Goal: Task Accomplishment & Management: Manage account settings

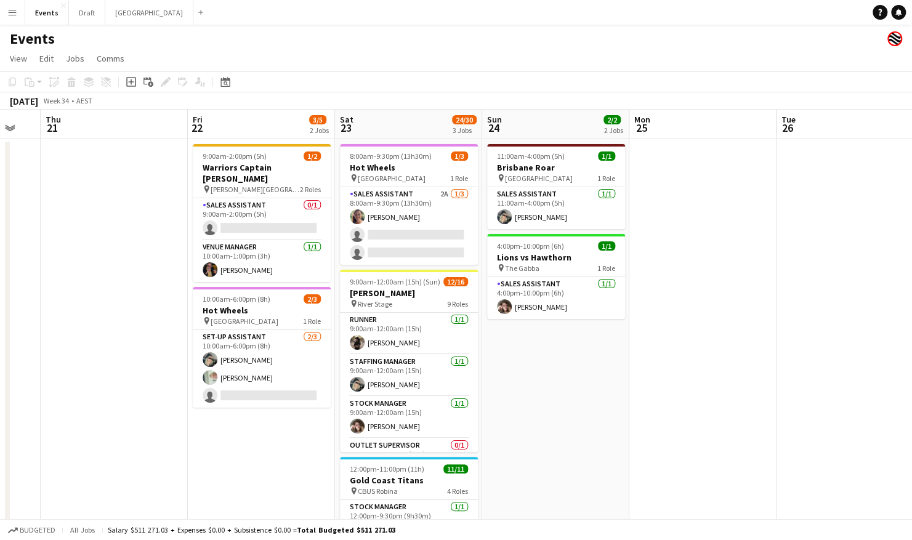
scroll to position [0, 405]
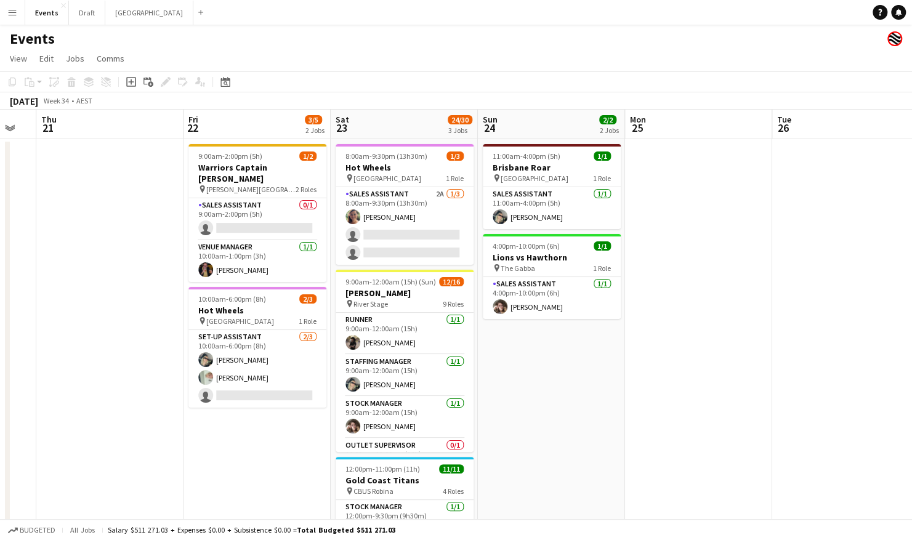
drag, startPoint x: 686, startPoint y: 368, endPoint x: 619, endPoint y: 381, distance: 68.4
click at [619, 381] on app-calendar-viewport "Mon 18 Tue 19 Wed 20 Thu 21 Fri 22 3/5 2 Jobs Sat 23 24/30 3 Jobs Sun 24 2/2 2 …" at bounding box center [456, 388] width 912 height 556
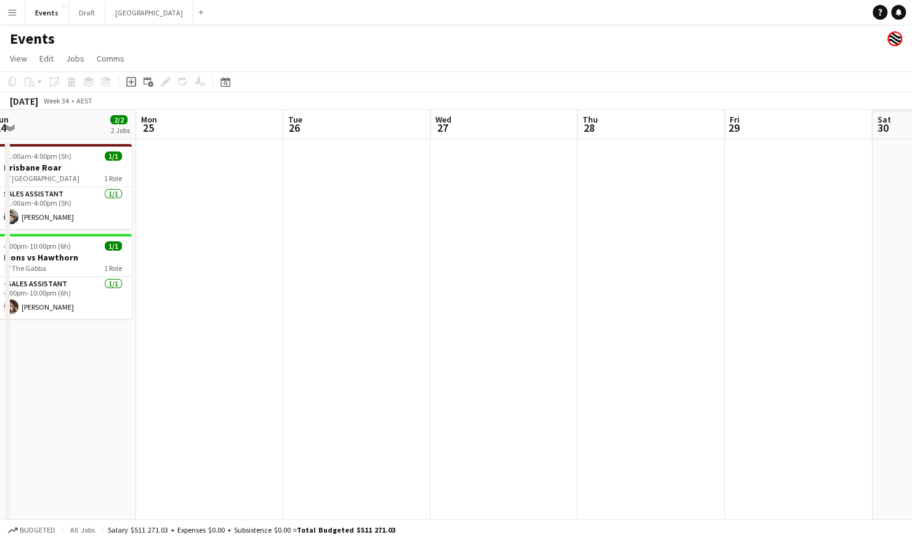
drag, startPoint x: 780, startPoint y: 307, endPoint x: 290, endPoint y: 318, distance: 489.9
click at [290, 318] on app-calendar-viewport "Wed 20 Thu 21 Fri 22 3/5 2 Jobs Sat 23 24/30 3 Jobs Sun 24 2/2 2 Jobs Mon 25 Tu…" at bounding box center [456, 388] width 912 height 556
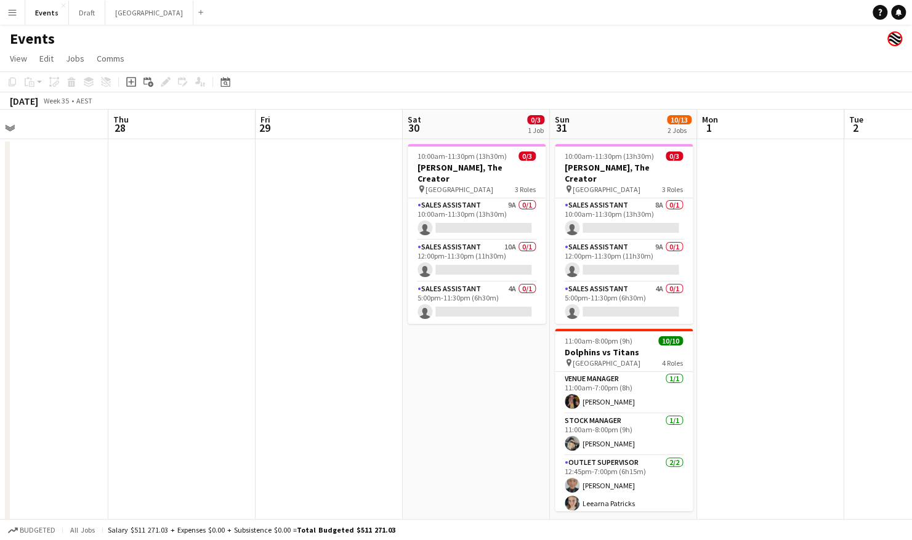
scroll to position [0, 553]
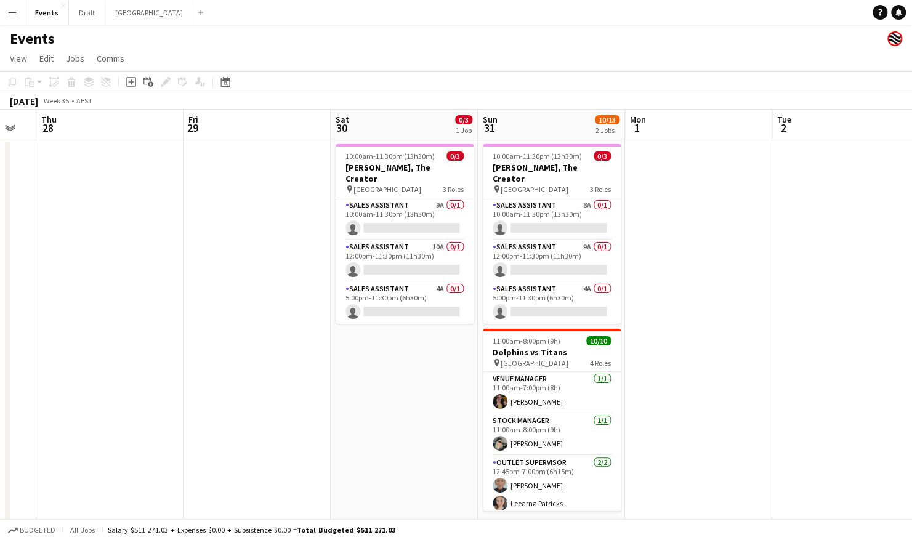
drag, startPoint x: 710, startPoint y: 264, endPoint x: 190, endPoint y: 287, distance: 519.8
click at [190, 287] on app-calendar-viewport "Sun 24 2/2 2 Jobs Mon 25 Tue 26 Wed 27 Thu 28 Fri 29 Sat 30 0/3 1 Job Sun 31 10…" at bounding box center [456, 388] width 912 height 556
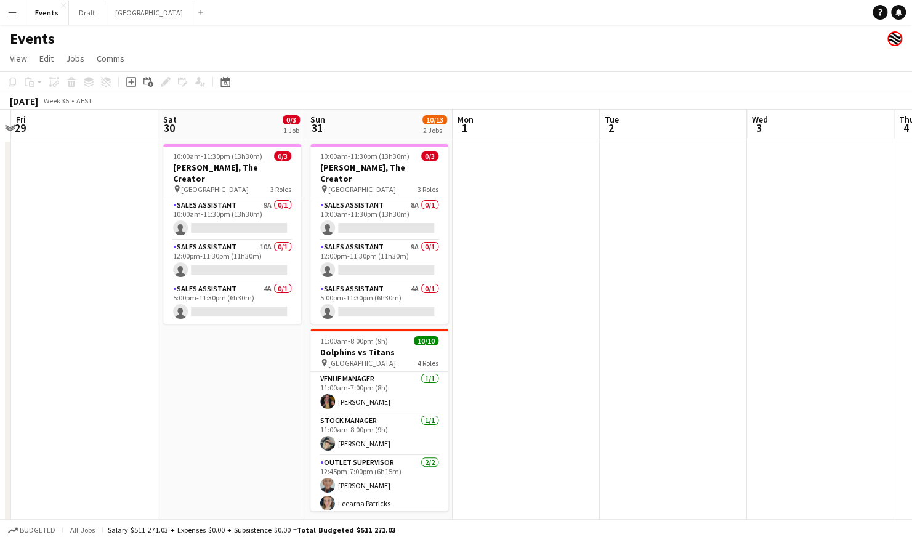
drag, startPoint x: 796, startPoint y: 315, endPoint x: 440, endPoint y: 345, distance: 357.3
click at [329, 339] on app-calendar-viewport "Tue 26 Wed 27 Thu 28 Fri 29 Sat 30 0/3 1 Job Sun 31 10/13 2 Jobs Mon 1 Tue 2 We…" at bounding box center [456, 388] width 912 height 556
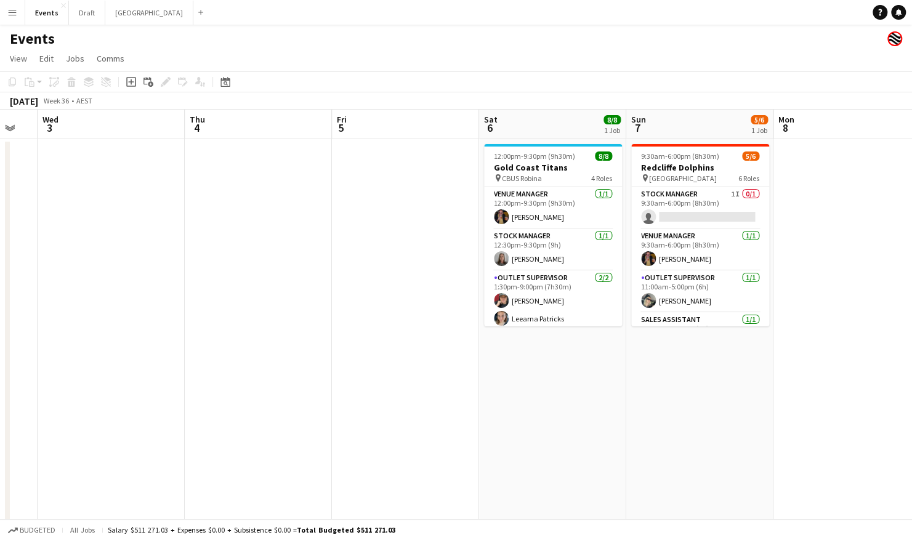
drag, startPoint x: 728, startPoint y: 331, endPoint x: 337, endPoint y: 359, distance: 392.1
click at [286, 346] on app-calendar-viewport "Sat 30 0/3 1 Job Sun 31 10/13 2 Jobs Mon 1 Tue 2 Wed 3 Thu 4 Fri 5 Sat 6 8/8 1 …" at bounding box center [456, 388] width 912 height 556
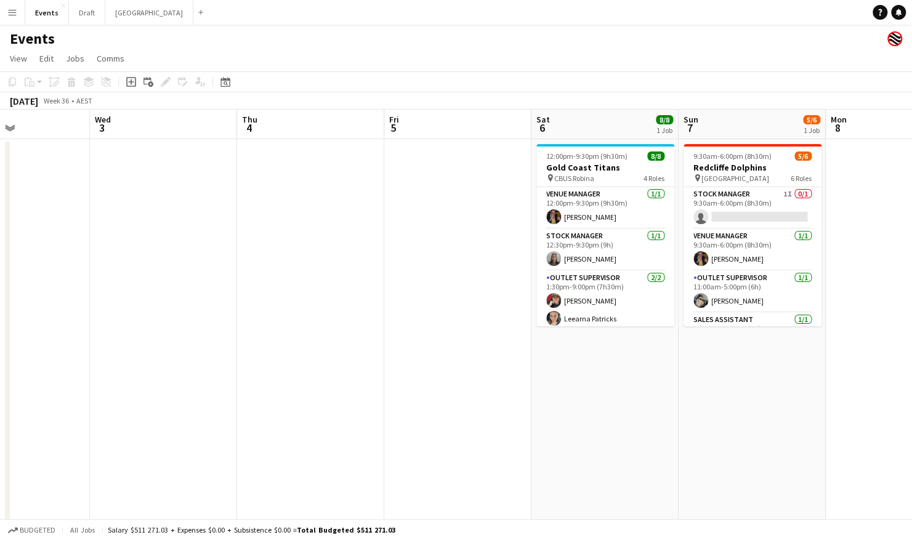
drag, startPoint x: 102, startPoint y: 397, endPoint x: 209, endPoint y: 413, distance: 107.7
click at [187, 416] on app-calendar-viewport "Sat 30 0/3 1 Job Sun 31 10/13 2 Jobs Mon 1 Tue 2 Wed 3 Thu 4 Fri 5 Sat 6 8/8 1 …" at bounding box center [456, 388] width 912 height 556
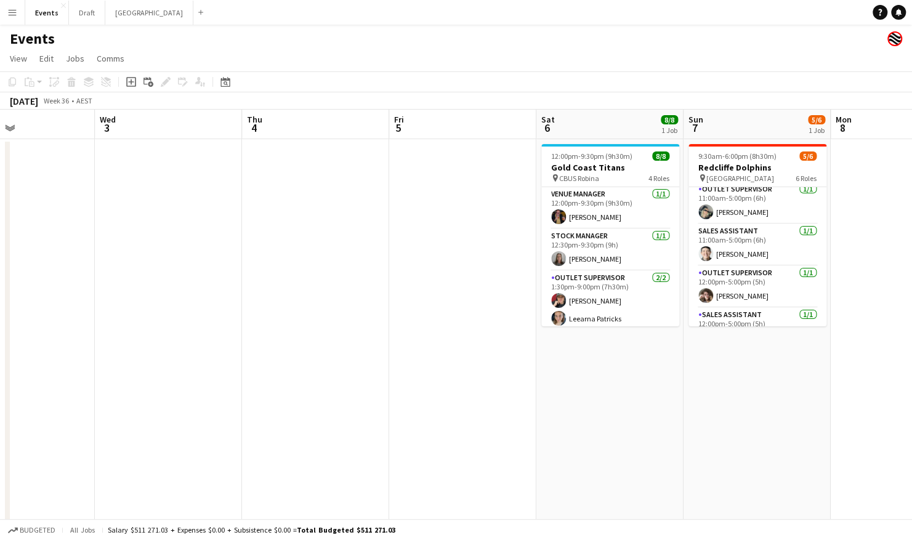
scroll to position [112, 0]
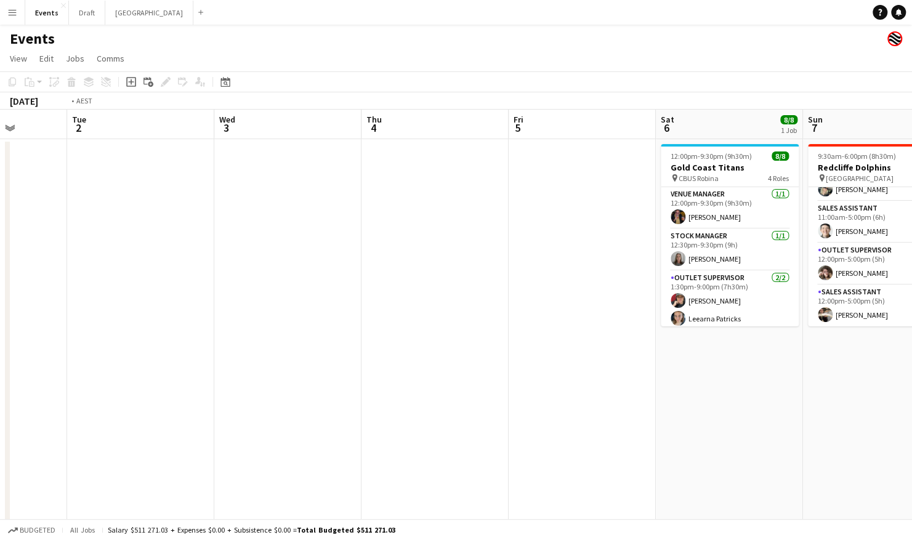
drag, startPoint x: 283, startPoint y: 397, endPoint x: 550, endPoint y: 356, distance: 269.2
click at [553, 356] on app-calendar-viewport "Sat 30 0/3 1 Job Sun 31 10/13 2 Jobs Mon 1 Tue 2 Wed 3 Thu 4 Fri 5 Sat 6 8/8 1 …" at bounding box center [456, 388] width 912 height 556
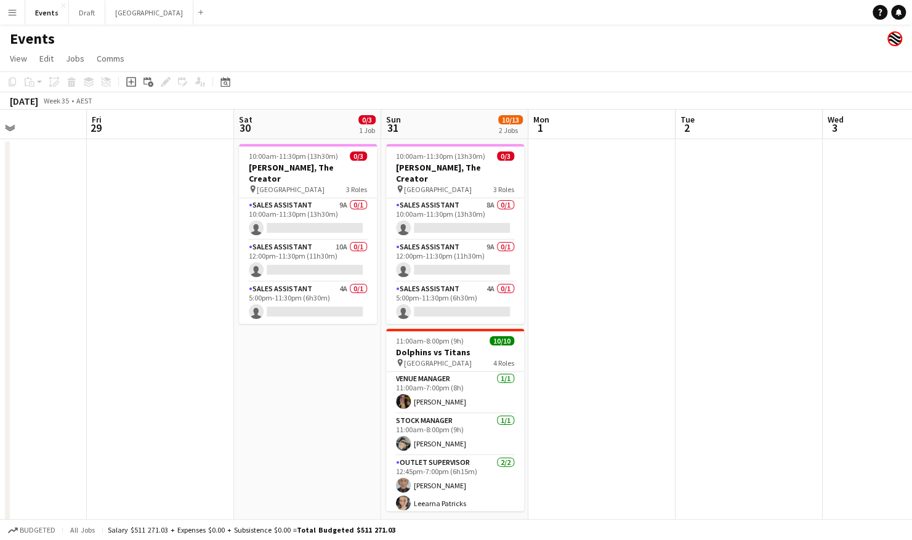
drag, startPoint x: 169, startPoint y: 314, endPoint x: 621, endPoint y: 303, distance: 452.3
click at [627, 303] on app-calendar-viewport "Tue 26 Wed 27 Thu 28 Fri 29 Sat 30 0/3 1 Job Sun 31 10/13 2 Jobs Mon 1 Tue 2 We…" at bounding box center [456, 388] width 912 height 556
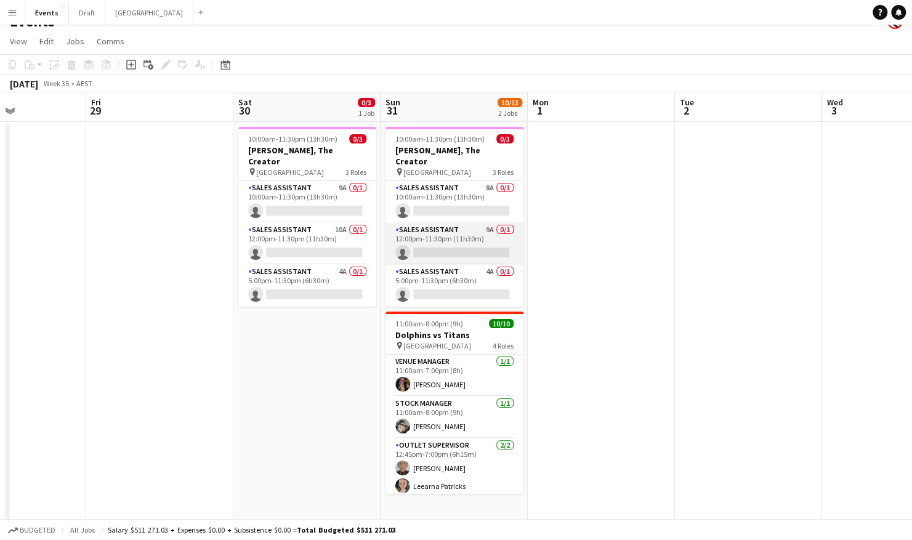
scroll to position [0, 0]
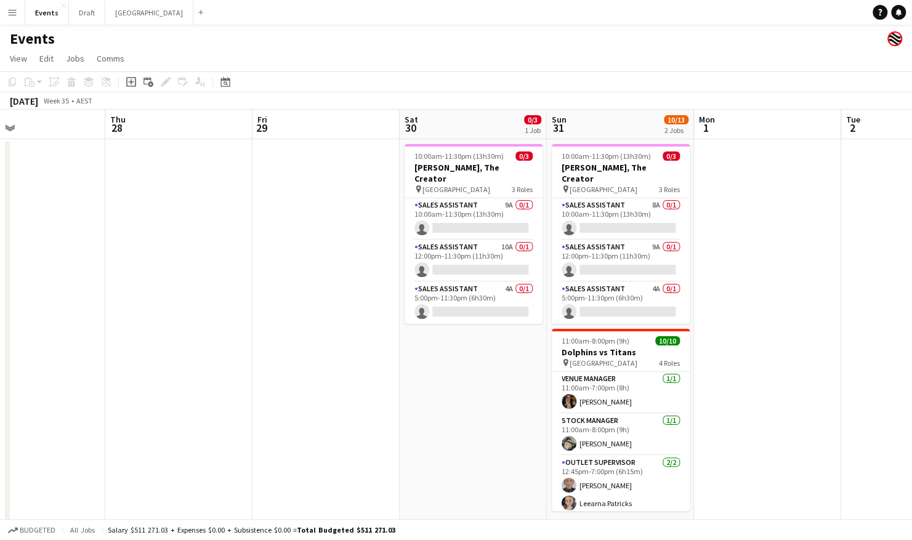
drag, startPoint x: 595, startPoint y: 271, endPoint x: 773, endPoint y: 293, distance: 179.4
click at [777, 292] on app-calendar-viewport "Mon 25 Tue 26 Wed 27 Thu 28 Fri 29 Sat 30 0/3 1 Job Sun 31 10/13 2 Jobs Mon 1 T…" at bounding box center [456, 388] width 912 height 556
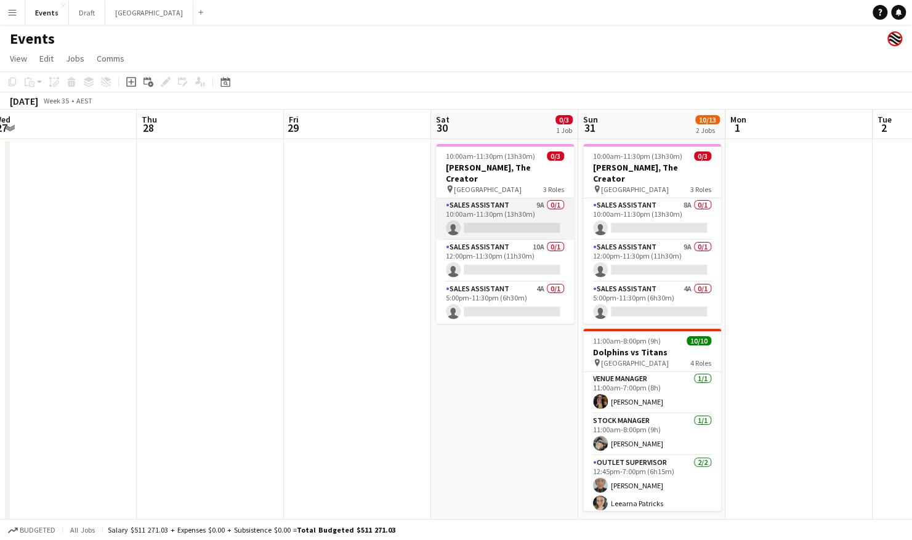
click at [513, 206] on app-card-role "Sales Assistant 9A 0/1 10:00am-11:30pm (13h30m) single-neutral-actions" at bounding box center [505, 219] width 138 height 42
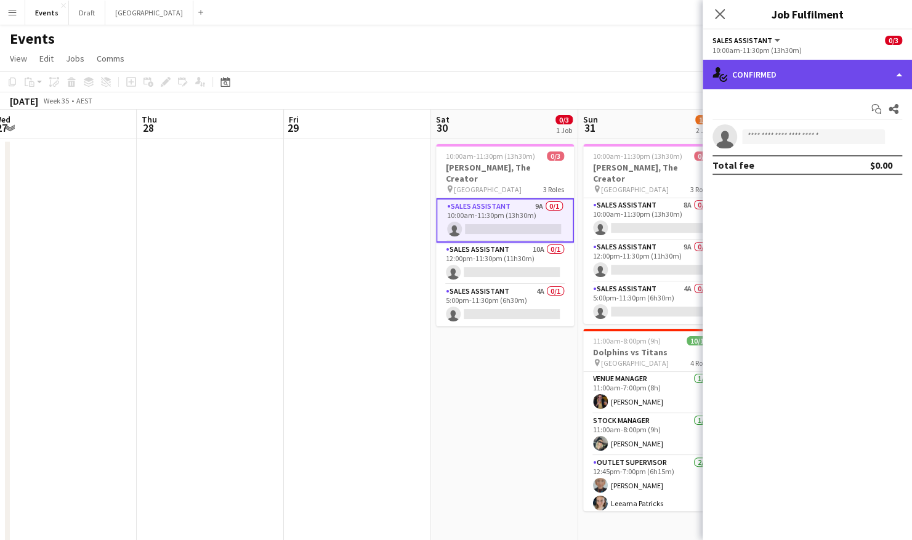
click at [755, 79] on div "single-neutral-actions-check-2 Confirmed" at bounding box center [807, 75] width 209 height 30
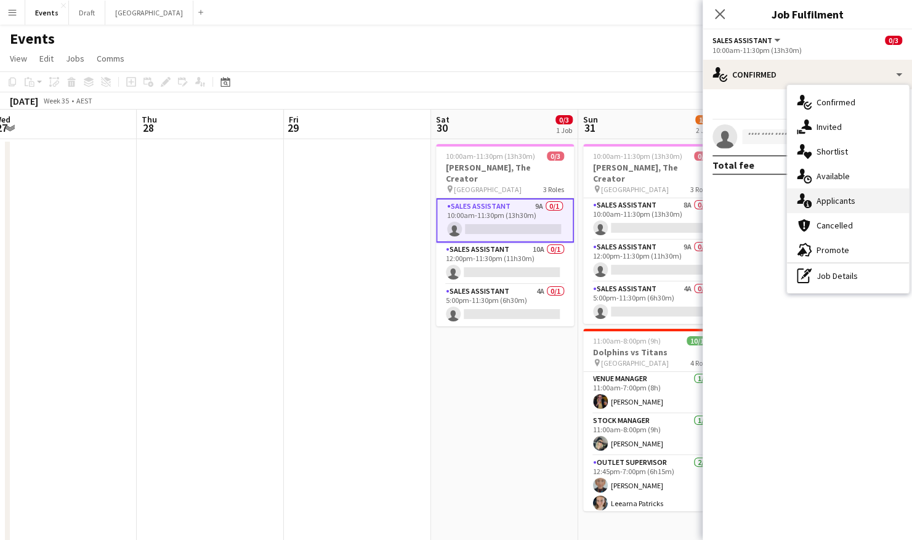
click at [842, 211] on div "single-neutral-actions-information Applicants" at bounding box center [848, 201] width 122 height 25
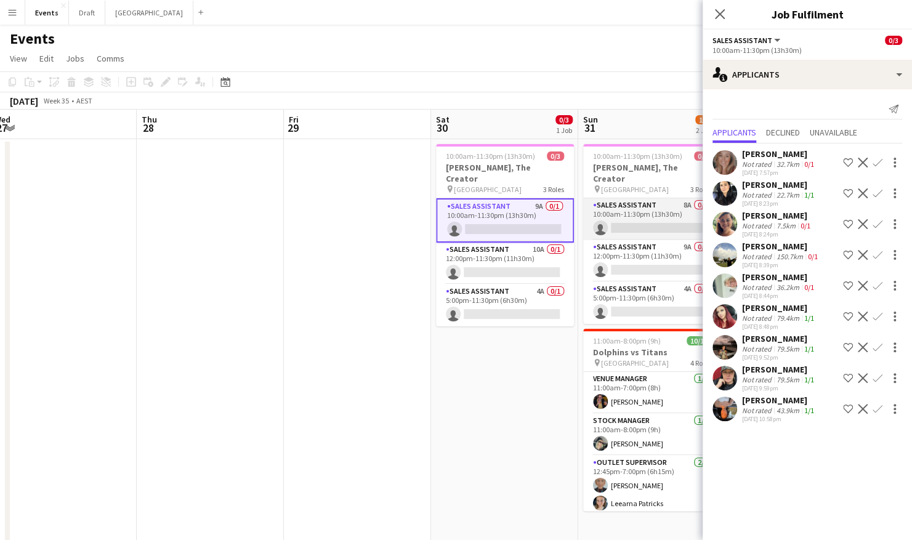
scroll to position [0, 304]
click at [653, 203] on app-card-role "Sales Assistant 8A 0/1 10:00am-11:30pm (13h30m) single-neutral-actions" at bounding box center [654, 219] width 138 height 42
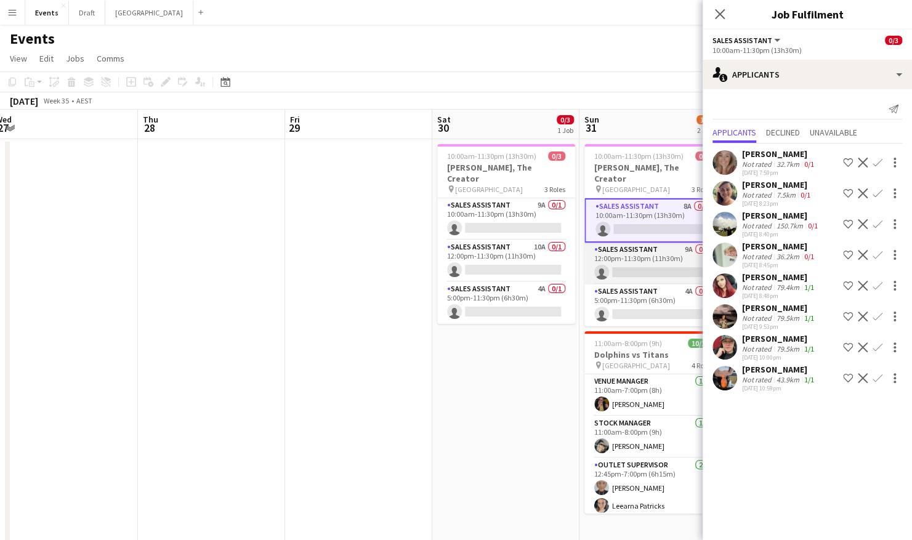
click at [646, 250] on app-card-role "Sales Assistant 9A 0/1 12:00pm-11:30pm (11h30m) single-neutral-actions" at bounding box center [654, 264] width 138 height 42
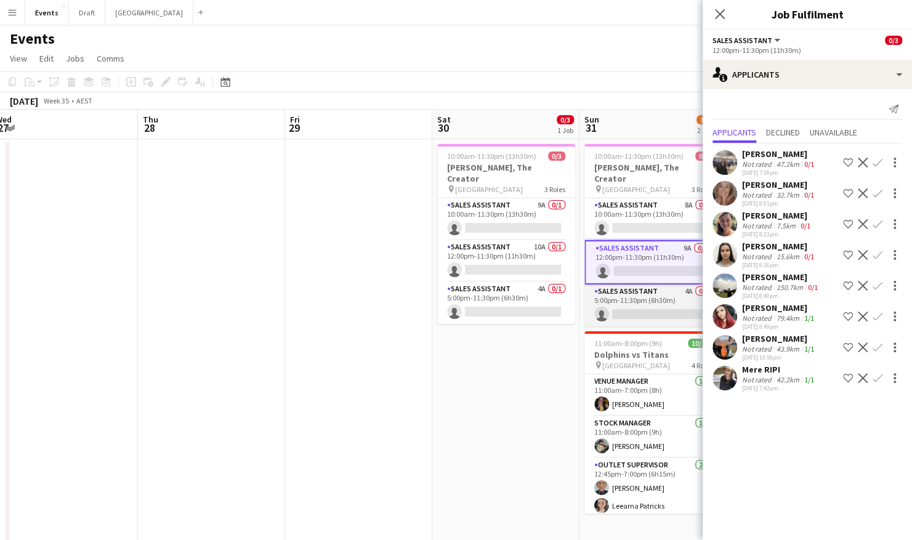
click at [655, 295] on app-card-role "Sales Assistant 4A 0/1 5:00pm-11:30pm (6h30m) single-neutral-actions" at bounding box center [654, 306] width 138 height 42
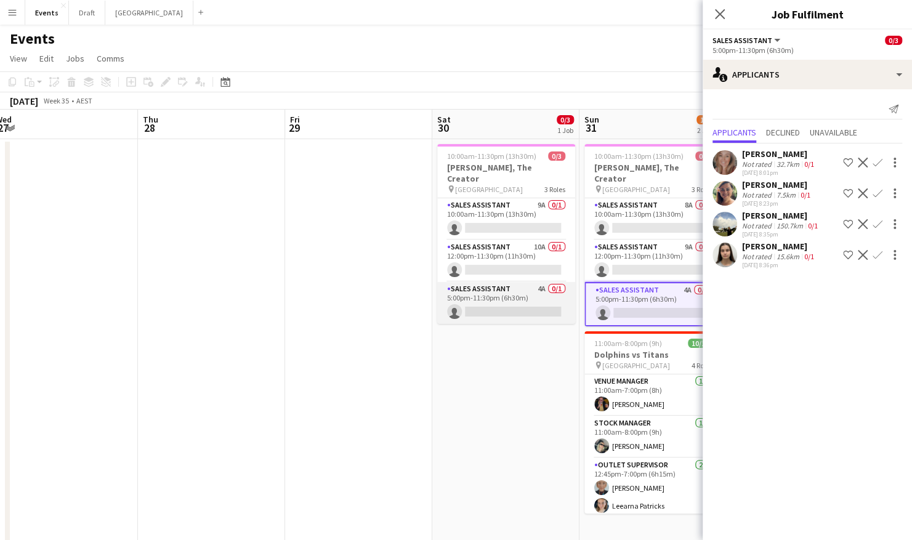
click at [519, 282] on app-card-role "Sales Assistant 4A 0/1 5:00pm-11:30pm (6h30m) single-neutral-actions" at bounding box center [506, 303] width 138 height 42
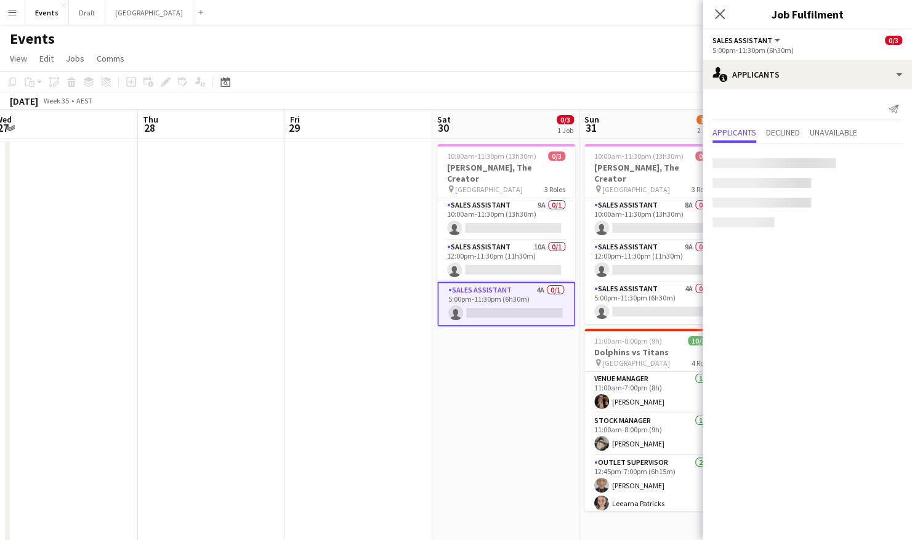
scroll to position [0, 302]
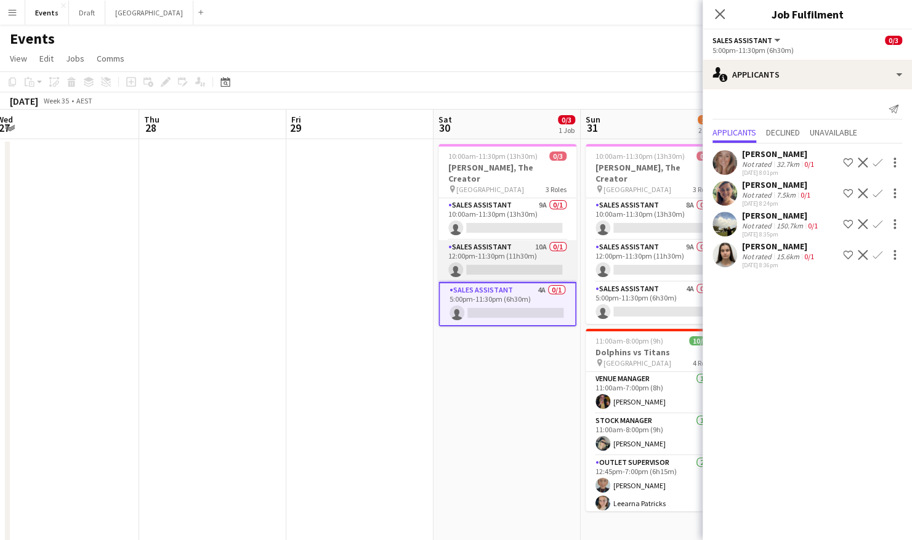
click at [505, 241] on app-card-role "Sales Assistant 10A 0/1 12:00pm-11:30pm (11h30m) single-neutral-actions" at bounding box center [508, 261] width 138 height 42
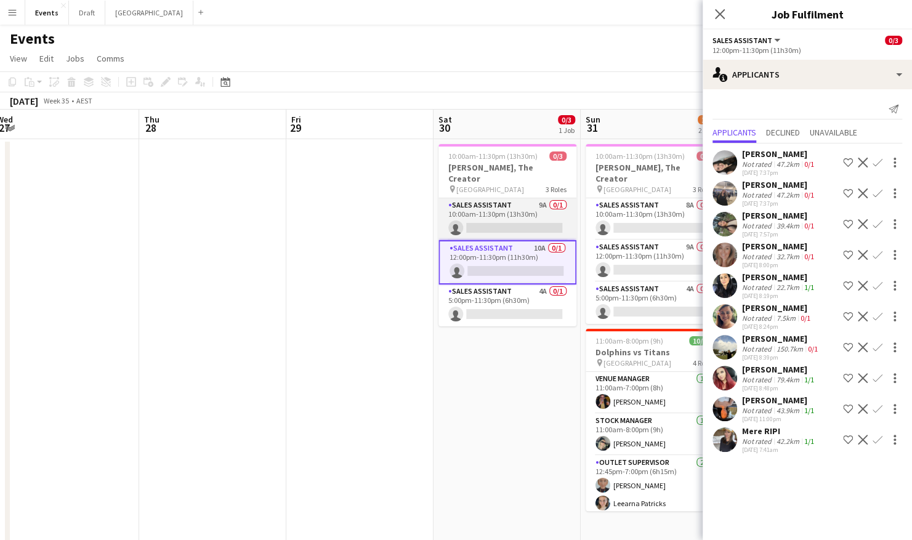
click at [496, 198] on app-card-role "Sales Assistant 9A 0/1 10:00am-11:30pm (13h30m) single-neutral-actions" at bounding box center [508, 219] width 138 height 42
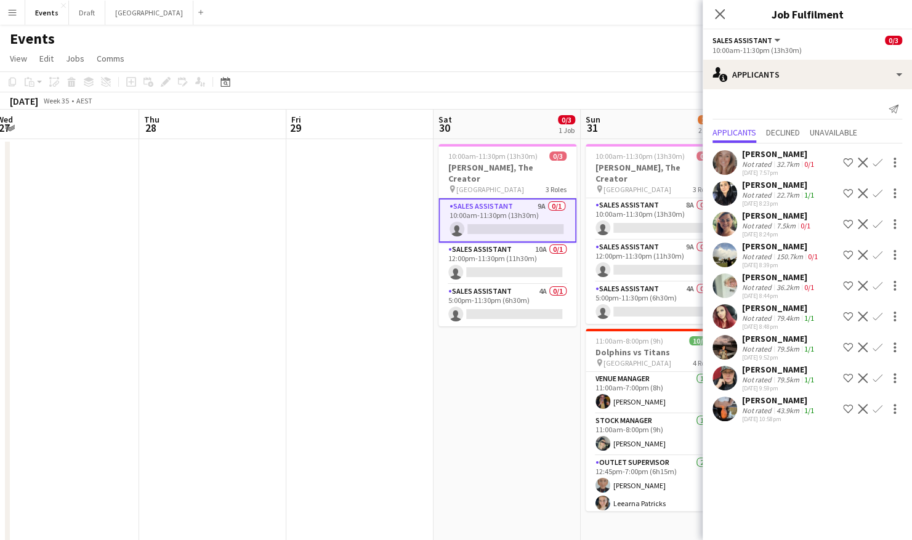
click at [323, 253] on app-date-cell at bounding box center [359, 402] width 147 height 526
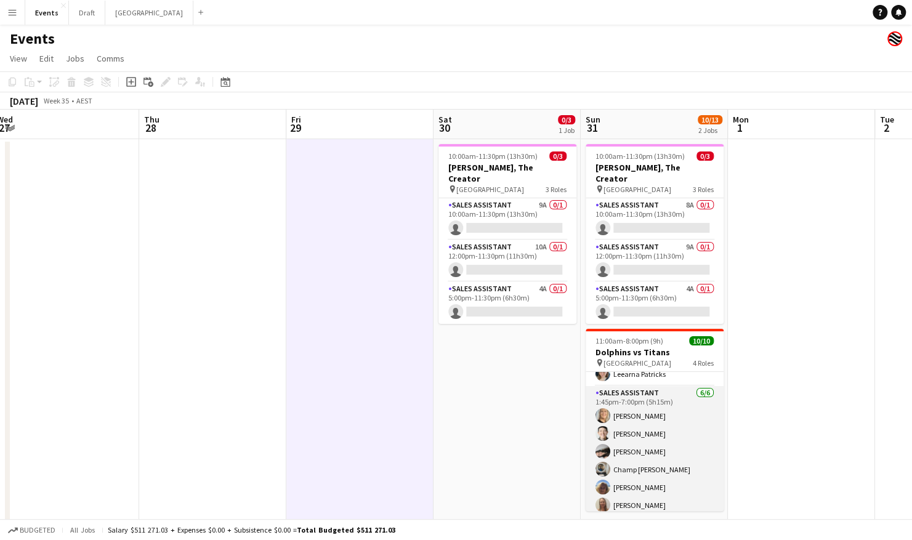
scroll to position [135, 0]
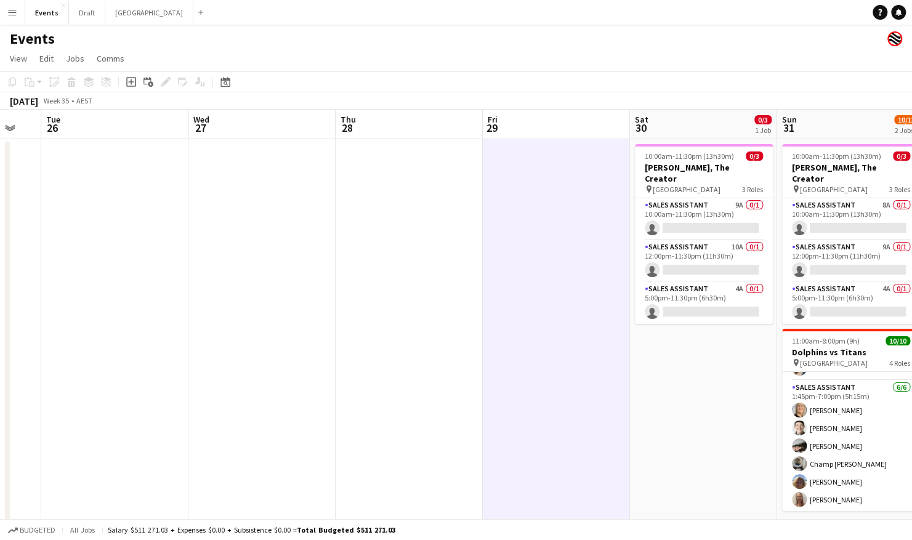
drag, startPoint x: 596, startPoint y: 404, endPoint x: 744, endPoint y: 379, distance: 150.6
click at [748, 379] on app-calendar-viewport "Sun 24 2/2 2 Jobs Mon 25 Tue 26 Wed 27 Thu 28 Fri 29 Sat 30 0/3 1 Job Sun 31 10…" at bounding box center [456, 388] width 912 height 556
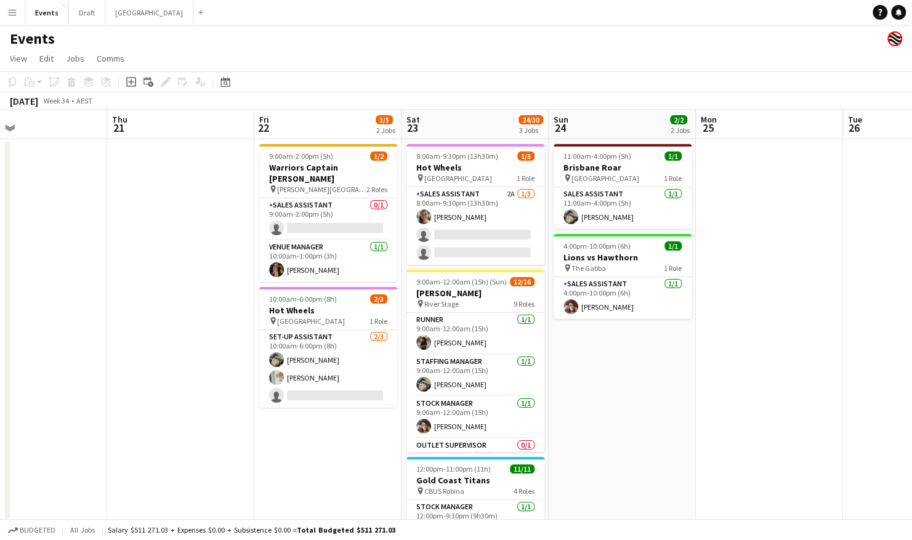
drag, startPoint x: 420, startPoint y: 381, endPoint x: 773, endPoint y: 378, distance: 353.0
click at [803, 381] on app-calendar-viewport "Tue 19 Wed 20 Thu 21 Fri 22 3/5 2 Jobs Sat 23 24/30 3 Jobs Sun 24 2/2 2 Jobs Mo…" at bounding box center [456, 388] width 912 height 556
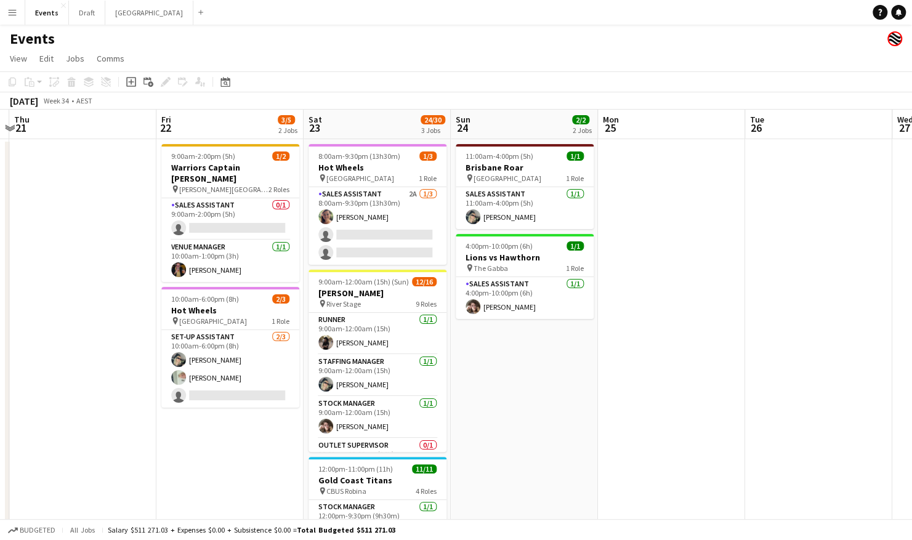
scroll to position [0, 297]
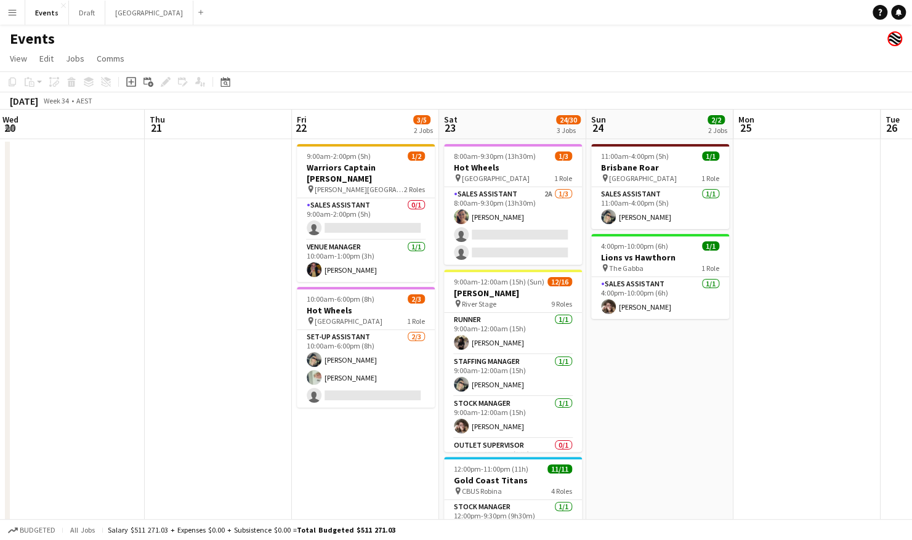
click at [667, 394] on app-calendar-viewport "Mon 18 Tue 19 Wed 20 Thu 21 Fri 22 3/5 2 Jobs Sat 23 24/30 3 Jobs Sun 24 2/2 2 …" at bounding box center [456, 388] width 912 height 556
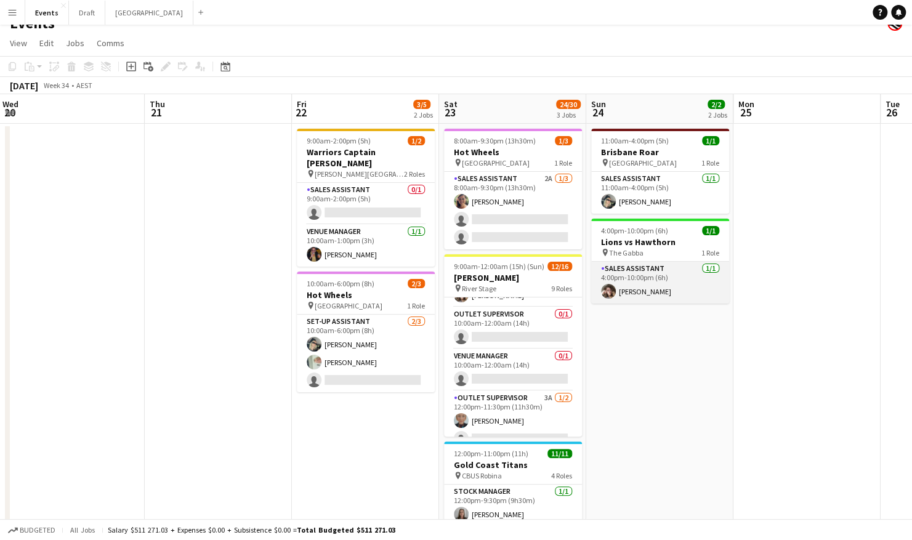
scroll to position [0, 0]
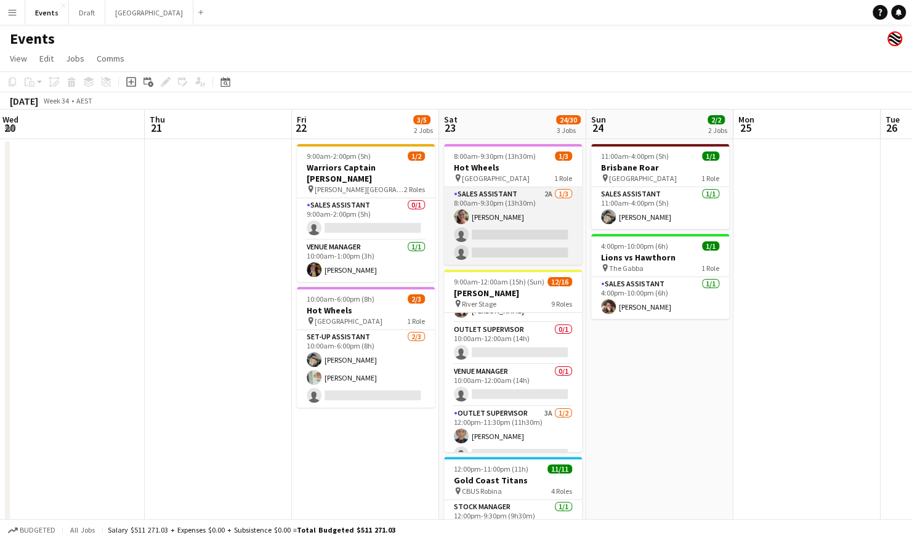
click at [537, 227] on app-card-role "Sales Assistant 2A 1/3 8:00am-9:30pm (13h30m) Jacqueline Crenshaw single-neutra…" at bounding box center [513, 226] width 138 height 78
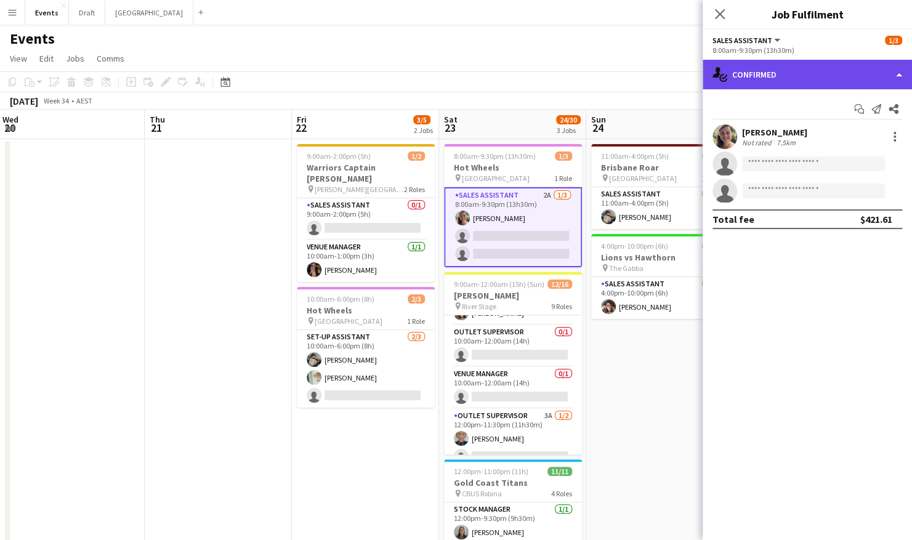
click at [755, 84] on div "single-neutral-actions-check-2 Confirmed" at bounding box center [807, 75] width 209 height 30
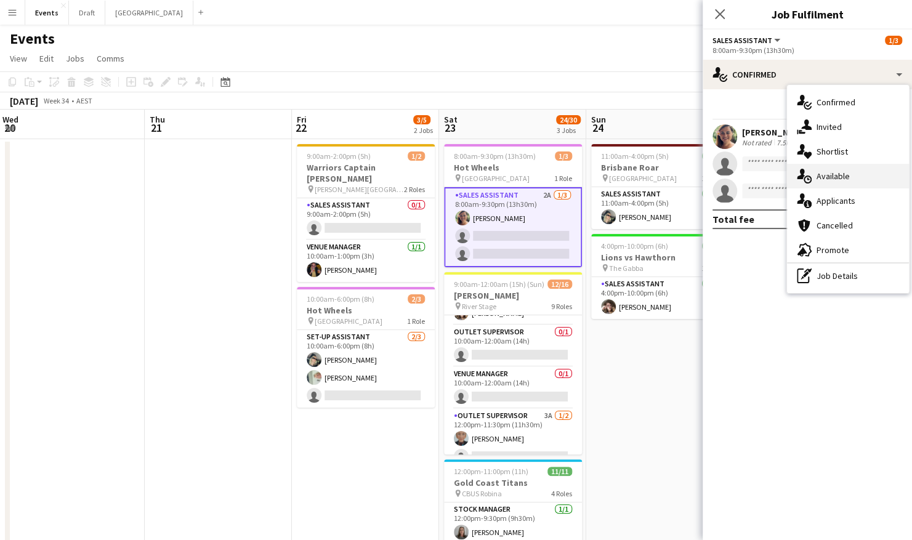
click at [847, 179] on div "single-neutral-actions-upload Available" at bounding box center [848, 176] width 122 height 25
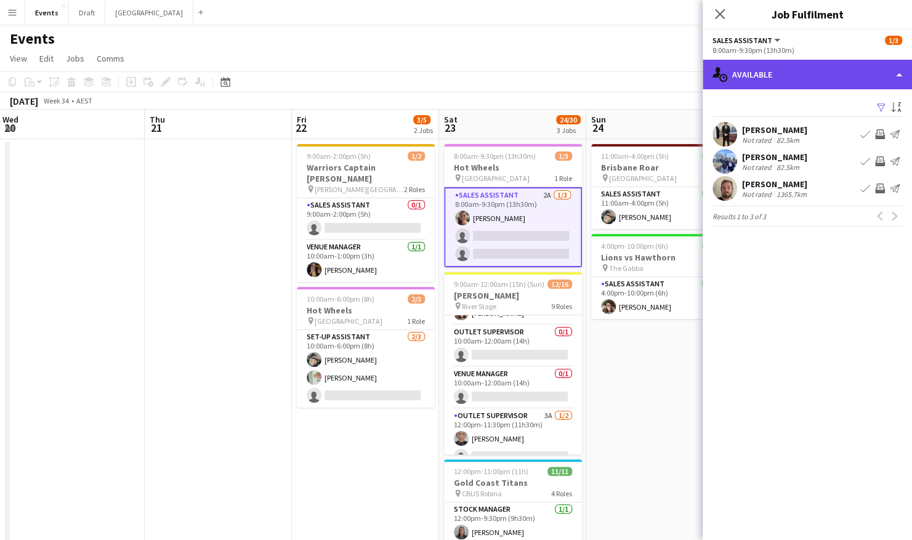
click at [765, 80] on div "single-neutral-actions-upload Available" at bounding box center [807, 75] width 209 height 30
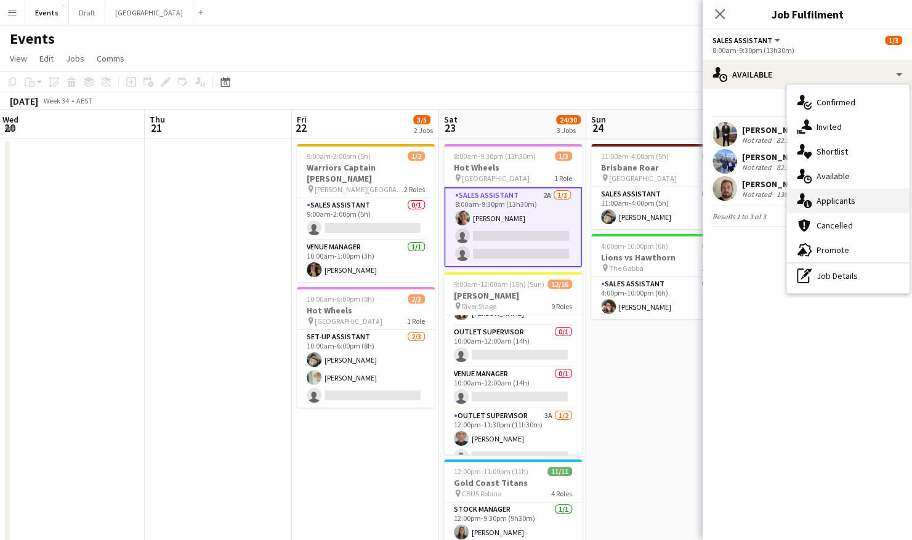
click at [825, 201] on div "single-neutral-actions-information Applicants" at bounding box center [848, 201] width 122 height 25
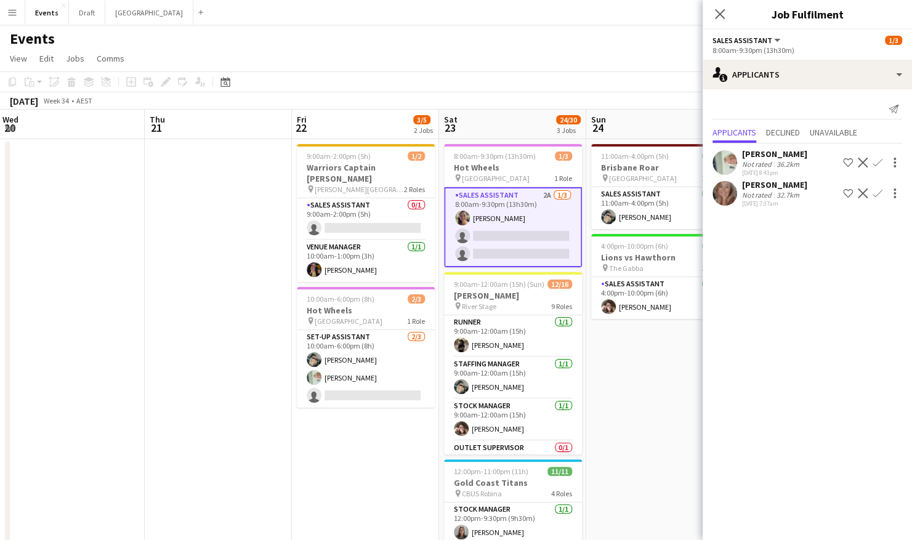
click at [878, 161] on app-icon "Confirm" at bounding box center [878, 163] width 10 height 10
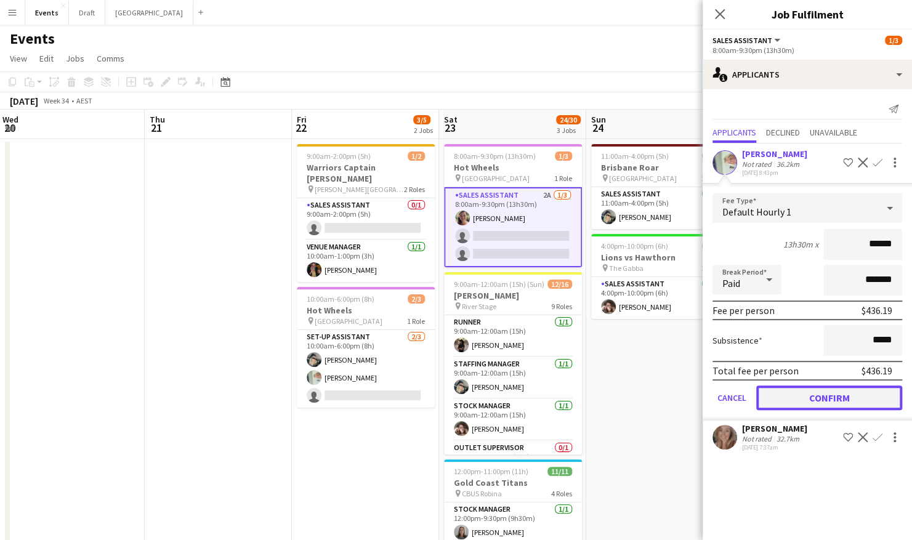
click at [831, 399] on button "Confirm" at bounding box center [829, 398] width 146 height 25
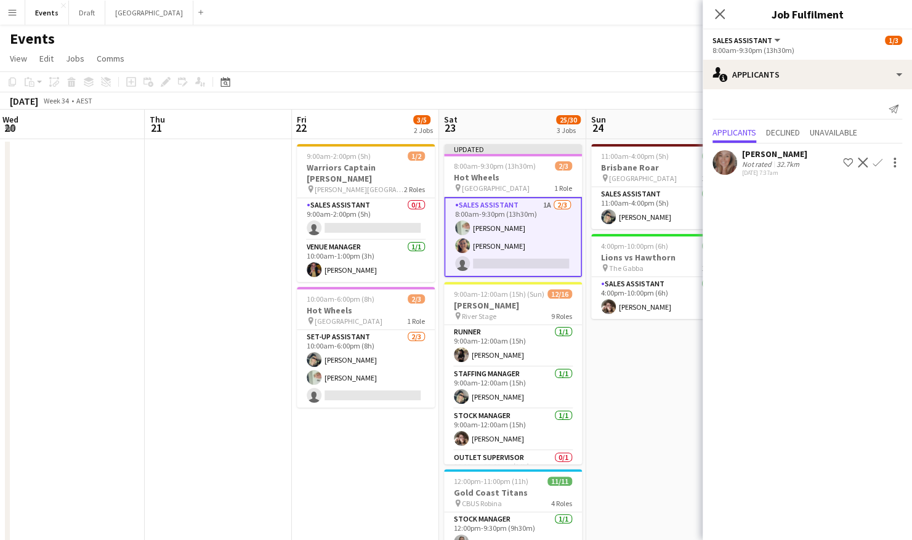
click at [662, 372] on app-date-cell "11:00am-4:00pm (5h) 1/1 Brisbane Roar pin Sunshine Coast Stadium 1 Role Sales A…" at bounding box center [659, 402] width 147 height 526
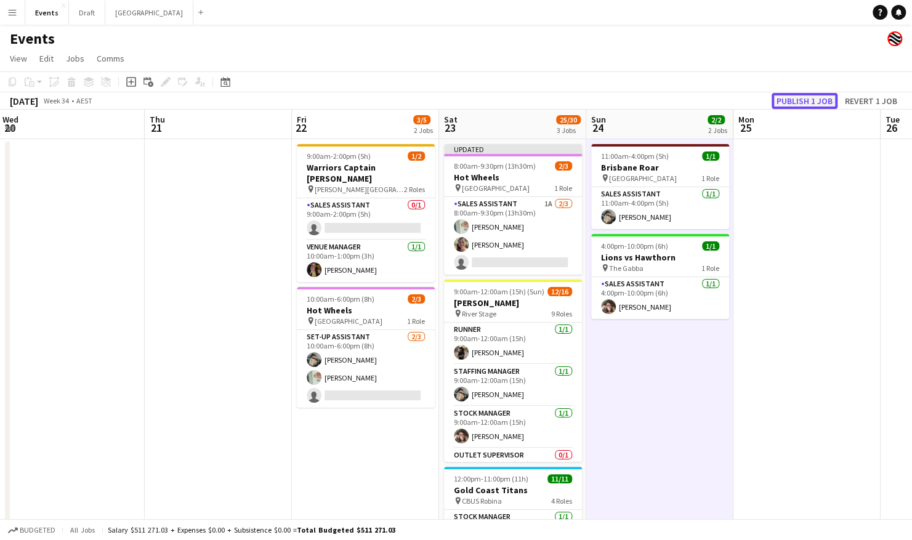
click at [811, 95] on button "Publish 1 job" at bounding box center [805, 101] width 66 height 16
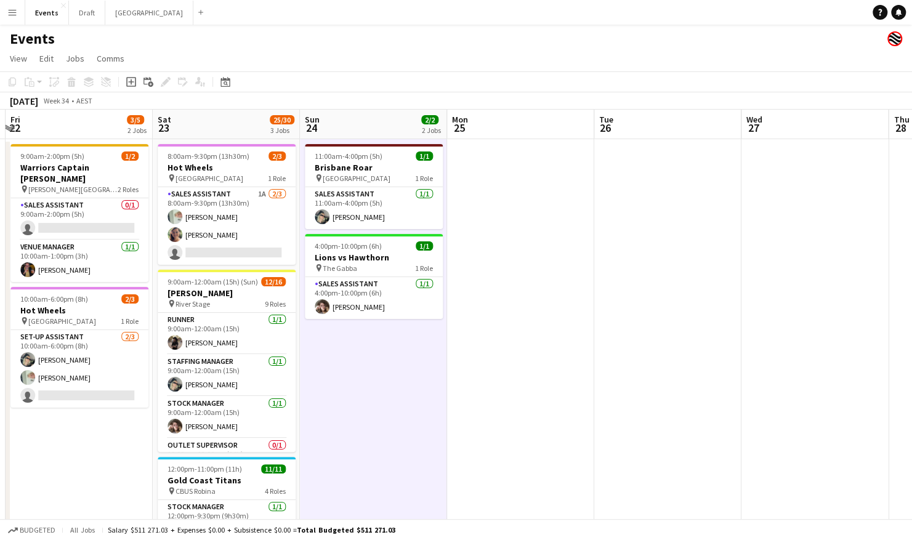
drag, startPoint x: 795, startPoint y: 329, endPoint x: 487, endPoint y: 339, distance: 307.6
click at [487, 340] on app-calendar-viewport "Mon 18 Tue 19 Wed 20 Thu 21 Fri 22 3/5 2 Jobs Sat 23 25/30 3 Jobs Sun 24 2/2 2 …" at bounding box center [456, 388] width 912 height 556
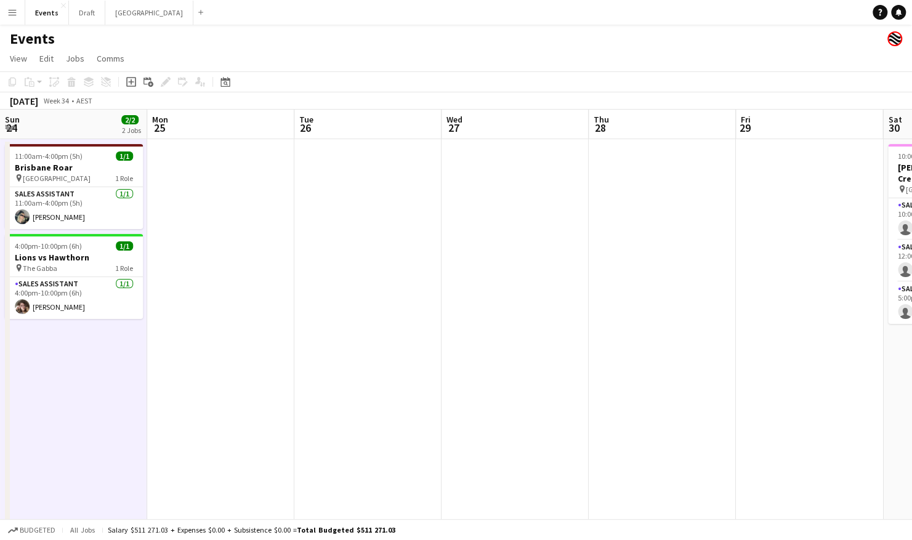
drag, startPoint x: 704, startPoint y: 319, endPoint x: 436, endPoint y: 325, distance: 268.0
click at [436, 325] on app-calendar-viewport "Wed 20 Thu 21 Fri 22 3/5 2 Jobs Sat 23 25/30 3 Jobs Sun 24 2/2 2 Jobs Mon 25 Tu…" at bounding box center [456, 388] width 912 height 556
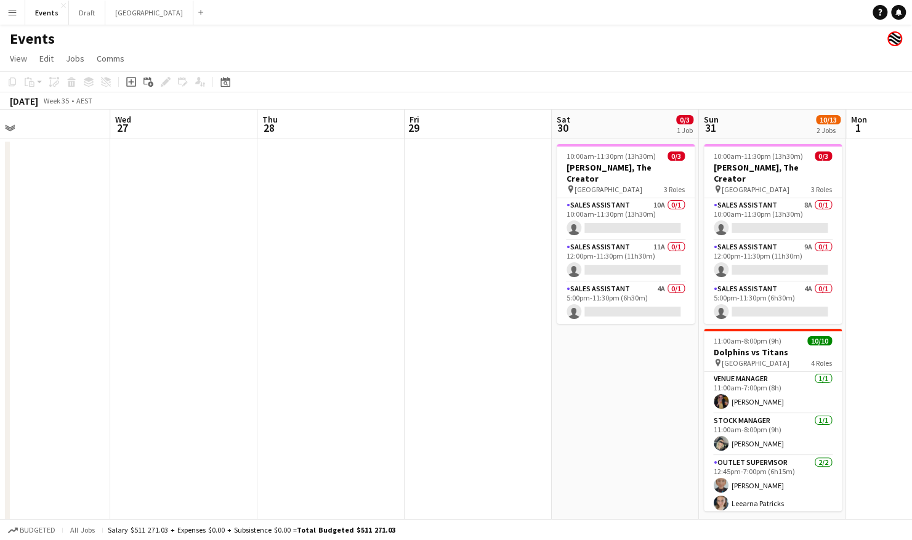
drag, startPoint x: 668, startPoint y: 322, endPoint x: 351, endPoint y: 330, distance: 318.0
click at [351, 330] on app-calendar-viewport "Sun 24 2/2 2 Jobs Mon 25 Tue 26 Wed 27 Thu 28 Fri 29 Sat 30 0/3 1 Job Sun 31 10…" at bounding box center [456, 388] width 912 height 556
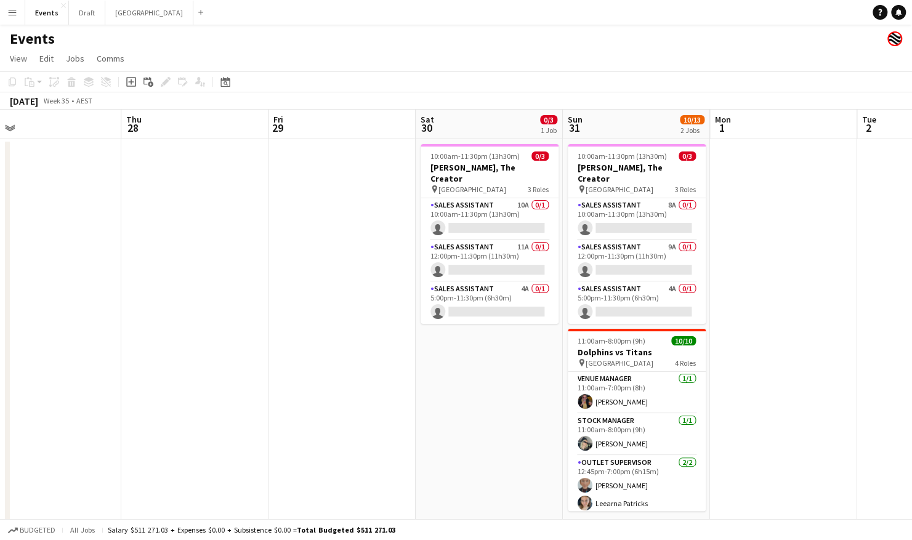
scroll to position [0, 475]
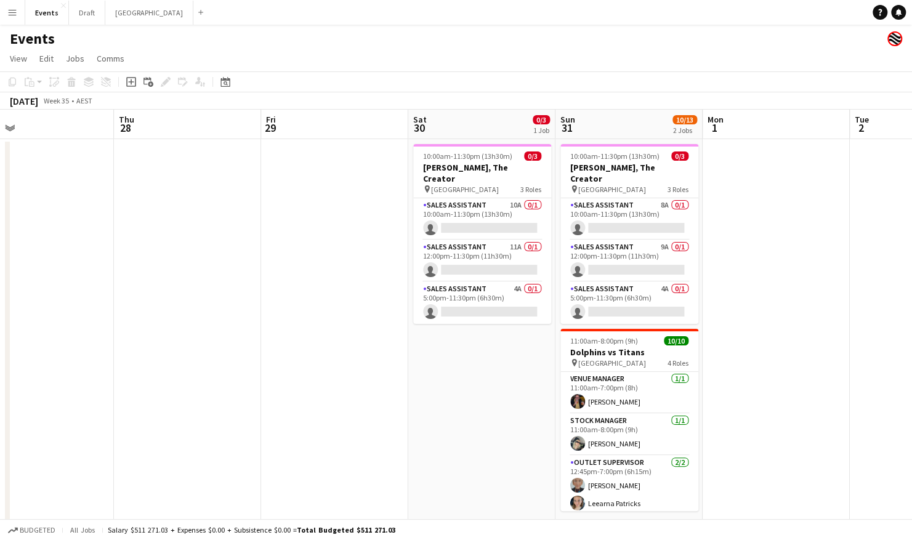
drag, startPoint x: 600, startPoint y: 360, endPoint x: 458, endPoint y: 361, distance: 142.3
click at [458, 361] on app-calendar-viewport "Sun 24 2/2 2 Jobs Mon 25 Tue 26 Wed 27 Thu 28 Fri 29 Sat 30 0/3 1 Job Sun 31 10…" at bounding box center [456, 388] width 912 height 556
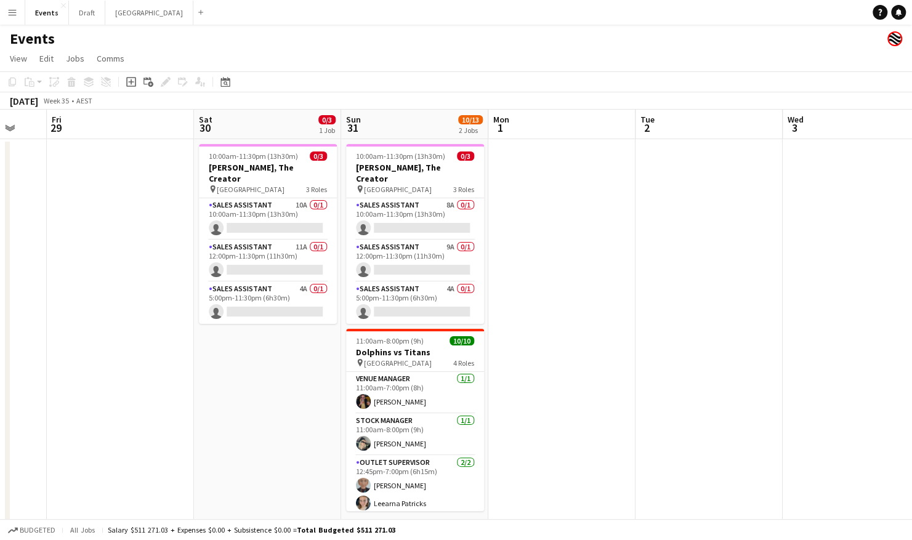
scroll to position [0, 397]
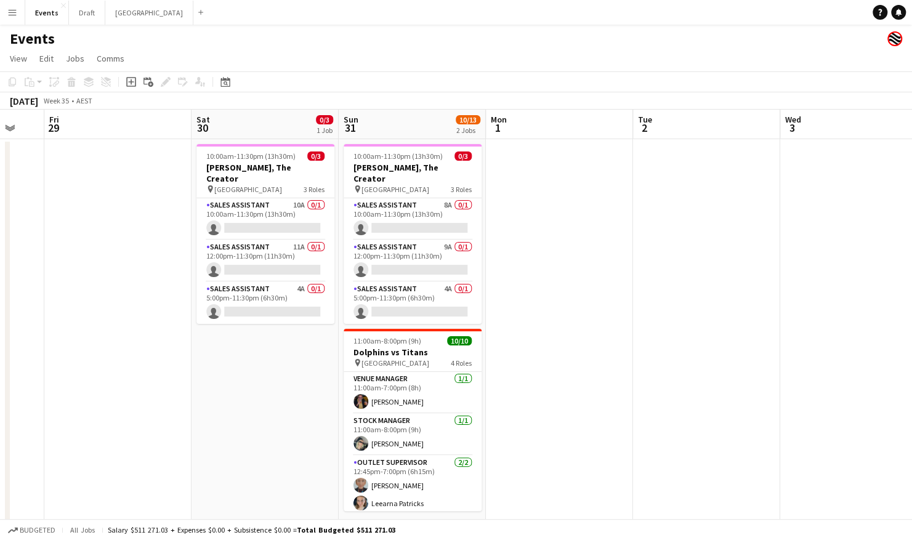
drag, startPoint x: 670, startPoint y: 268, endPoint x: 568, endPoint y: 272, distance: 102.4
click at [568, 272] on app-calendar-viewport "Tue 26 Wed 27 Thu 28 Fri 29 Sat 30 0/3 1 Job Sun 31 10/13 2 Jobs Mon 1 Tue 2 We…" at bounding box center [456, 388] width 912 height 556
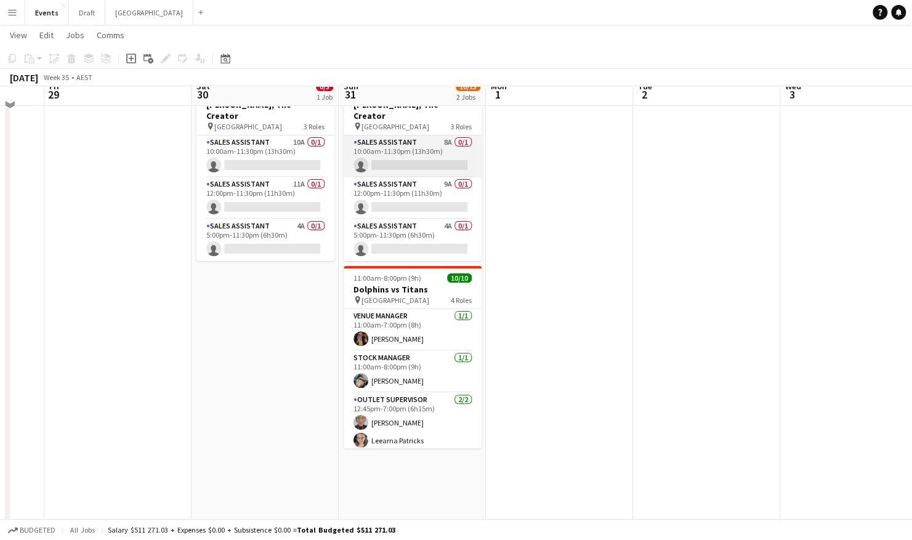
scroll to position [0, 0]
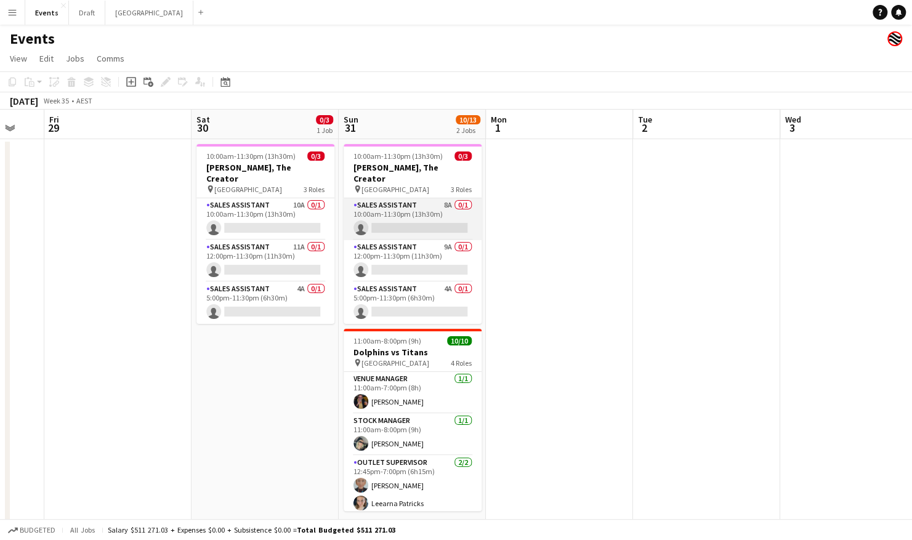
click at [408, 198] on app-card-role "Sales Assistant 8A 0/1 10:00am-11:30pm (13h30m) single-neutral-actions" at bounding box center [413, 219] width 138 height 42
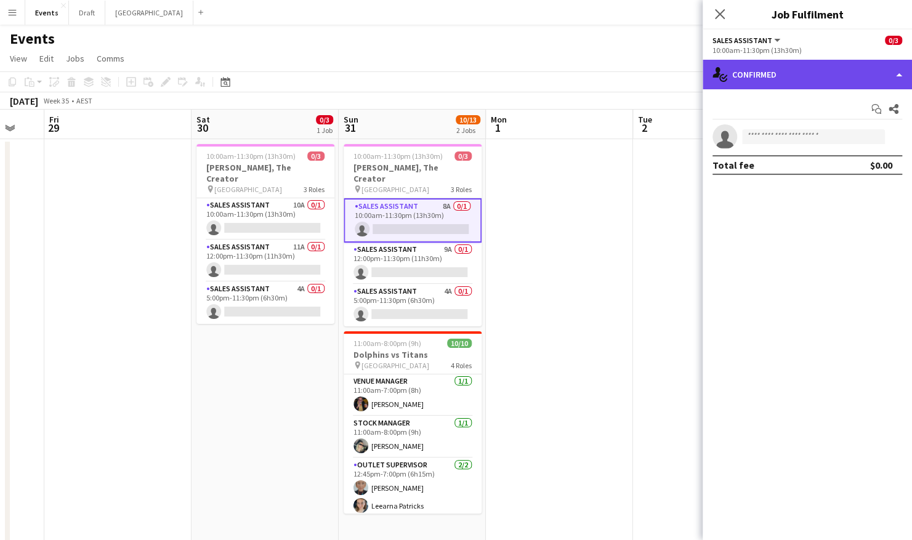
click at [771, 67] on div "single-neutral-actions-check-2 Confirmed" at bounding box center [807, 75] width 209 height 30
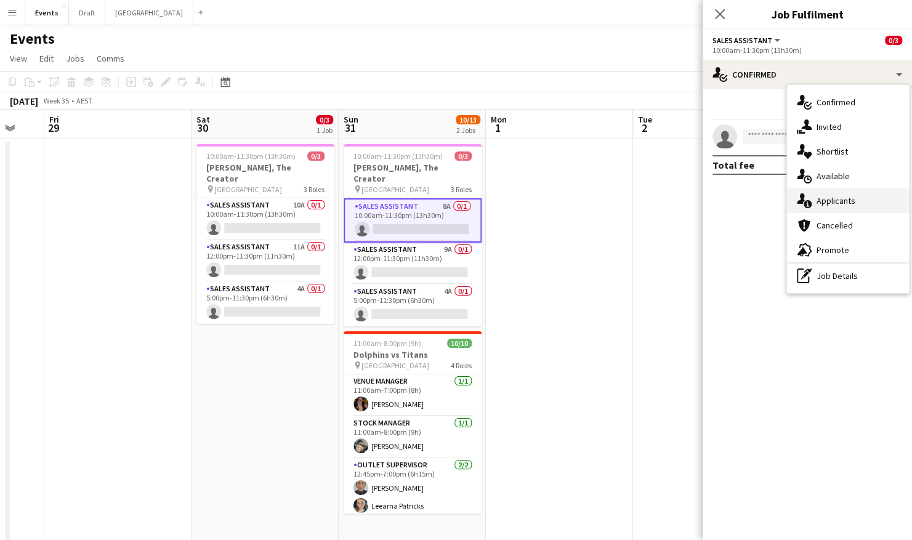
click at [851, 206] on div "single-neutral-actions-information Applicants" at bounding box center [848, 201] width 122 height 25
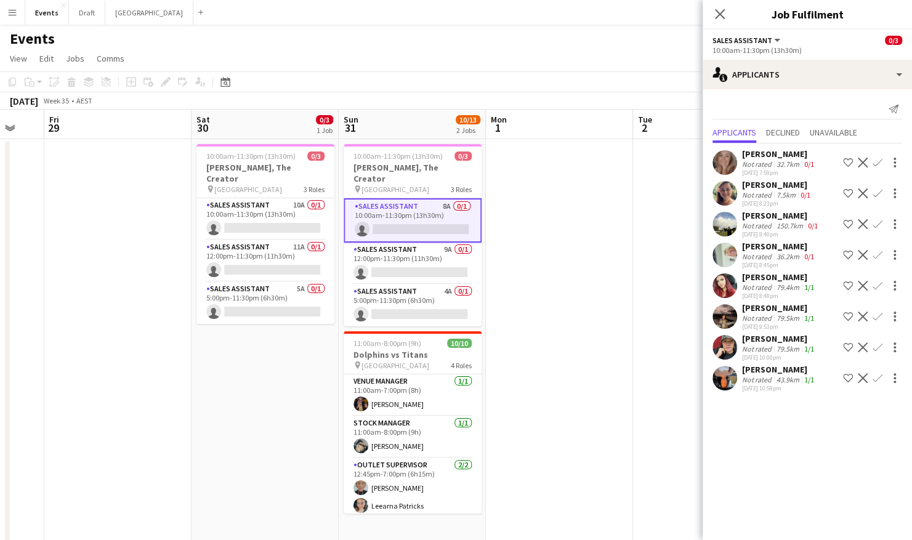
click at [591, 41] on div "Events" at bounding box center [456, 36] width 912 height 23
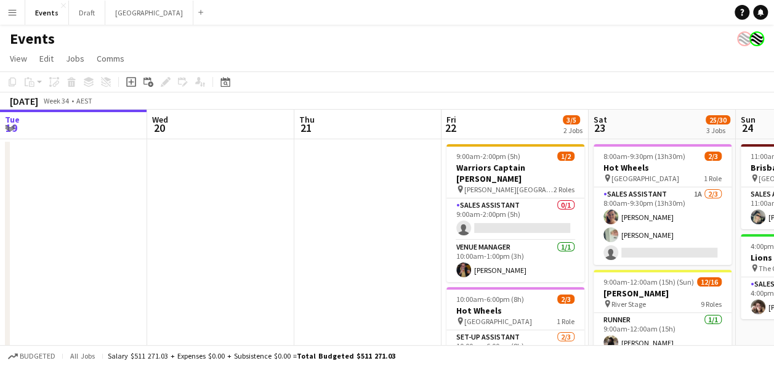
scroll to position [0, 358]
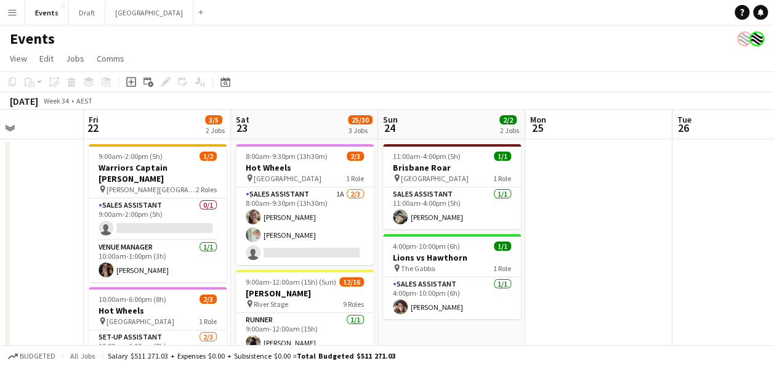
drag, startPoint x: 303, startPoint y: 51, endPoint x: 350, endPoint y: 55, distance: 47.1
click at [350, 55] on app-page-menu "View Day view expanded Day view collapsed Month view Date picker Jump to today …" at bounding box center [387, 59] width 774 height 23
click at [12, 14] on app-icon "Menu" at bounding box center [12, 12] width 10 height 10
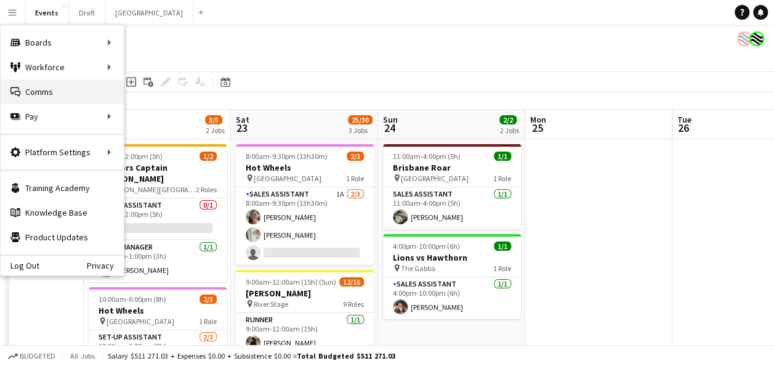
click at [92, 91] on link "Comms Comms" at bounding box center [62, 91] width 123 height 25
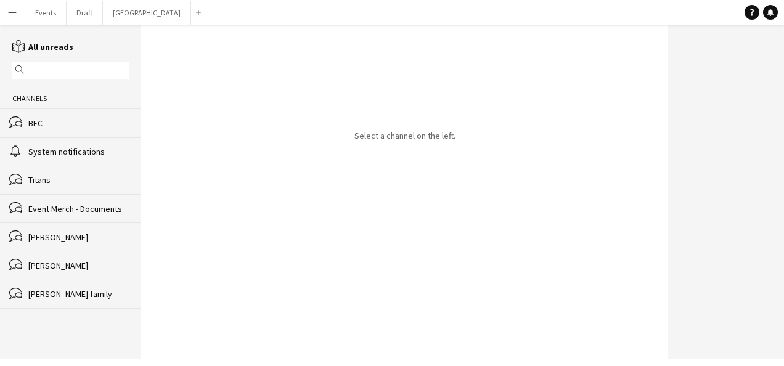
click at [41, 112] on div "bubbles BEC" at bounding box center [70, 122] width 141 height 28
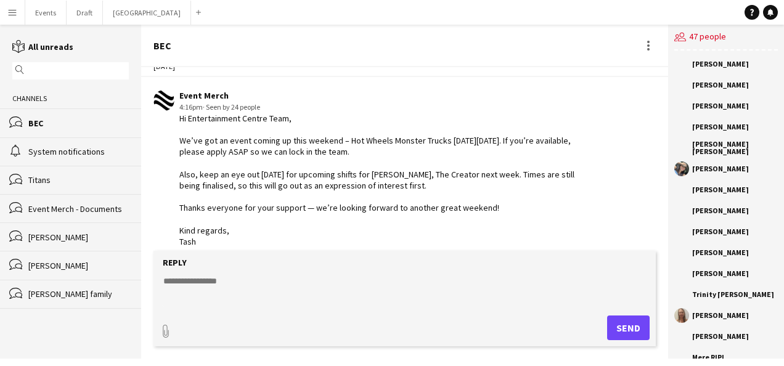
scroll to position [32, 0]
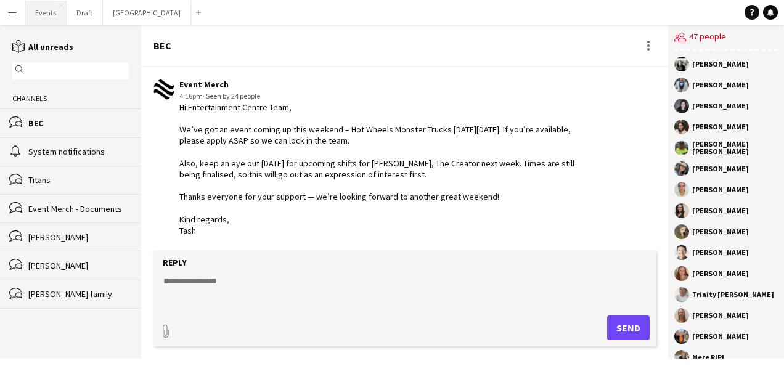
click at [50, 15] on button "Events Close" at bounding box center [45, 13] width 41 height 24
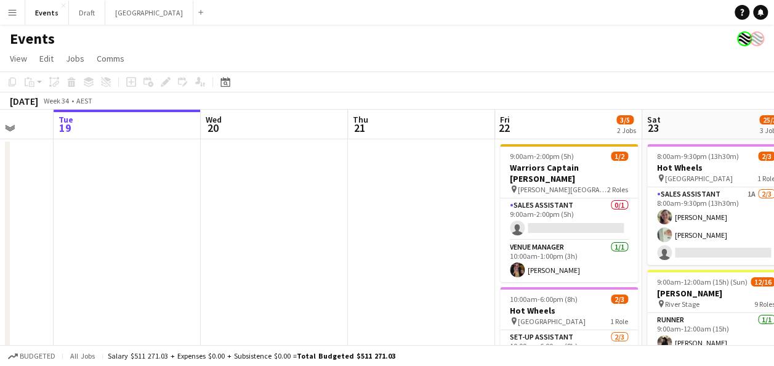
scroll to position [0, 468]
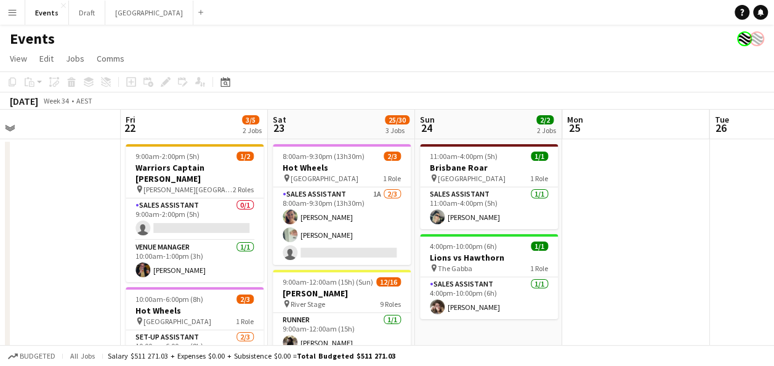
drag, startPoint x: 469, startPoint y: 246, endPoint x: -6, endPoint y: 246, distance: 475.0
click at [0, 246] on html "Menu Boards Boards Boards All jobs Status Workforce Workforce My Workforce Recr…" at bounding box center [387, 343] width 774 height 686
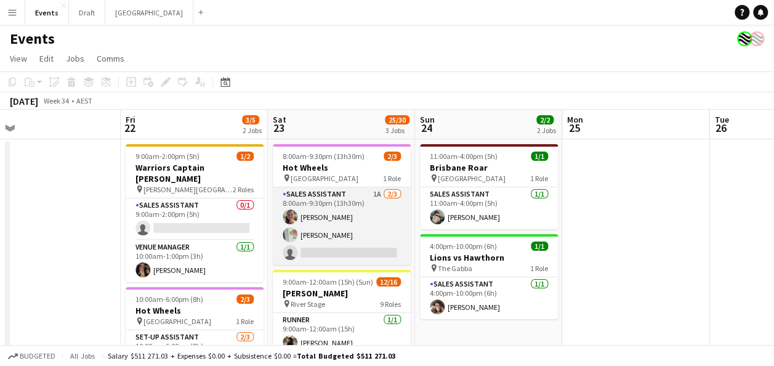
click at [347, 245] on app-card-role "Sales Assistant 1A 2/3 8:00am-9:30pm (13h30m) Jacqueline Crenshaw Lorraine KEMP…" at bounding box center [342, 226] width 138 height 78
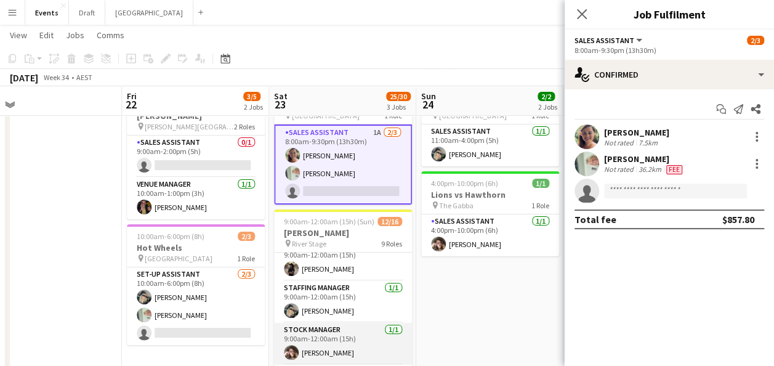
scroll to position [0, 0]
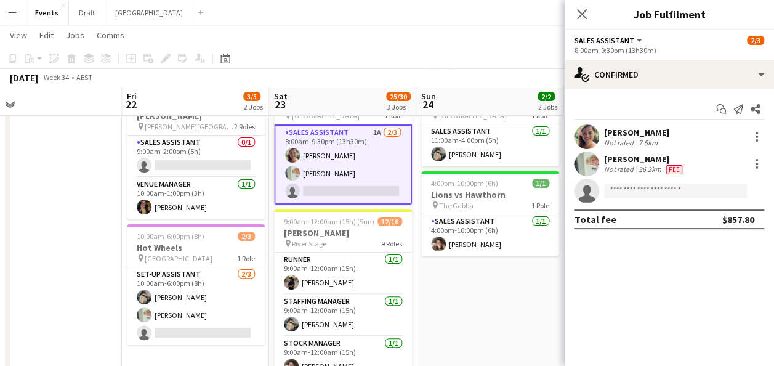
click at [458, 314] on app-date-cell "11:00am-4:00pm (5h) 1/1 Brisbane Roar pin Sunshine Coast Stadium 1 Role Sales A…" at bounding box center [489, 339] width 147 height 526
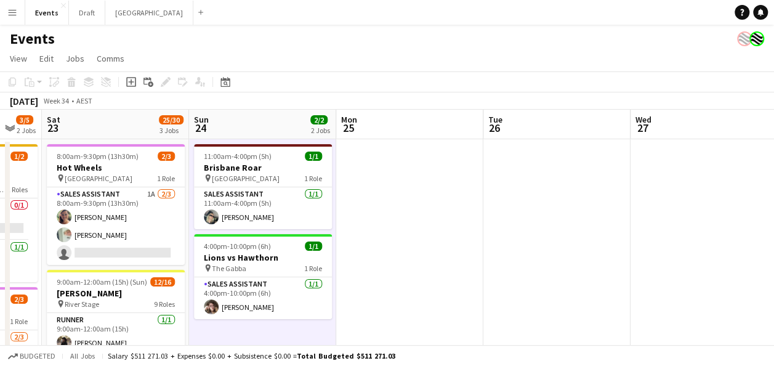
scroll to position [0, 410]
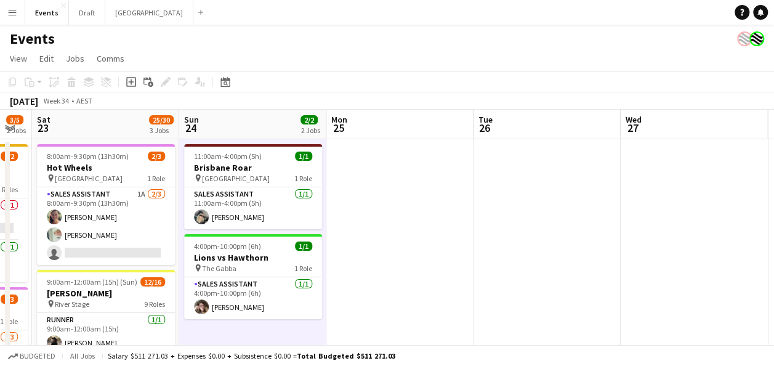
drag, startPoint x: 684, startPoint y: 232, endPoint x: 447, endPoint y: 278, distance: 241.5
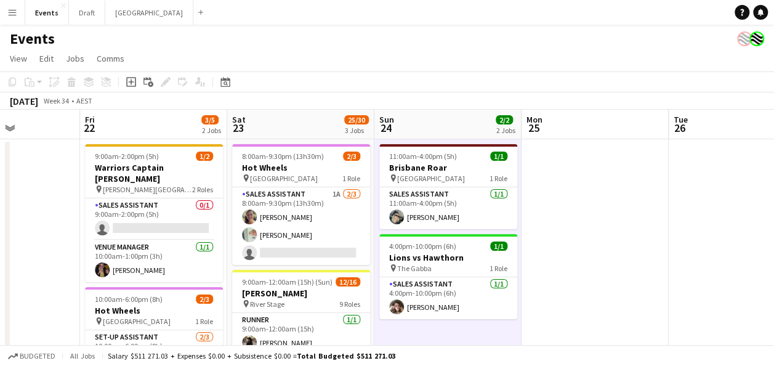
drag, startPoint x: 379, startPoint y: 205, endPoint x: 564, endPoint y: 197, distance: 185.0
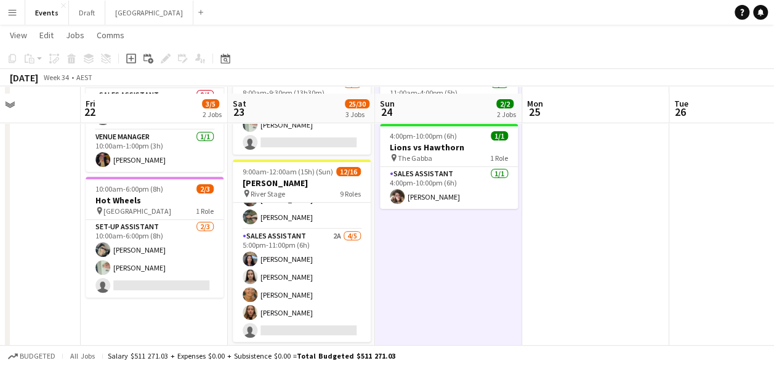
scroll to position [123, 0]
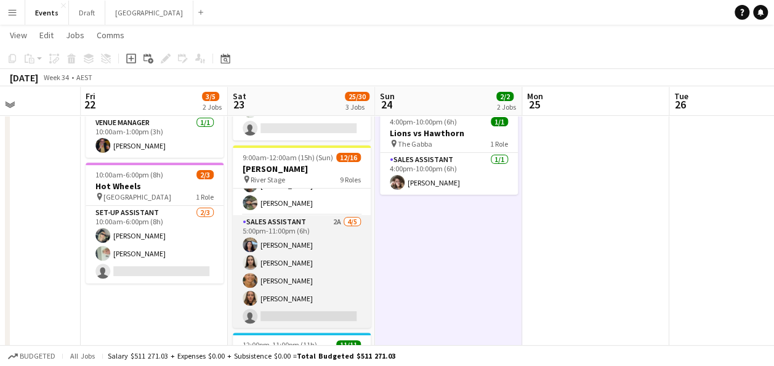
click at [291, 271] on app-card-role "Sales Assistant 2A 4/5 5:00pm-11:00pm (6h) Jesse Meade Jazlyn Pedrina Esther AC…" at bounding box center [302, 271] width 138 height 113
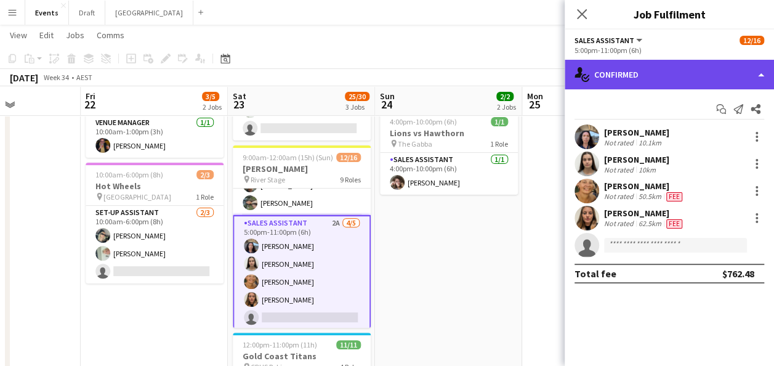
click at [653, 71] on div "single-neutral-actions-check-2 Confirmed" at bounding box center [669, 75] width 209 height 30
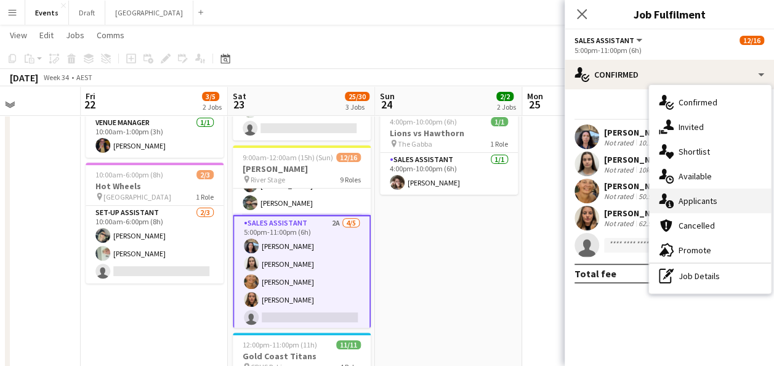
click at [697, 206] on div "single-neutral-actions-information Applicants" at bounding box center [710, 201] width 122 height 25
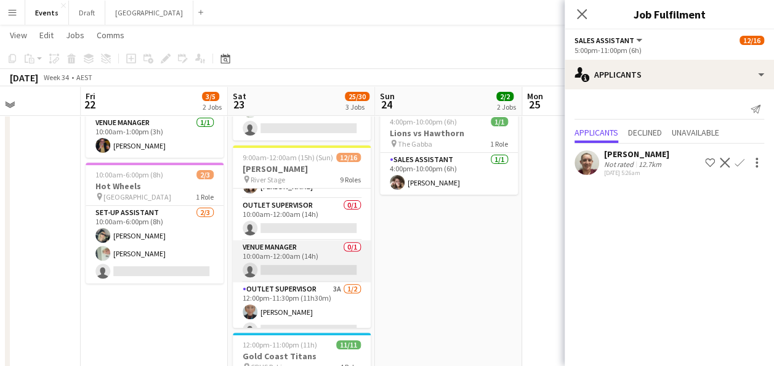
scroll to position [177, 0]
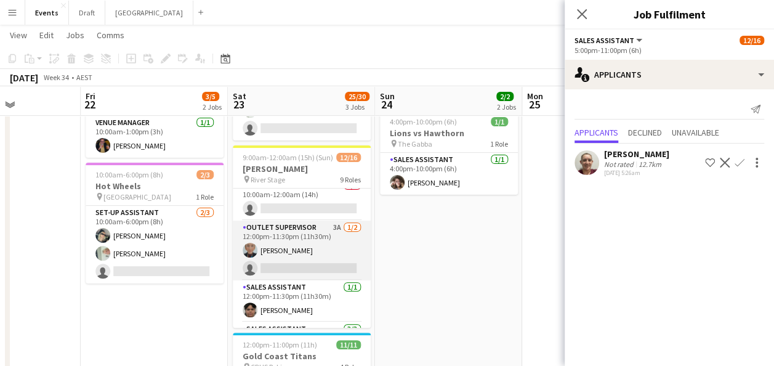
click at [299, 253] on app-card-role "Outlet Supervisor 3A 1/2 12:00pm-11:30pm (11h30m) Sally Starmer single-neutral-…" at bounding box center [302, 251] width 138 height 60
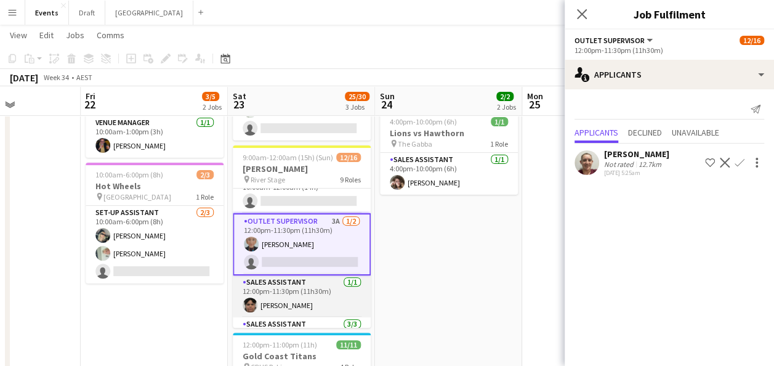
scroll to position [123, 0]
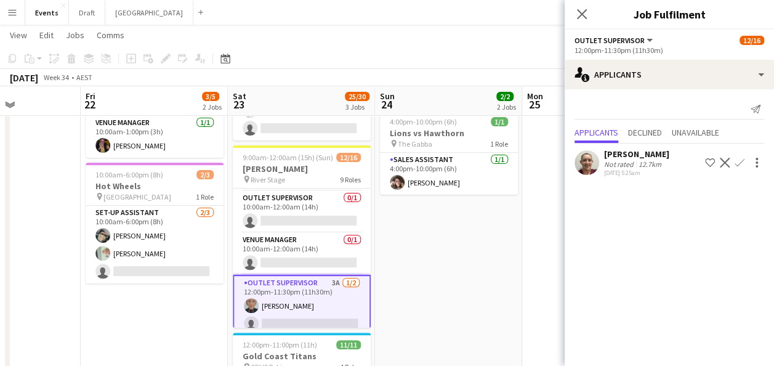
click at [596, 161] on app-user-avatar at bounding box center [587, 162] width 25 height 25
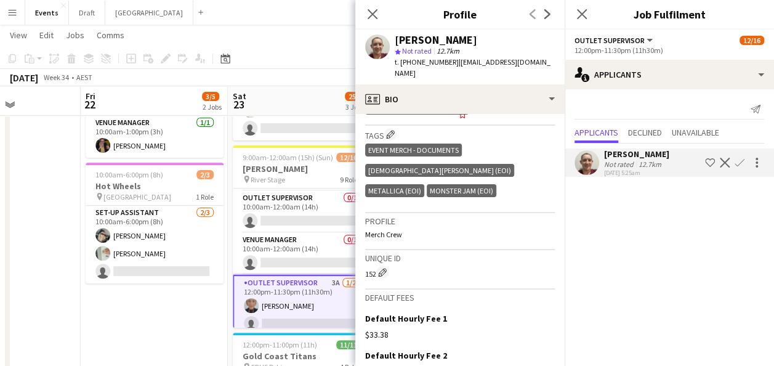
scroll to position [493, 0]
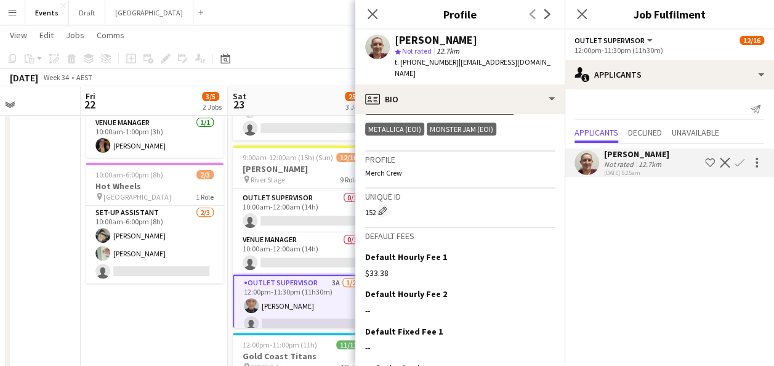
click at [254, 303] on app-user-avatar at bounding box center [251, 305] width 15 height 15
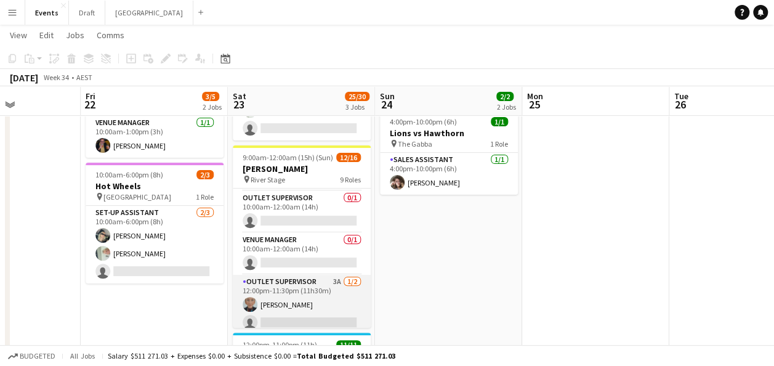
click at [255, 301] on app-user-avatar at bounding box center [250, 304] width 15 height 15
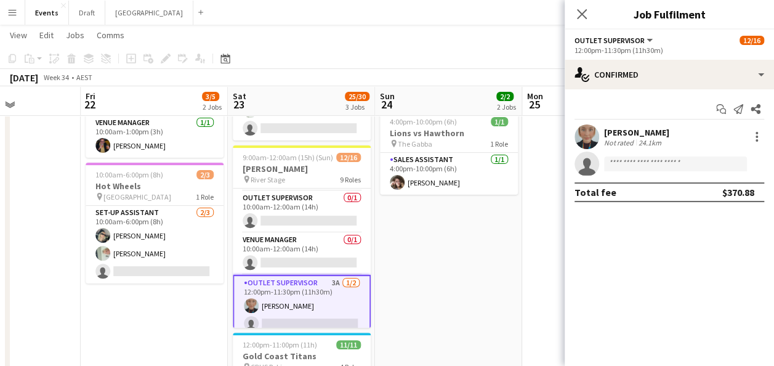
click at [589, 140] on app-user-avatar at bounding box center [587, 136] width 25 height 25
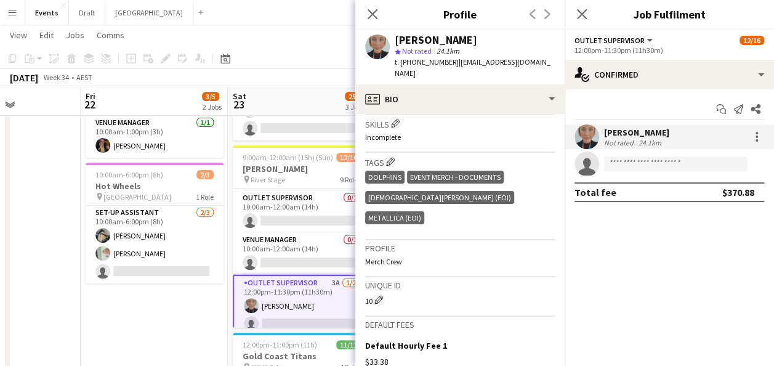
scroll to position [431, 0]
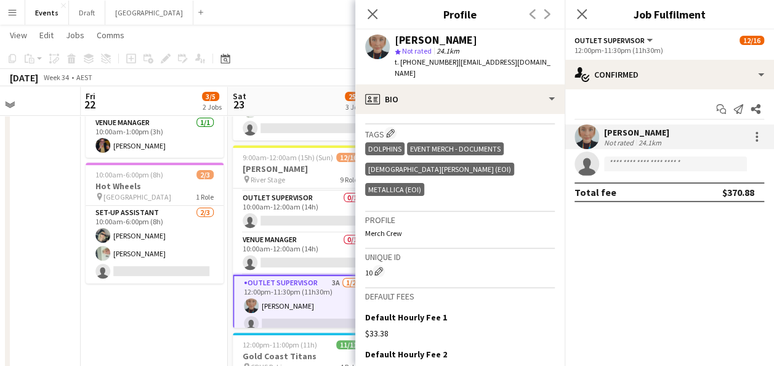
click at [190, 312] on app-date-cell "9:00am-2:00pm (5h) 1/2 Warriors Captain Run pin Logan Metro Sports Complex 2 Ro…" at bounding box center [154, 278] width 147 height 526
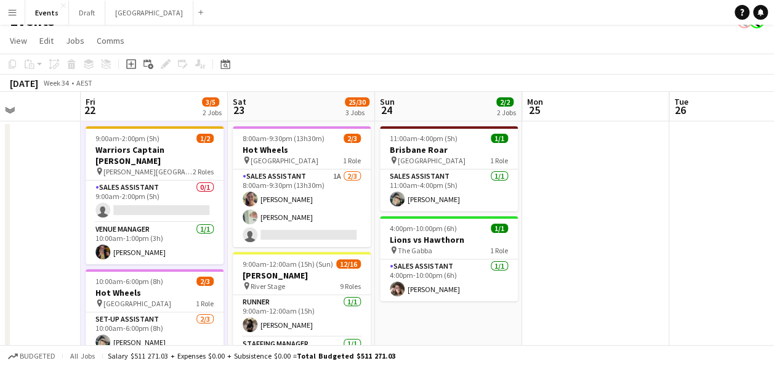
scroll to position [0, 0]
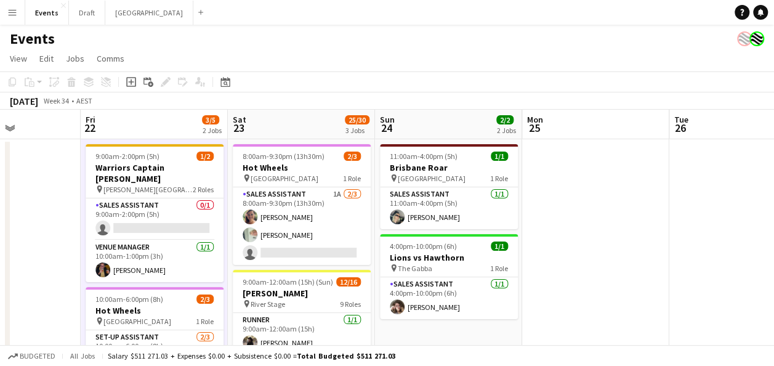
drag, startPoint x: 618, startPoint y: 214, endPoint x: 618, endPoint y: 172, distance: 41.9
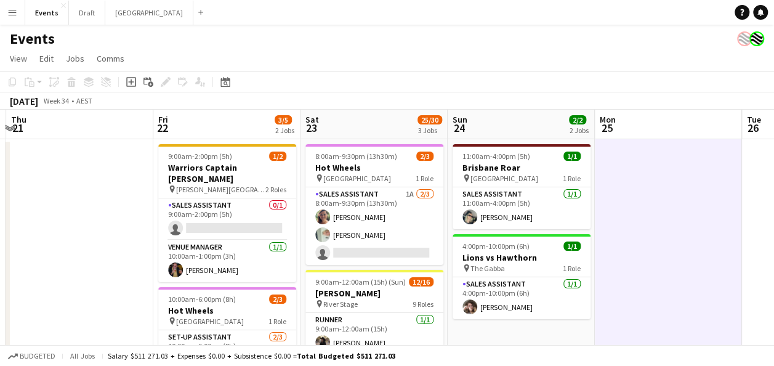
scroll to position [0, 282]
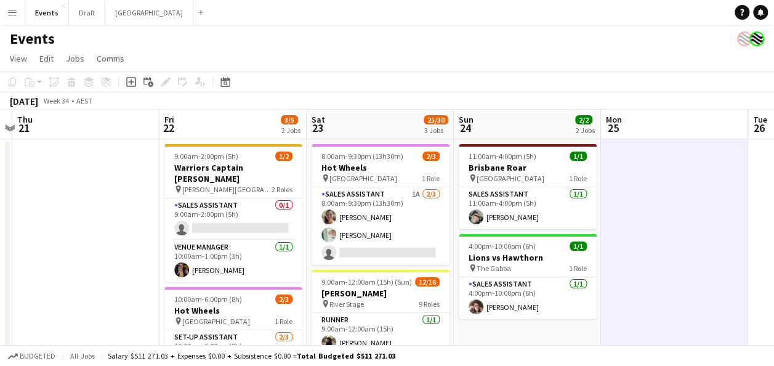
drag, startPoint x: 546, startPoint y: 221, endPoint x: 625, endPoint y: 216, distance: 79.0
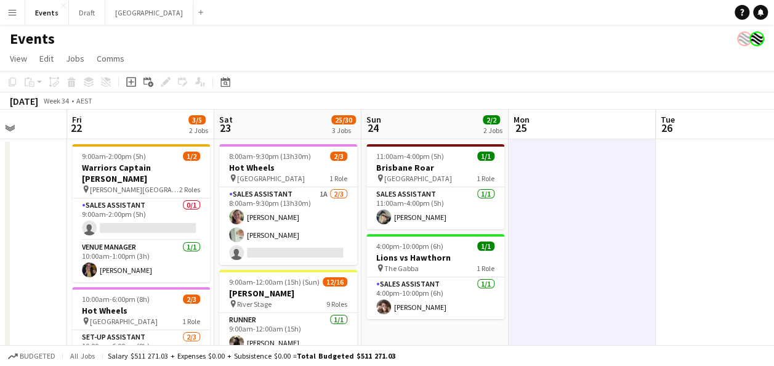
scroll to position [0, 378]
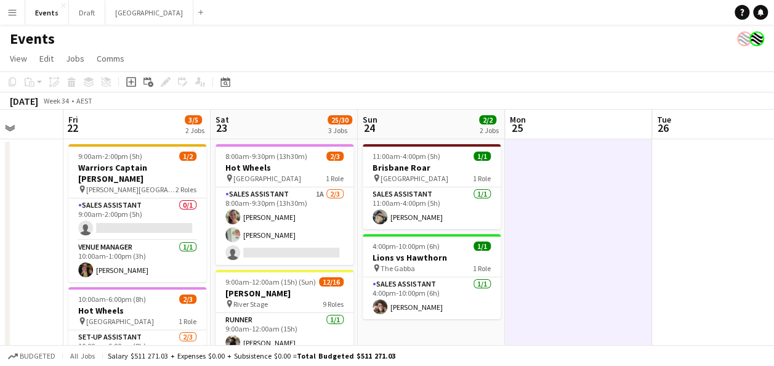
drag, startPoint x: 711, startPoint y: 190, endPoint x: 615, endPoint y: 191, distance: 96.1
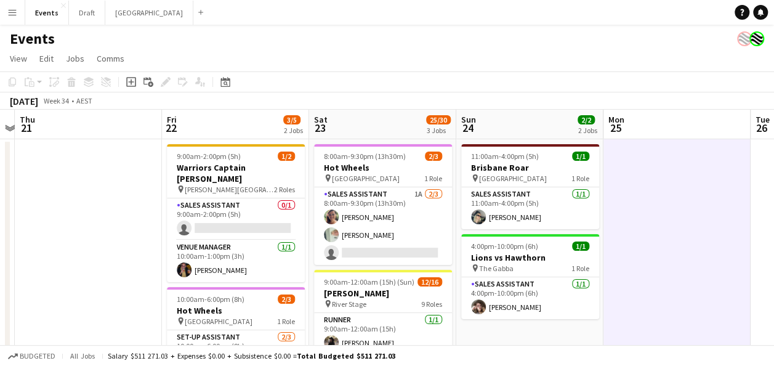
scroll to position [0, 269]
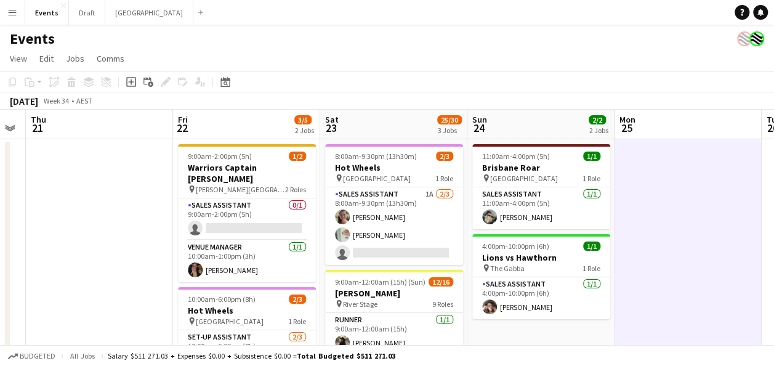
drag, startPoint x: 419, startPoint y: 327, endPoint x: 529, endPoint y: 323, distance: 109.7
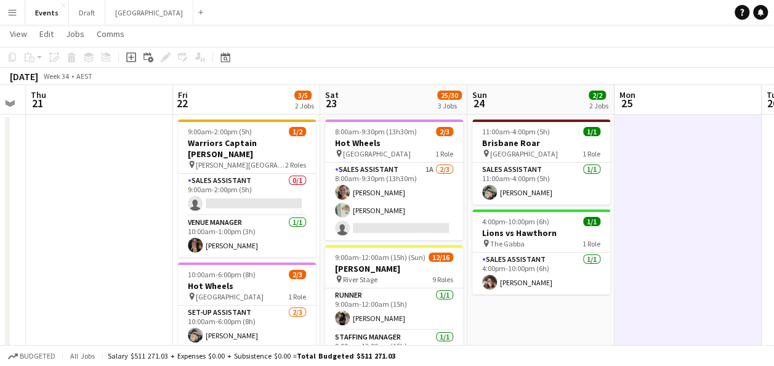
scroll to position [0, 0]
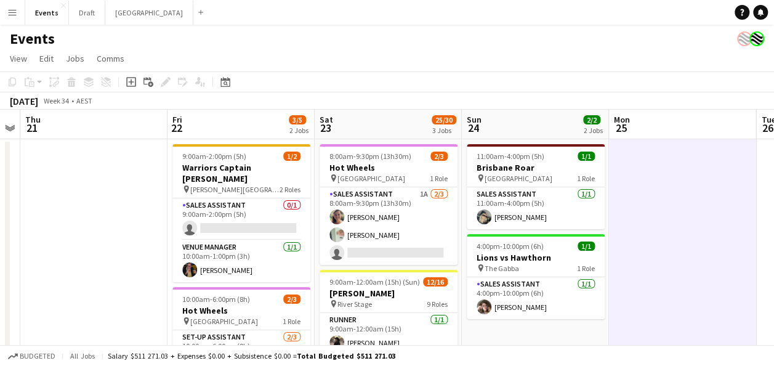
drag, startPoint x: 70, startPoint y: 201, endPoint x: 64, endPoint y: 198, distance: 6.7
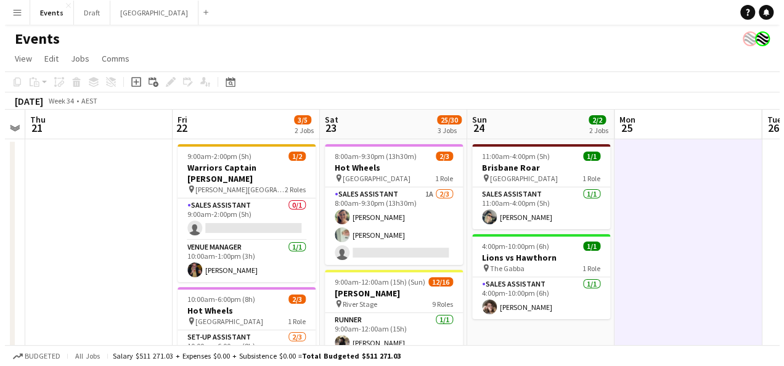
scroll to position [0, 421]
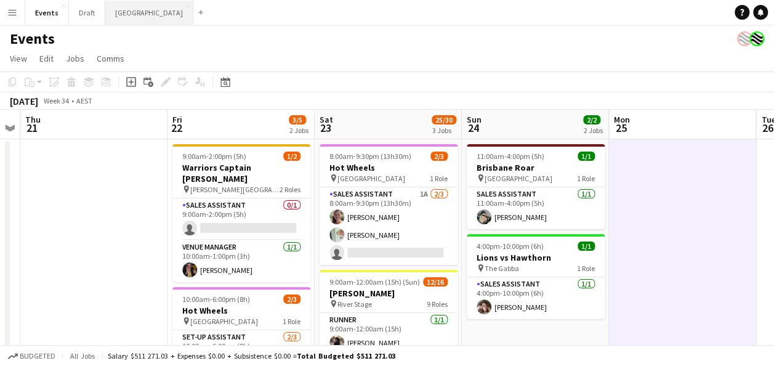
click at [134, 13] on button "Sydney Close" at bounding box center [149, 13] width 88 height 24
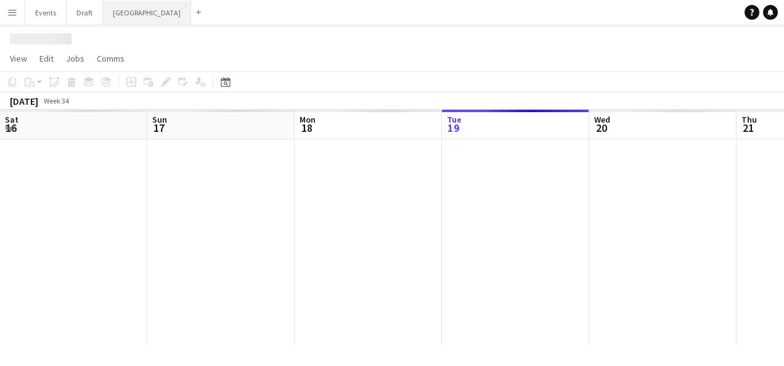
scroll to position [0, 294]
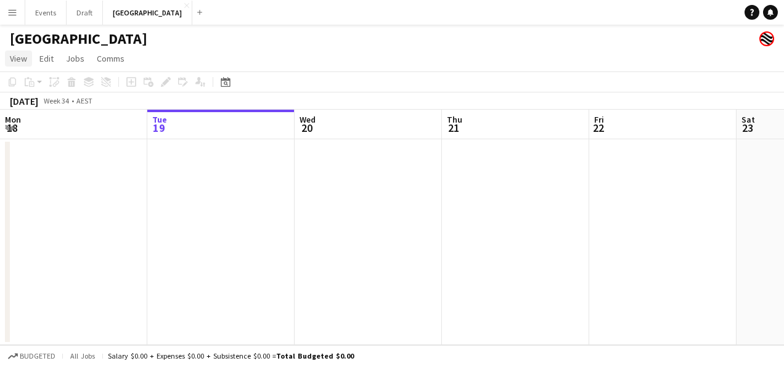
click at [23, 59] on span "View" at bounding box center [18, 58] width 17 height 11
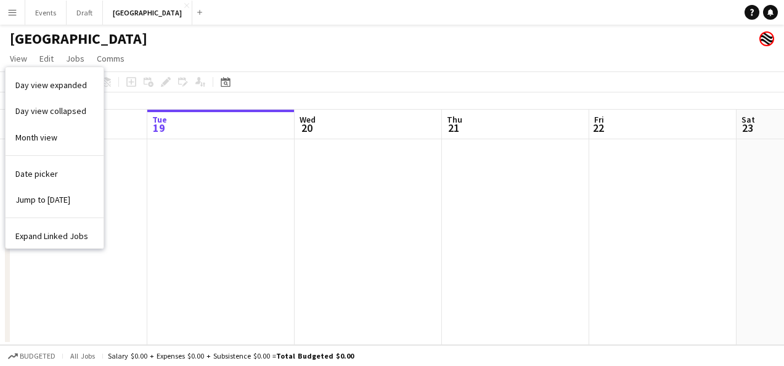
click at [256, 27] on div "[GEOGRAPHIC_DATA]" at bounding box center [392, 36] width 784 height 23
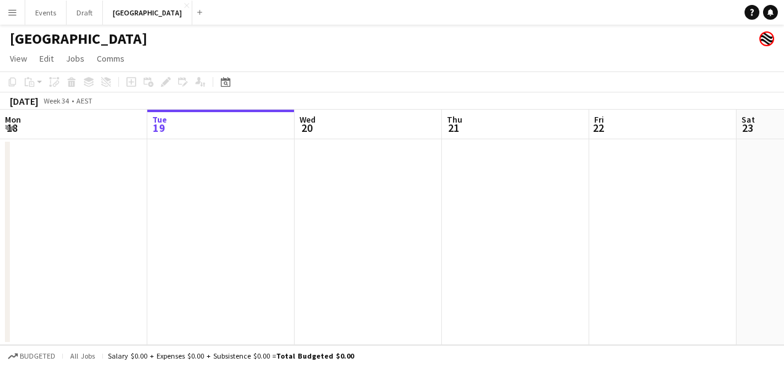
click at [32, 39] on h1 "[GEOGRAPHIC_DATA]" at bounding box center [78, 39] width 137 height 18
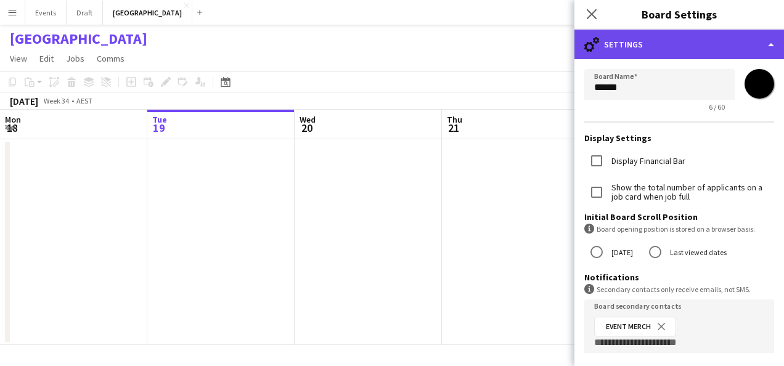
click at [670, 46] on div "cog-double-3 Settings" at bounding box center [678, 45] width 209 height 30
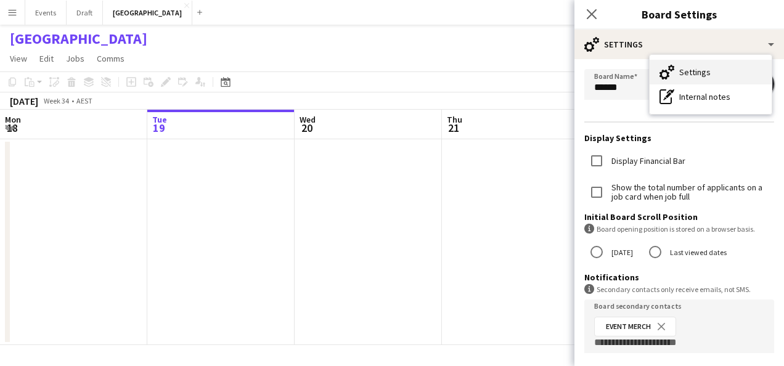
click at [678, 67] on div "Settings Settings" at bounding box center [710, 72] width 122 height 25
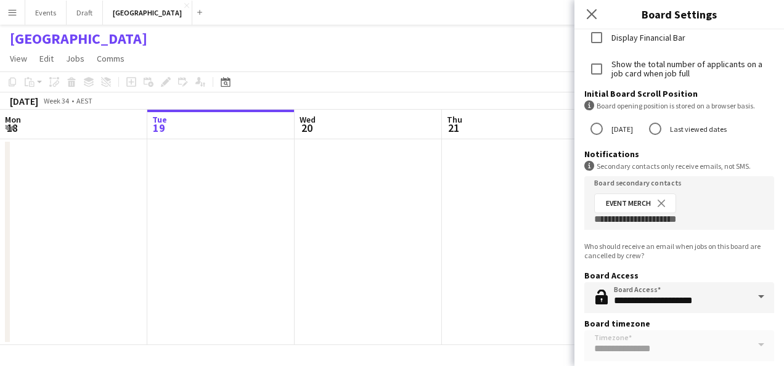
scroll to position [157, 0]
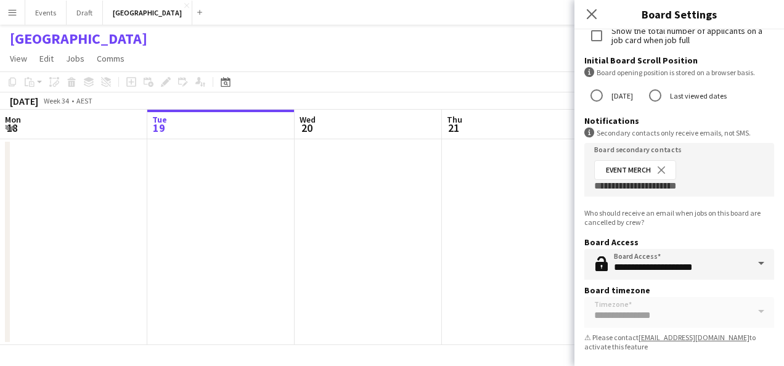
click at [751, 261] on span at bounding box center [761, 264] width 26 height 30
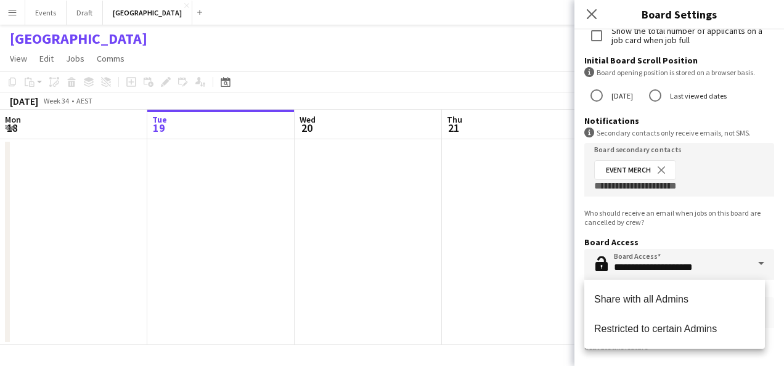
click at [751, 261] on span at bounding box center [761, 264] width 26 height 30
click at [729, 219] on div "Who should receive an email when jobs on this board are cancelled by crew?" at bounding box center [679, 217] width 190 height 18
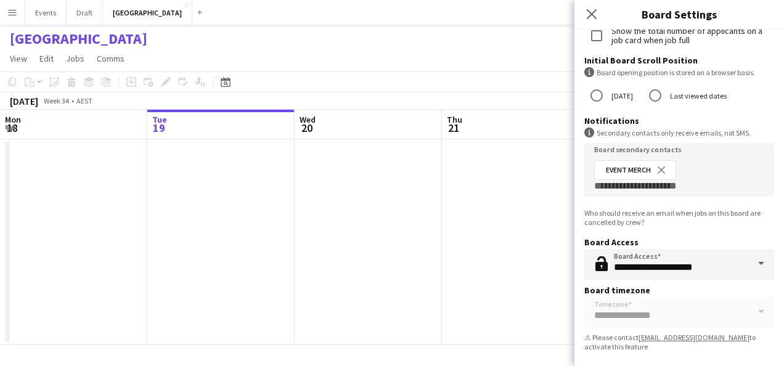
click at [747, 305] on form "**********" at bounding box center [678, 134] width 209 height 463
click at [552, 256] on app-date-cell at bounding box center [515, 242] width 147 height 206
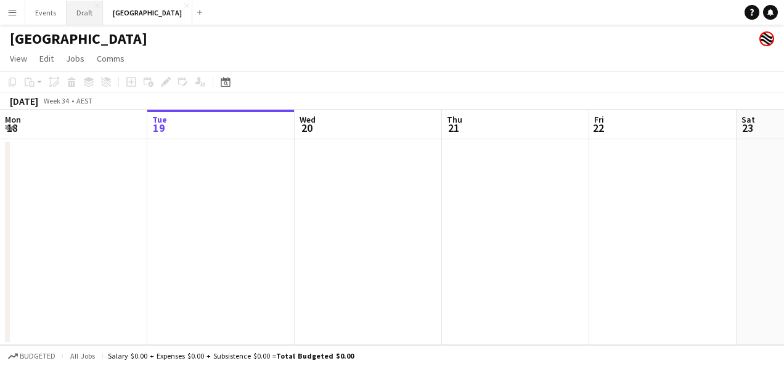
click at [89, 9] on button "Draft Close" at bounding box center [85, 13] width 36 height 24
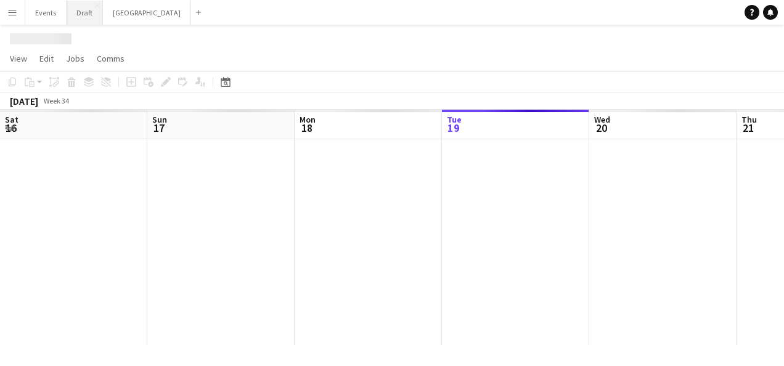
scroll to position [0, 294]
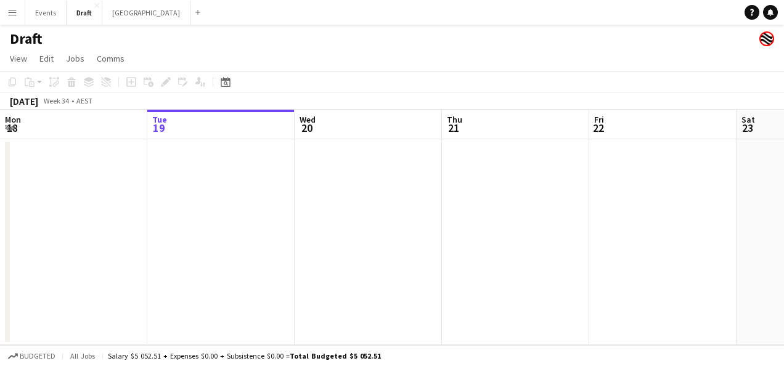
click at [36, 34] on h1 "Draft" at bounding box center [26, 39] width 33 height 18
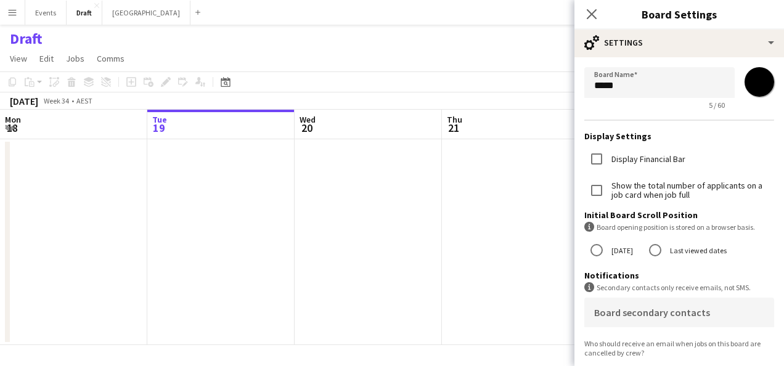
scroll to position [0, 0]
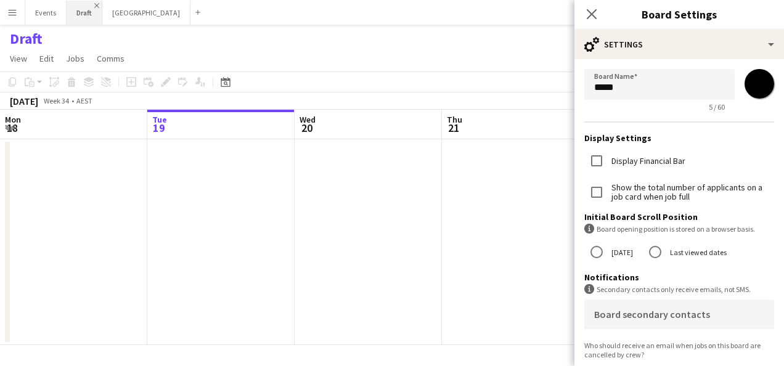
click at [95, 4] on app-icon "Close" at bounding box center [96, 5] width 5 height 5
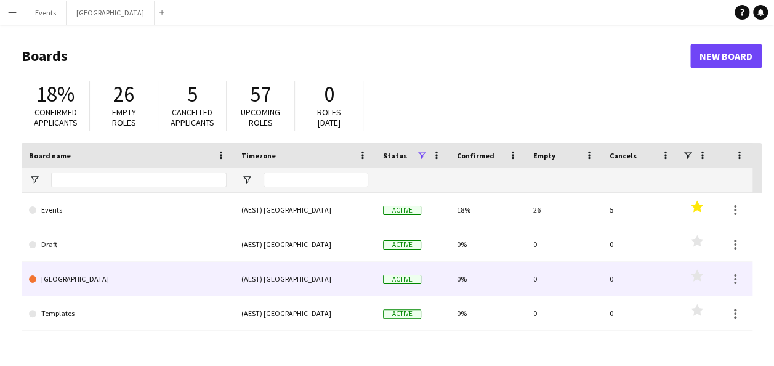
click at [194, 280] on link "[GEOGRAPHIC_DATA]" at bounding box center [128, 279] width 198 height 34
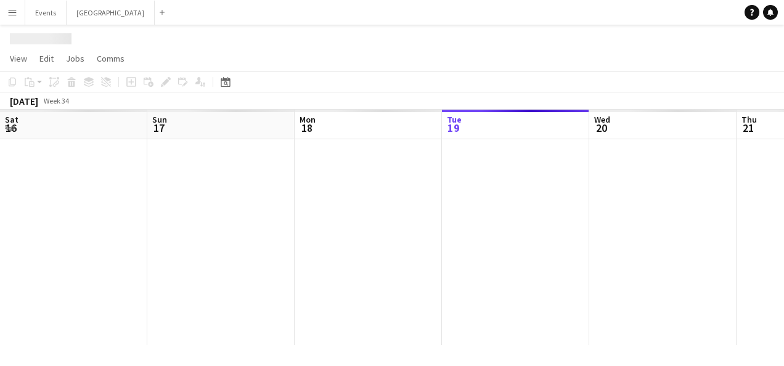
scroll to position [0, 294]
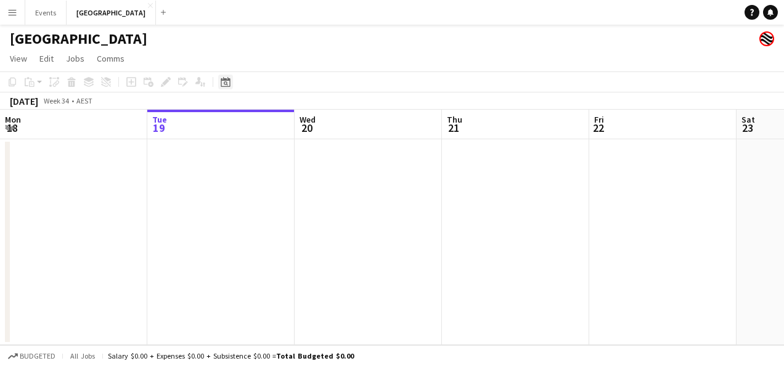
click at [225, 82] on icon at bounding box center [226, 83] width 4 height 4
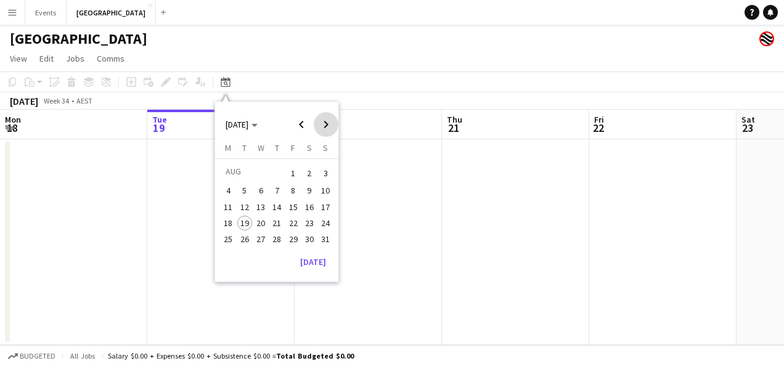
click at [329, 120] on span "Next month" at bounding box center [326, 124] width 25 height 25
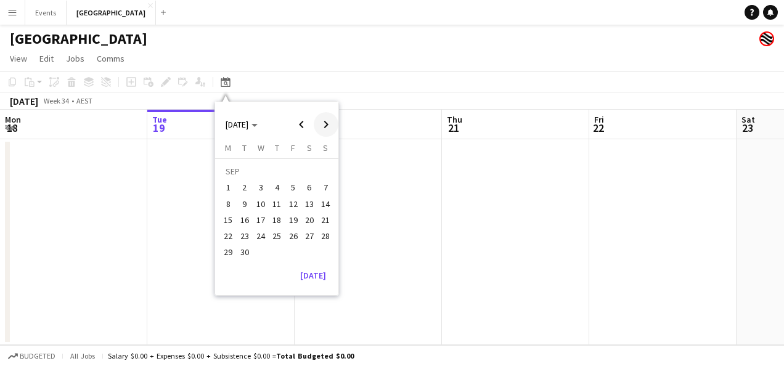
click at [329, 120] on span "Next month" at bounding box center [326, 124] width 25 height 25
click at [293, 248] on span "31" at bounding box center [293, 252] width 15 height 15
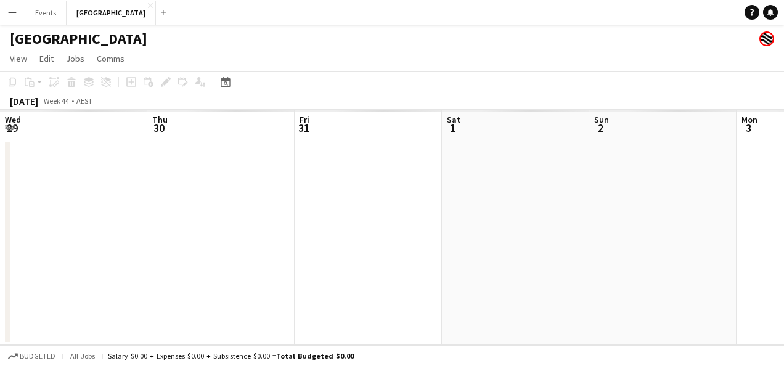
scroll to position [0, 424]
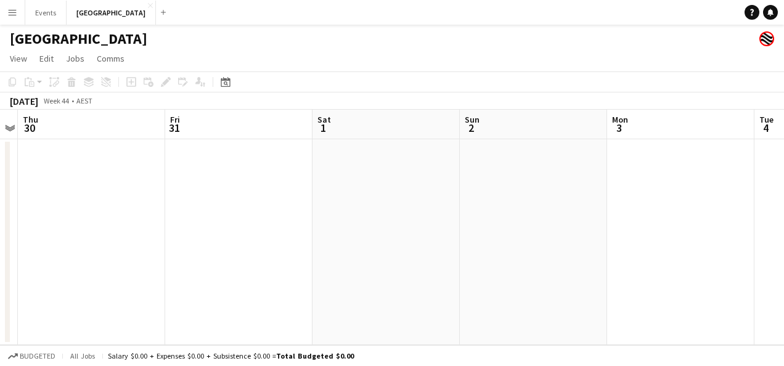
click at [197, 158] on app-date-cell at bounding box center [238, 242] width 147 height 206
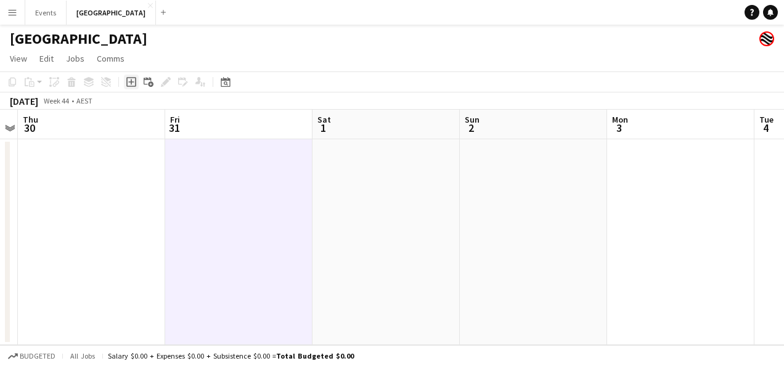
click at [128, 80] on icon "Add job" at bounding box center [131, 82] width 10 height 10
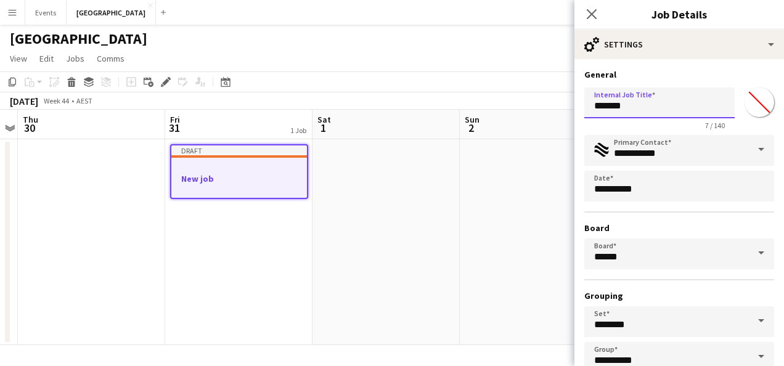
drag, startPoint x: 630, startPoint y: 105, endPoint x: 584, endPoint y: 105, distance: 46.2
click at [584, 105] on input "*******" at bounding box center [659, 102] width 150 height 31
type input "*********"
click at [747, 99] on input "*******" at bounding box center [759, 102] width 44 height 44
type input "*******"
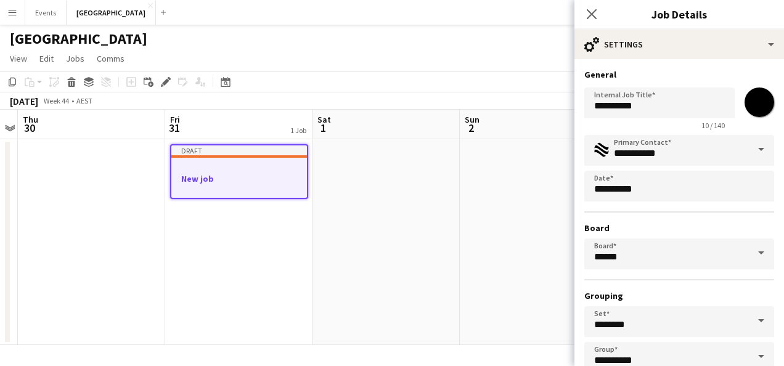
click at [692, 68] on div "**********" at bounding box center [678, 250] width 209 height 383
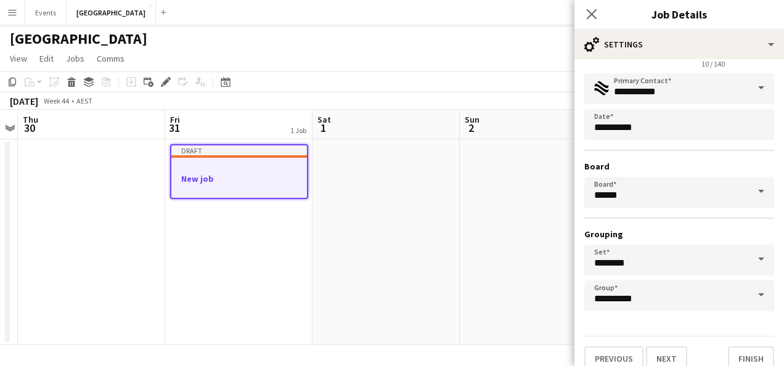
scroll to position [76, 0]
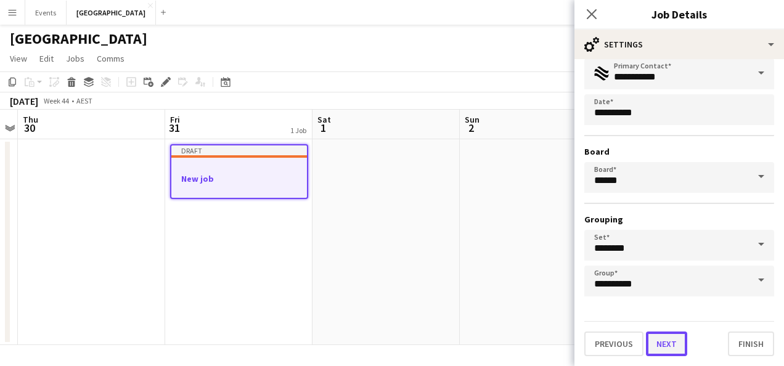
click at [663, 338] on button "Next" at bounding box center [666, 343] width 41 height 25
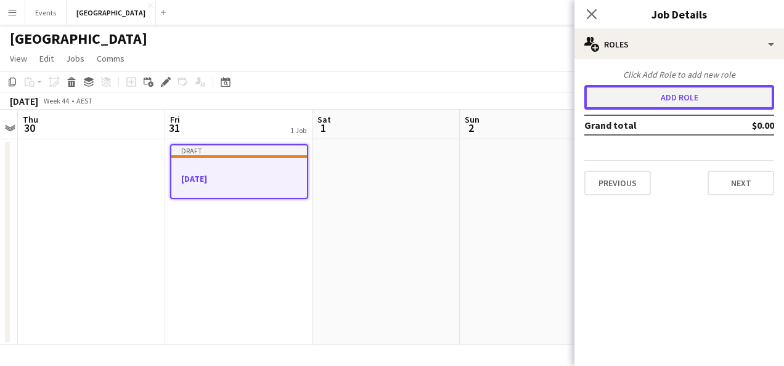
click at [644, 103] on button "Add role" at bounding box center [679, 97] width 190 height 25
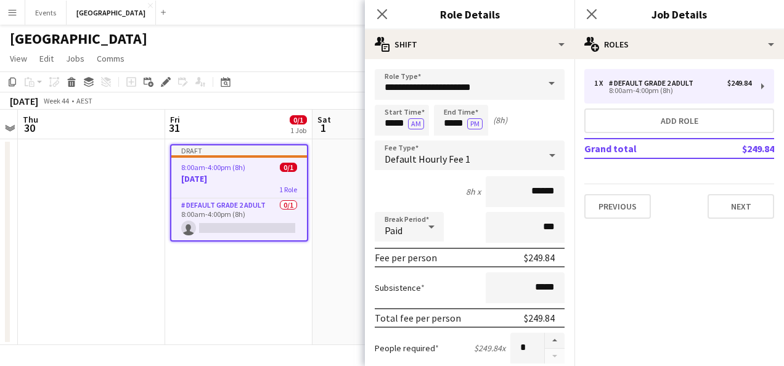
click at [538, 84] on span at bounding box center [551, 84] width 26 height 30
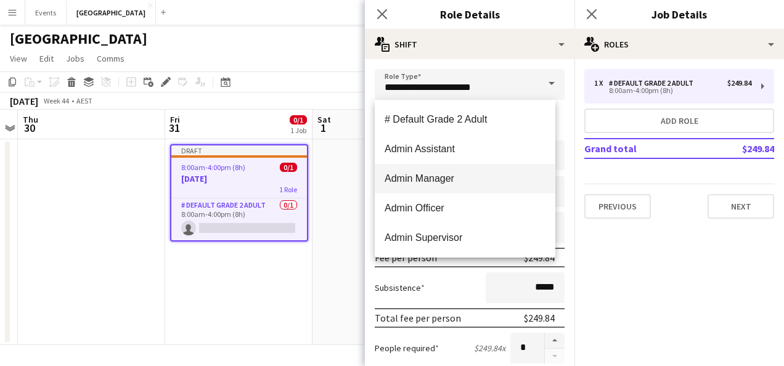
scroll to position [62, 0]
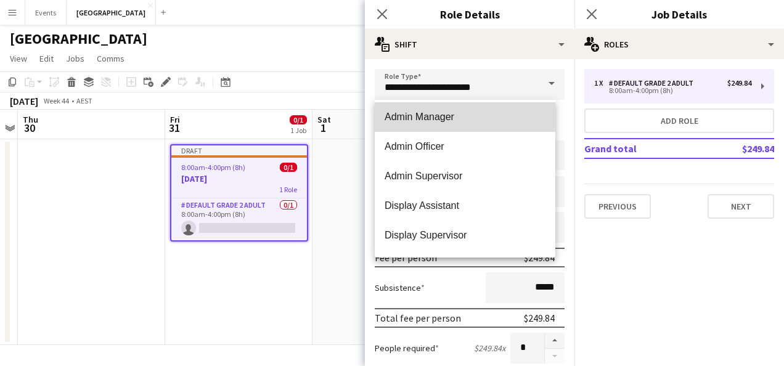
click at [466, 118] on span "Admin Manager" at bounding box center [464, 117] width 161 height 12
type input "**********"
type input "******"
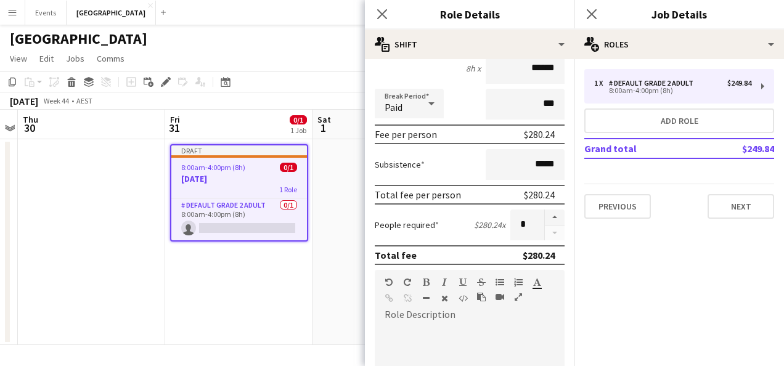
scroll to position [185, 0]
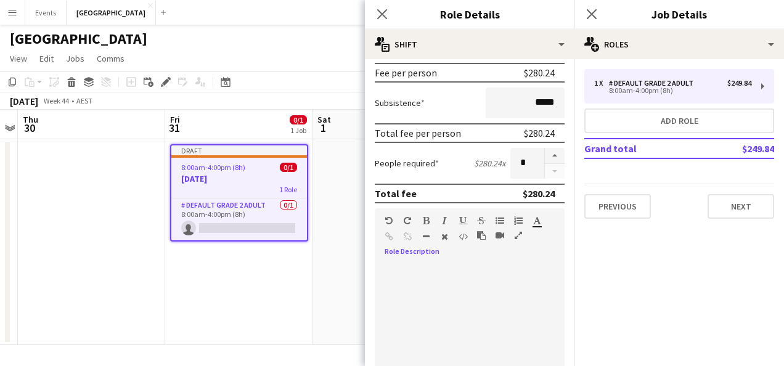
click at [437, 266] on div at bounding box center [470, 337] width 190 height 148
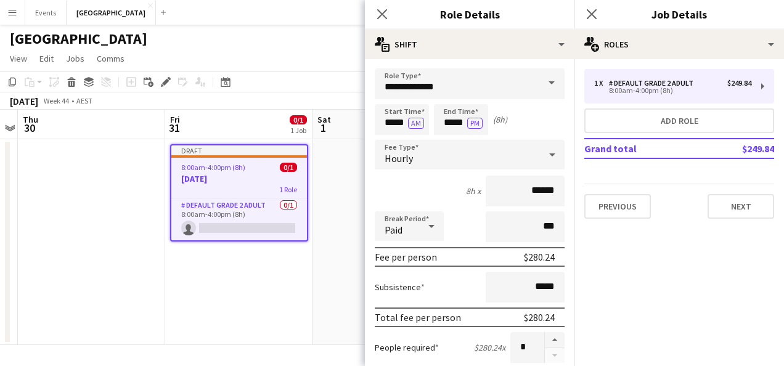
scroll to position [0, 0]
click at [513, 231] on input "***" at bounding box center [524, 227] width 79 height 31
type input "****"
click at [728, 204] on button "Next" at bounding box center [740, 206] width 67 height 25
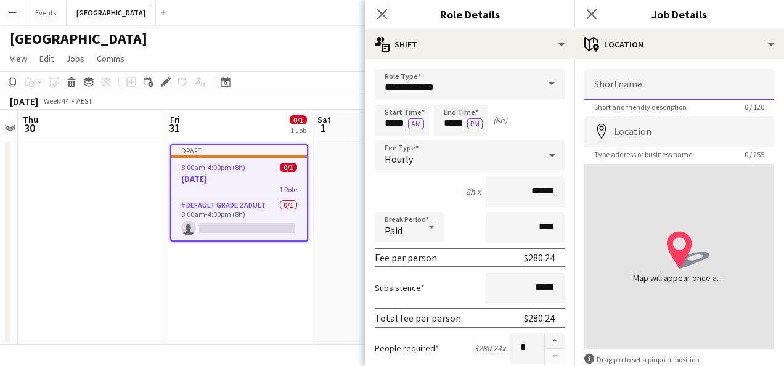
click at [651, 84] on input "Shortname" at bounding box center [679, 84] width 190 height 31
type input "*"
type input "**********"
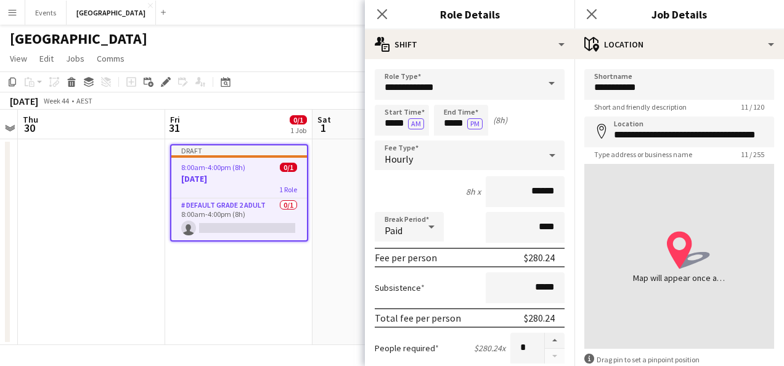
type input "**********"
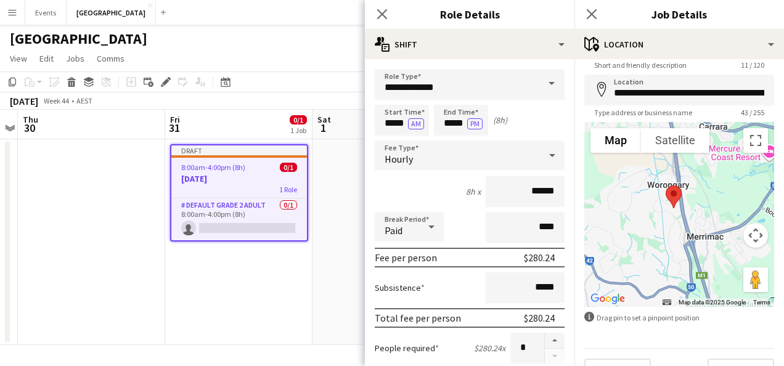
scroll to position [49, 0]
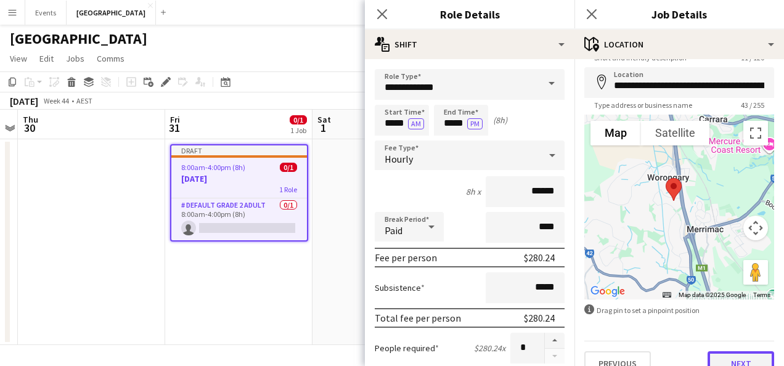
click at [742, 356] on button "Next" at bounding box center [740, 363] width 67 height 25
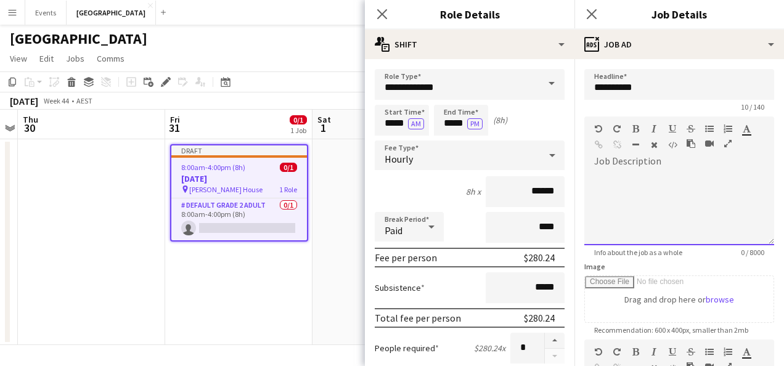
click at [660, 166] on div at bounding box center [679, 204] width 190 height 83
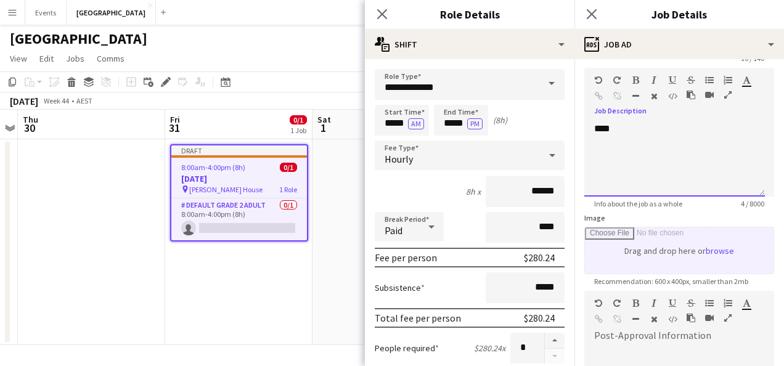
scroll to position [123, 0]
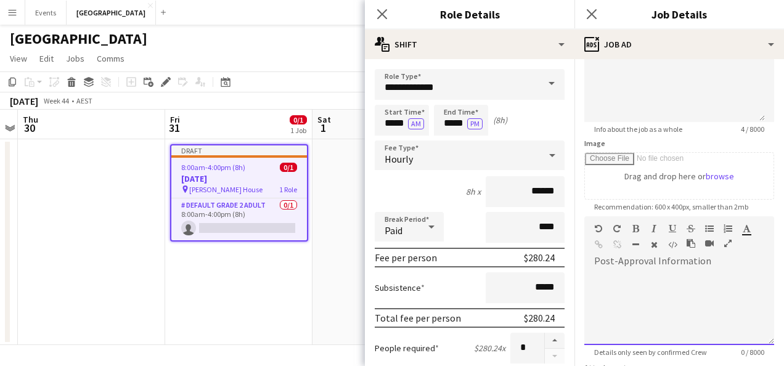
click at [664, 277] on div at bounding box center [679, 308] width 190 height 74
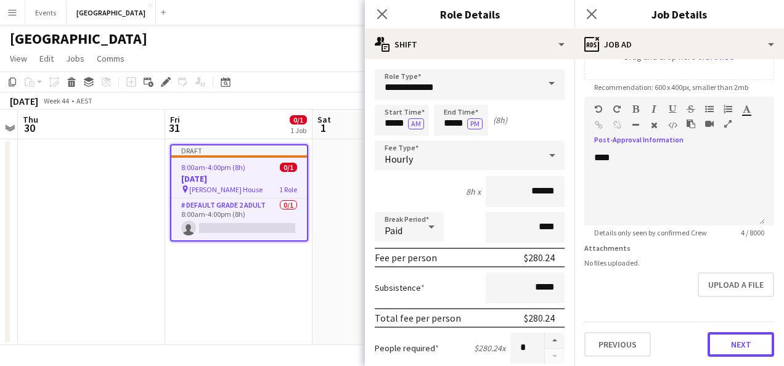
drag, startPoint x: 722, startPoint y: 347, endPoint x: 712, endPoint y: 331, distance: 18.3
click at [721, 344] on button "Next" at bounding box center [740, 344] width 67 height 25
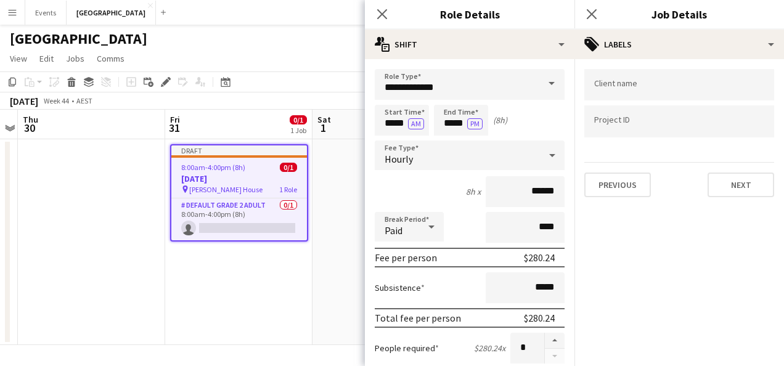
scroll to position [0, 0]
click at [646, 88] on input "Type to search client labels..." at bounding box center [679, 84] width 170 height 11
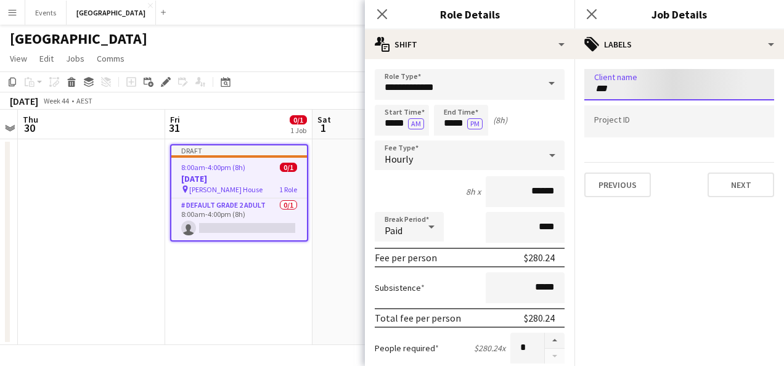
type input "****"
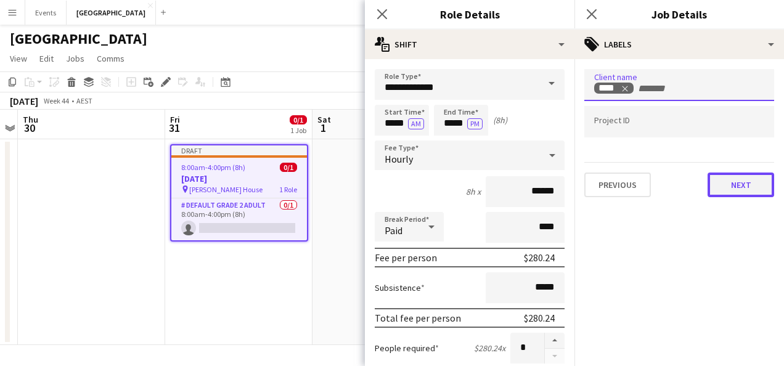
click at [742, 188] on button "Next" at bounding box center [740, 184] width 67 height 25
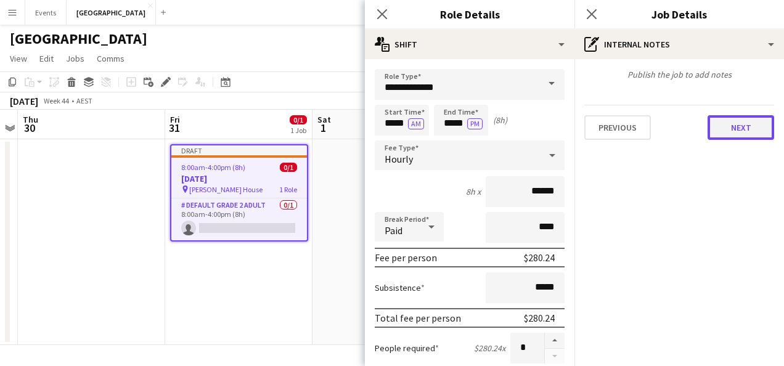
click at [723, 127] on button "Next" at bounding box center [740, 127] width 67 height 25
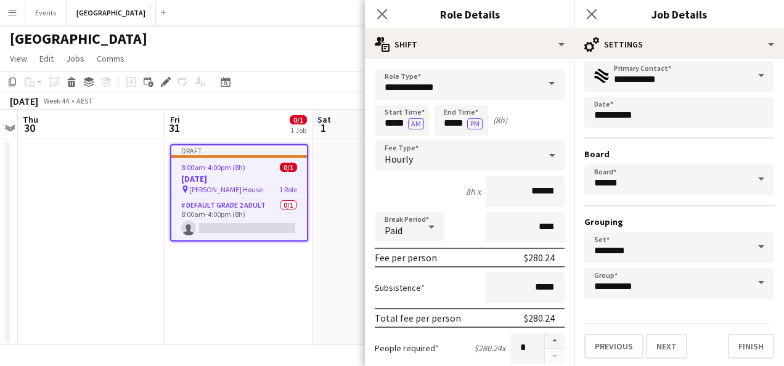
scroll to position [76, 0]
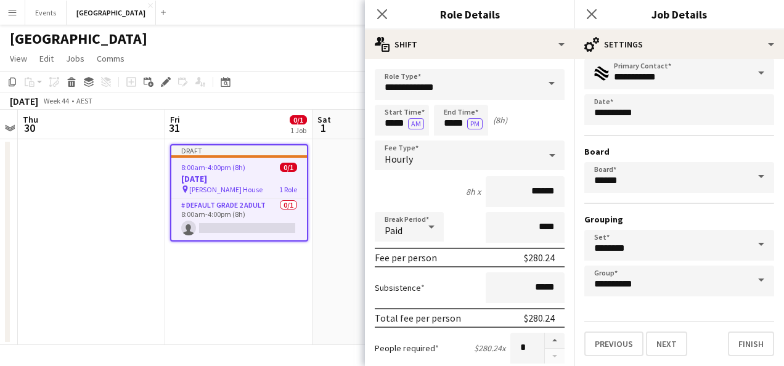
drag, startPoint x: 285, startPoint y: 274, endPoint x: 285, endPoint y: 262, distance: 11.7
click at [285, 274] on app-date-cell "Draft 8:00am-4:00pm (8h) 0/1 Halloween pin James House 1 Role # Default Grade 2…" at bounding box center [238, 242] width 147 height 206
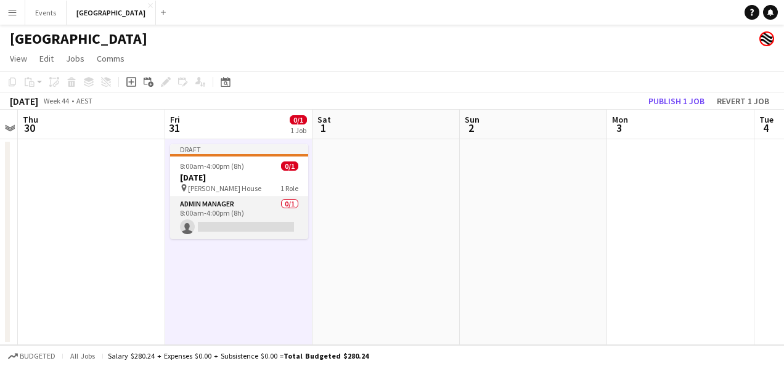
click at [251, 211] on app-card-role "Admin Manager 0/1 8:00am-4:00pm (8h) single-neutral-actions" at bounding box center [239, 218] width 138 height 42
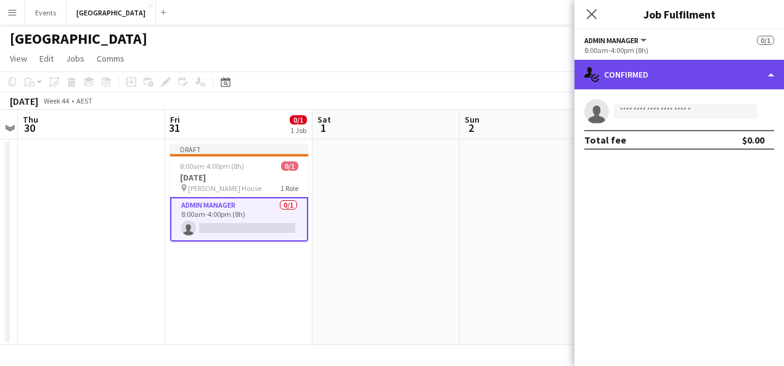
click at [689, 74] on div "single-neutral-actions-check-2 Confirmed" at bounding box center [678, 75] width 209 height 30
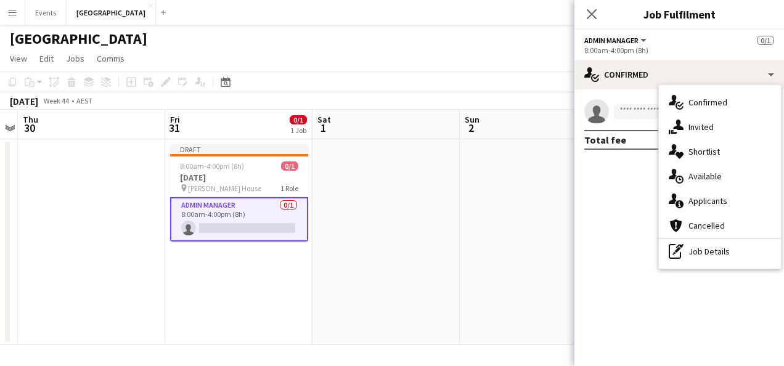
drag, startPoint x: 694, startPoint y: 269, endPoint x: 695, endPoint y: 260, distance: 8.7
click at [694, 266] on div "single-neutral-actions-check-2 Confirmed single-neutral-actions-share-1 Invited…" at bounding box center [719, 176] width 123 height 185
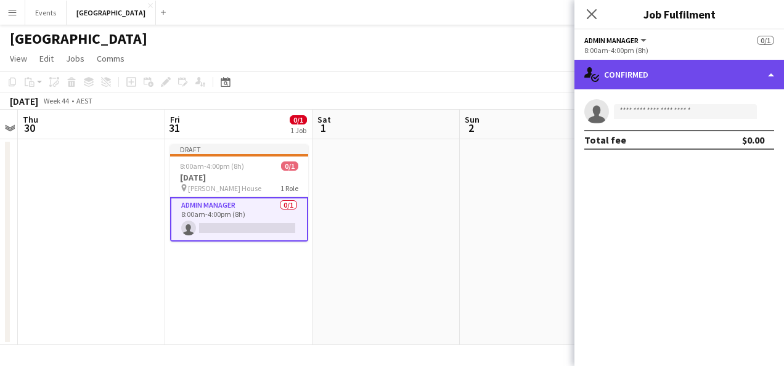
click at [748, 62] on div "single-neutral-actions-check-2 Confirmed" at bounding box center [678, 75] width 209 height 30
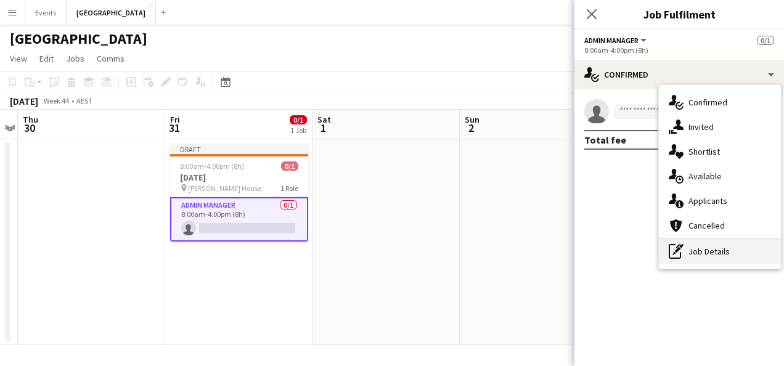
click at [716, 256] on div "pen-write Job Details" at bounding box center [720, 251] width 122 height 25
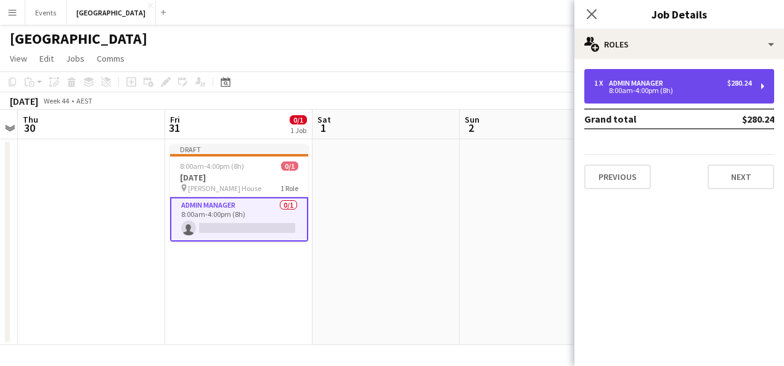
click at [644, 81] on div "Admin Manager" at bounding box center [638, 83] width 59 height 9
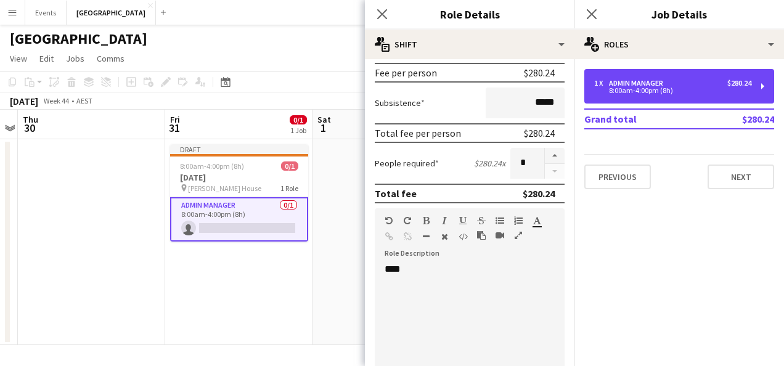
scroll to position [369, 0]
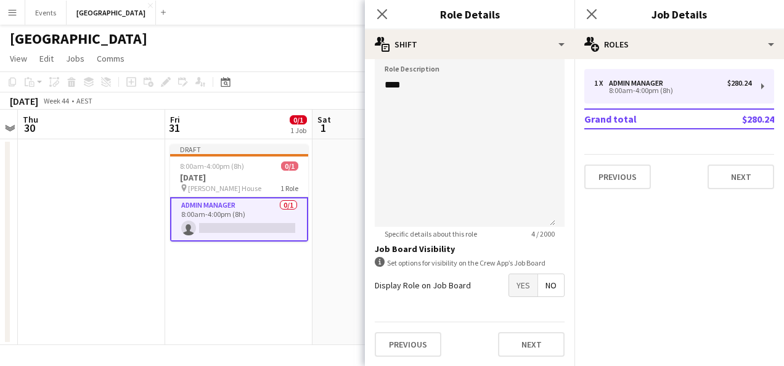
click at [509, 285] on span "Yes" at bounding box center [523, 285] width 28 height 22
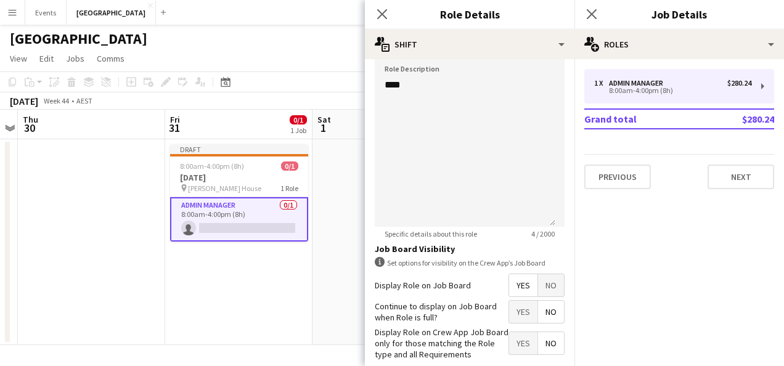
click at [514, 312] on span "Yes" at bounding box center [523, 312] width 28 height 22
click at [336, 281] on app-date-cell at bounding box center [385, 242] width 147 height 206
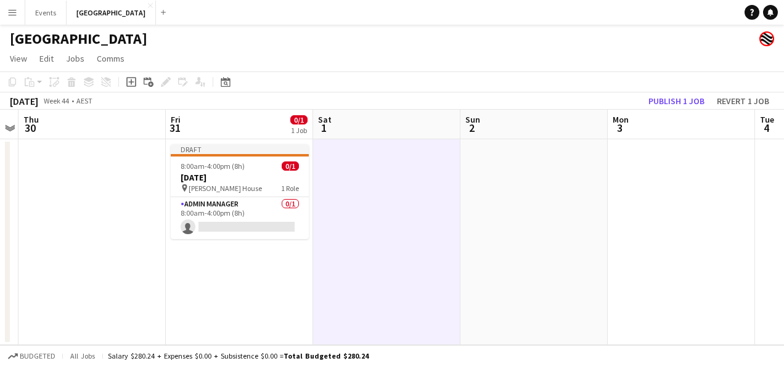
click at [669, 92] on app-toolbar "Copy Paste Paste Ctrl+V Paste with crew Ctrl+Shift+V Paste linked Job Delete Gr…" at bounding box center [392, 81] width 784 height 21
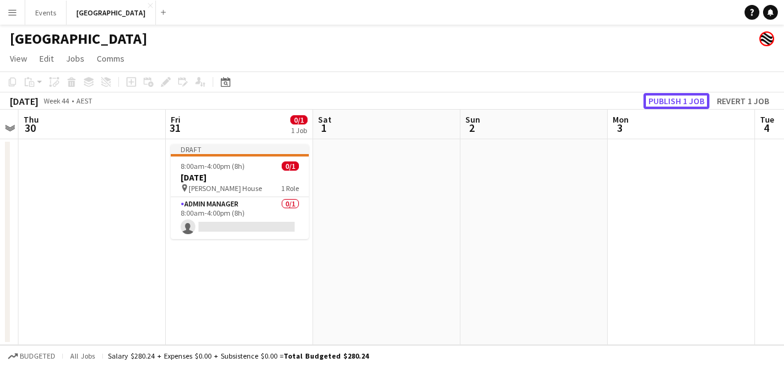
click at [673, 96] on button "Publish 1 job" at bounding box center [676, 101] width 66 height 16
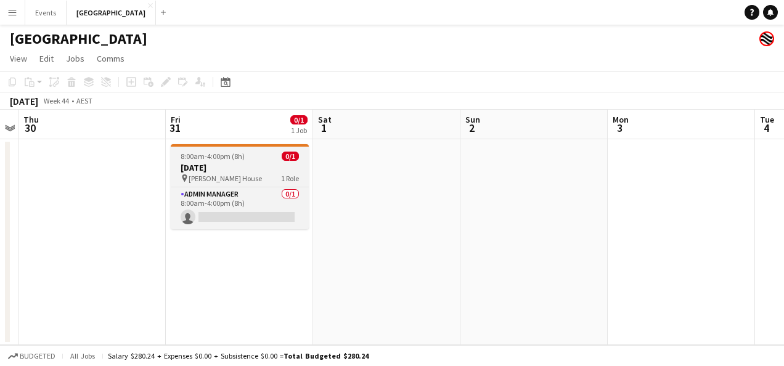
click at [275, 162] on h3 "[DATE]" at bounding box center [240, 167] width 138 height 11
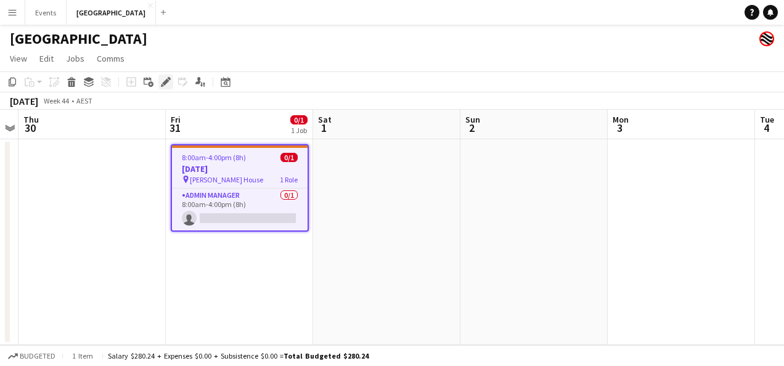
click at [160, 87] on div "Edit" at bounding box center [165, 82] width 15 height 15
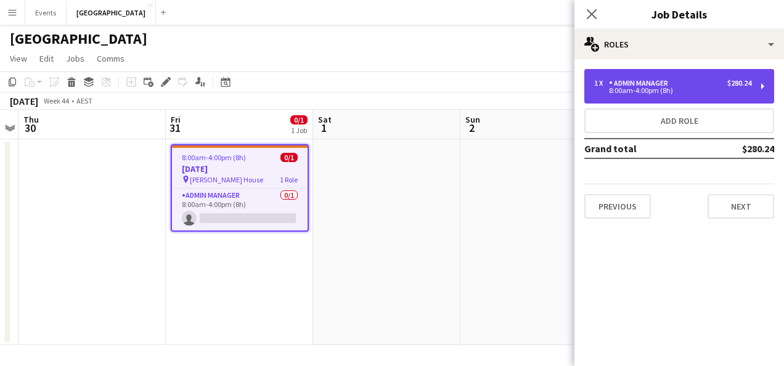
click at [710, 89] on div "8:00am-4:00pm (8h)" at bounding box center [672, 90] width 157 height 6
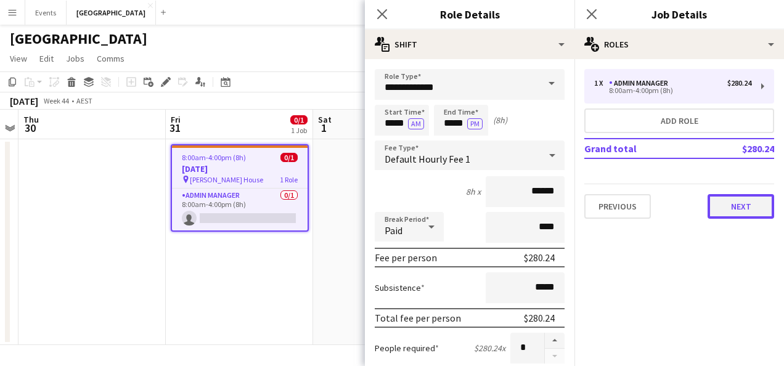
click at [747, 202] on button "Next" at bounding box center [740, 206] width 67 height 25
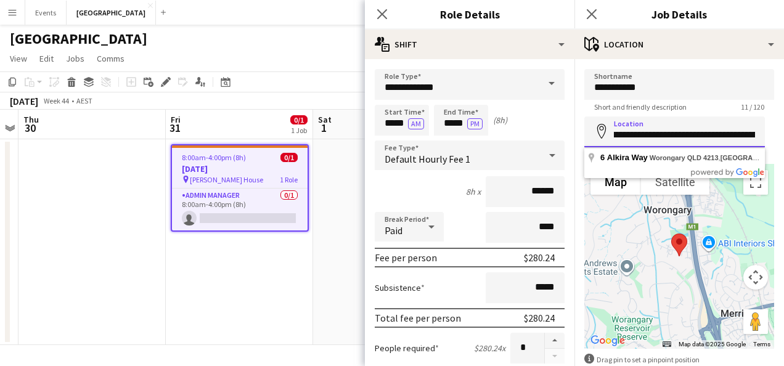
scroll to position [0, 0]
drag, startPoint x: 755, startPoint y: 133, endPoint x: 590, endPoint y: 129, distance: 165.8
click at [590, 129] on input "**********" at bounding box center [674, 131] width 180 height 31
type input "*********"
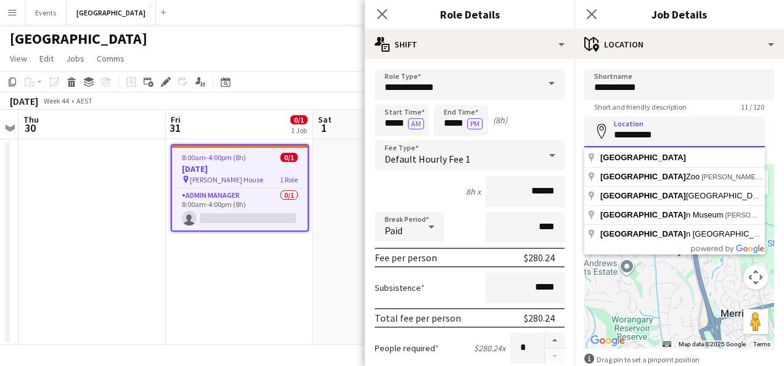
drag, startPoint x: 663, startPoint y: 133, endPoint x: 565, endPoint y: 131, distance: 98.0
click at [565, 131] on body "Menu Boards Boards Boards All jobs Status Workforce Workforce My Workforce Recr…" at bounding box center [392, 183] width 784 height 366
drag, startPoint x: 651, startPoint y: 134, endPoint x: 614, endPoint y: 133, distance: 37.6
click at [614, 133] on input "*********" at bounding box center [674, 131] width 180 height 31
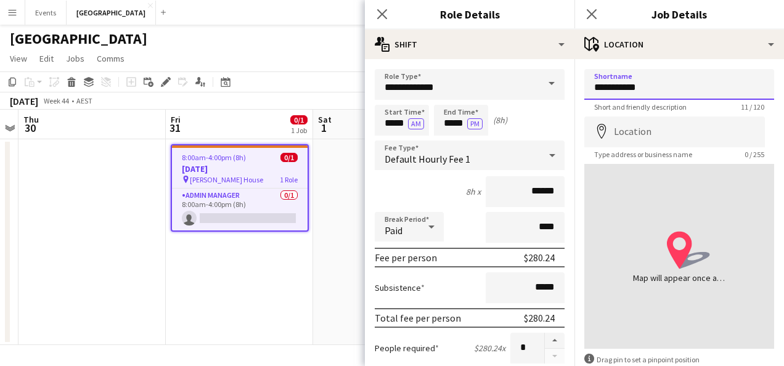
drag, startPoint x: 666, startPoint y: 89, endPoint x: 581, endPoint y: 86, distance: 85.1
click at [585, 85] on input "**********" at bounding box center [679, 84] width 190 height 31
type input "**********"
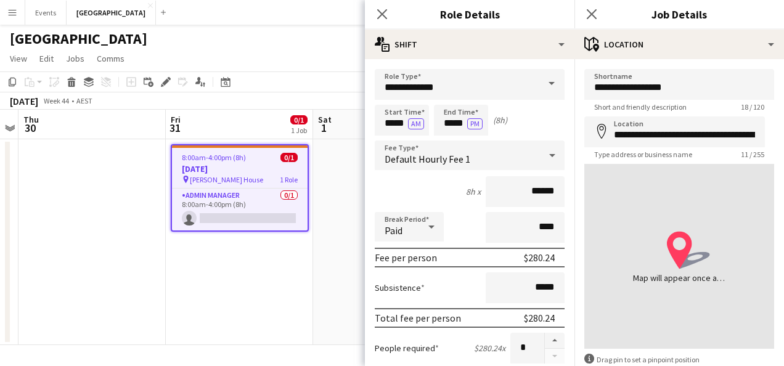
type input "**********"
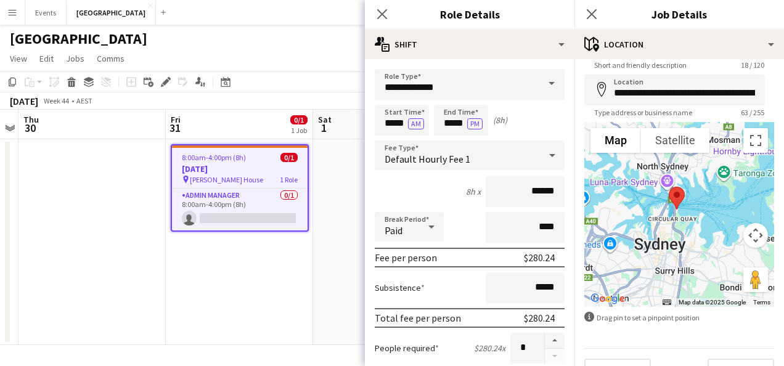
scroll to position [62, 0]
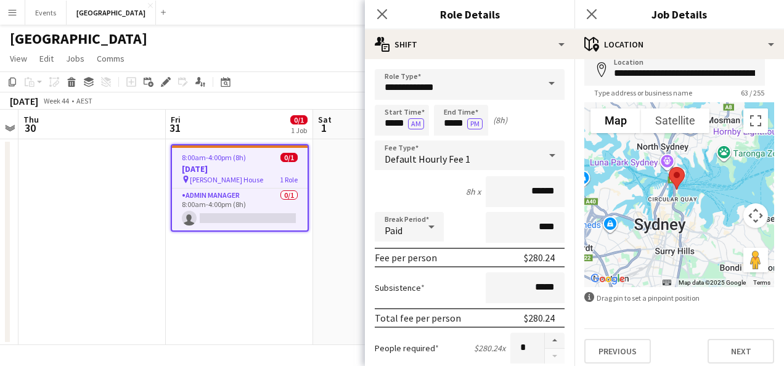
click at [304, 272] on app-date-cell "8:00am-4:00pm (8h) 0/1 Halloween pin James House 1 Role Admin Manager 0/1 8:00a…" at bounding box center [239, 242] width 147 height 206
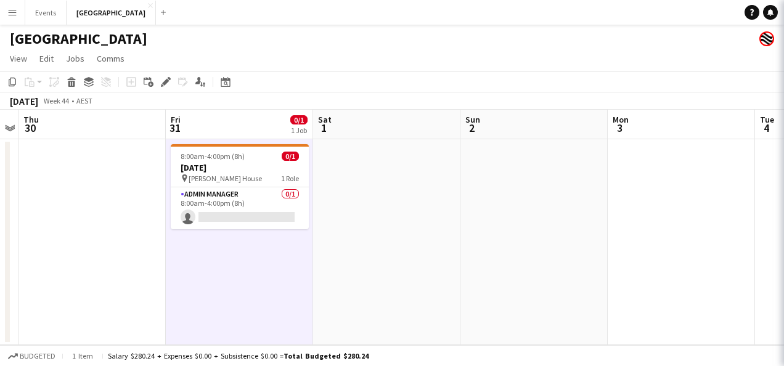
scroll to position [0, 0]
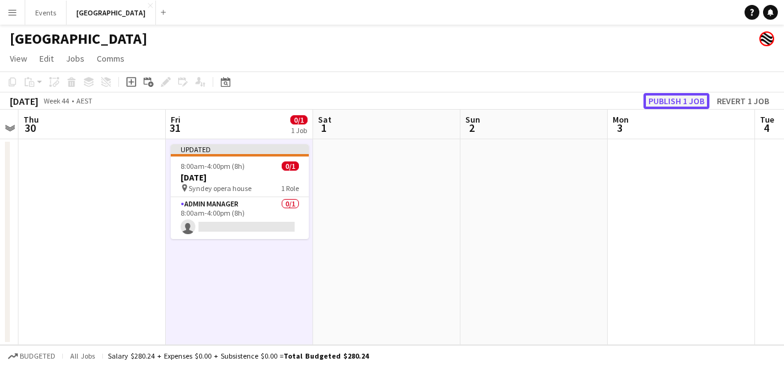
click at [685, 102] on button "Publish 1 job" at bounding box center [676, 101] width 66 height 16
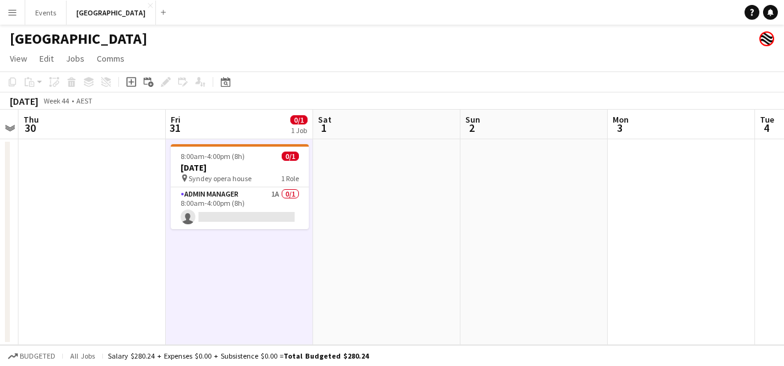
click at [16, 14] on app-icon "Menu" at bounding box center [12, 12] width 10 height 10
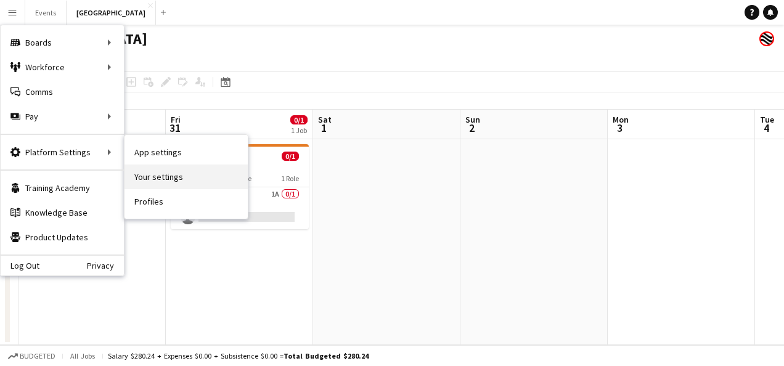
click at [188, 167] on link "Your settings" at bounding box center [185, 176] width 123 height 25
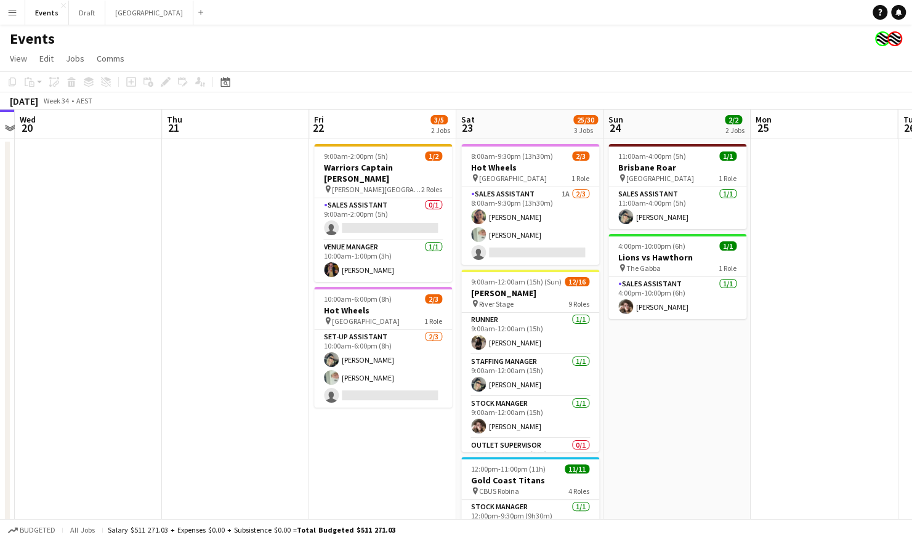
scroll to position [0, 587]
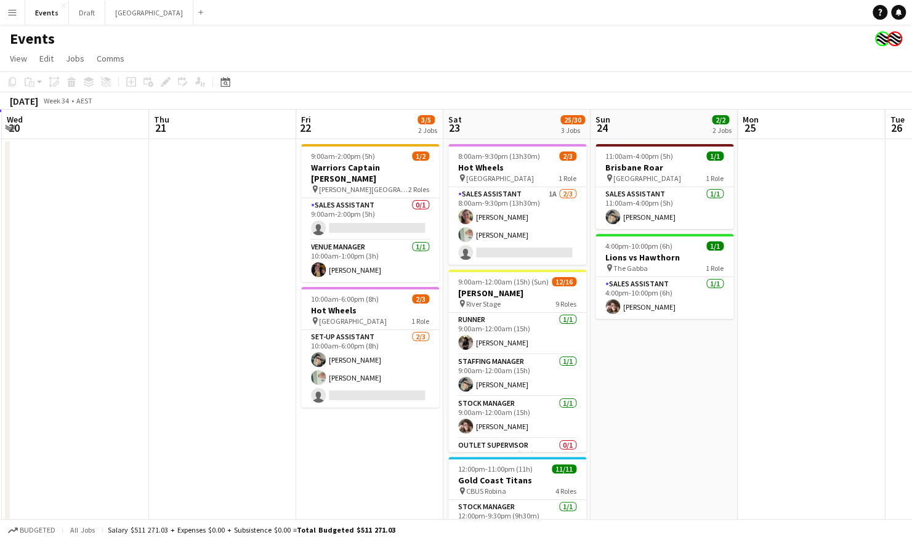
drag, startPoint x: 504, startPoint y: 238, endPoint x: 211, endPoint y: 285, distance: 296.3
click at [211, 285] on app-calendar-viewport "Sat 16 4/4 2 Jobs Sun 17 1/1 1 Job Mon 18 Tue 19 Wed 20 Thu 21 Fri 22 3/5 2 Job…" at bounding box center [456, 388] width 912 height 556
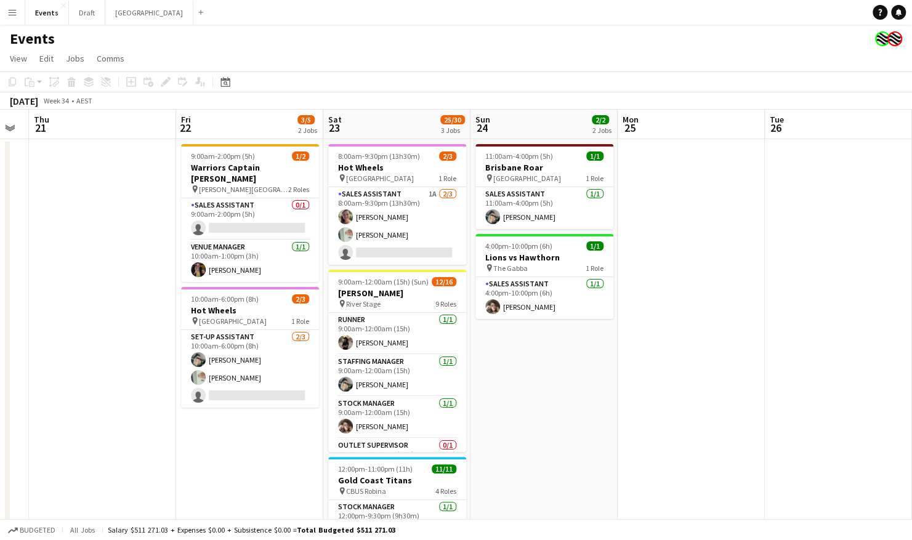
scroll to position [0, 419]
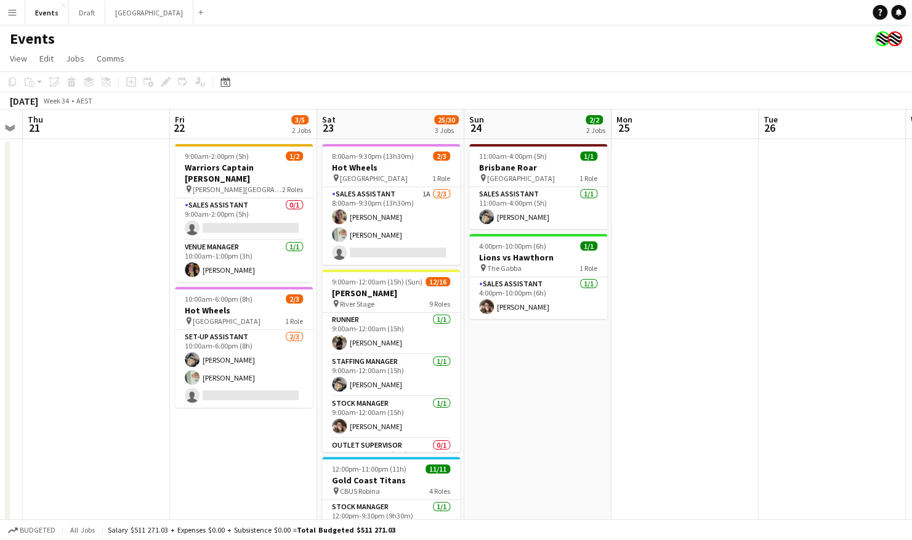
drag, startPoint x: 811, startPoint y: 314, endPoint x: 685, endPoint y: 323, distance: 126.6
click at [685, 323] on app-calendar-viewport "Mon 18 Tue 19 Wed 20 Thu 21 Fri 22 3/5 2 Jobs Sat 23 25/30 3 Jobs Sun 24 2/2 2 …" at bounding box center [456, 388] width 912 height 556
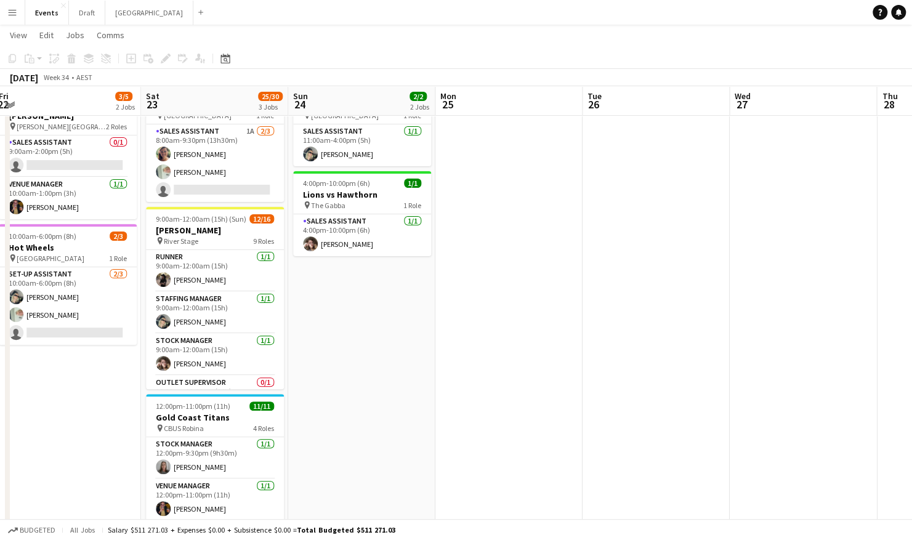
drag, startPoint x: 768, startPoint y: 308, endPoint x: 590, endPoint y: 323, distance: 178.7
click at [591, 323] on app-calendar-viewport "Mon 18 Tue 19 Wed 20 Thu 21 Fri 22 3/5 2 Jobs Sat 23 25/30 3 Jobs Sun 24 2/2 2 …" at bounding box center [456, 294] width 912 height 616
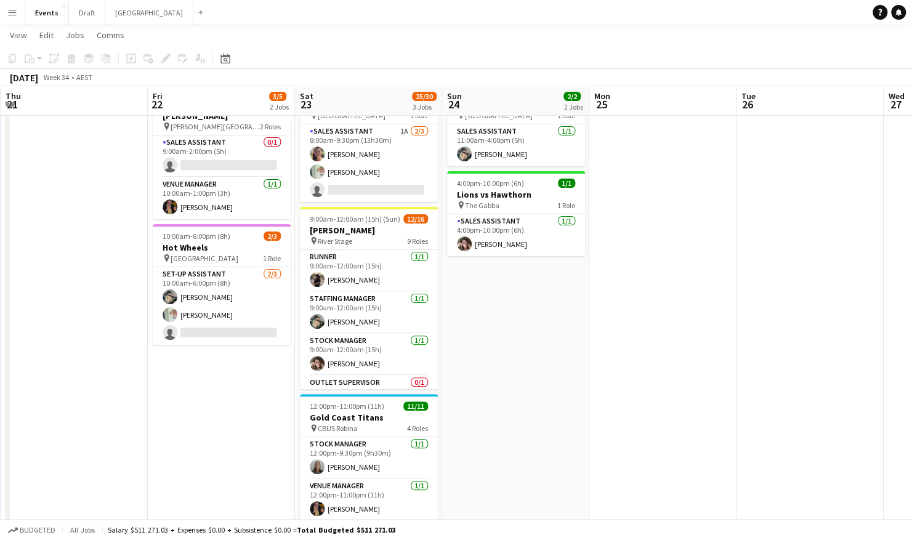
drag, startPoint x: 456, startPoint y: 302, endPoint x: 613, endPoint y: 335, distance: 159.8
click at [613, 335] on app-calendar-viewport "Mon 18 Tue 19 Wed 20 Thu 21 Fri 22 3/5 2 Jobs Sat 23 25/30 3 Jobs Sun 24 2/2 2 …" at bounding box center [456, 294] width 912 height 616
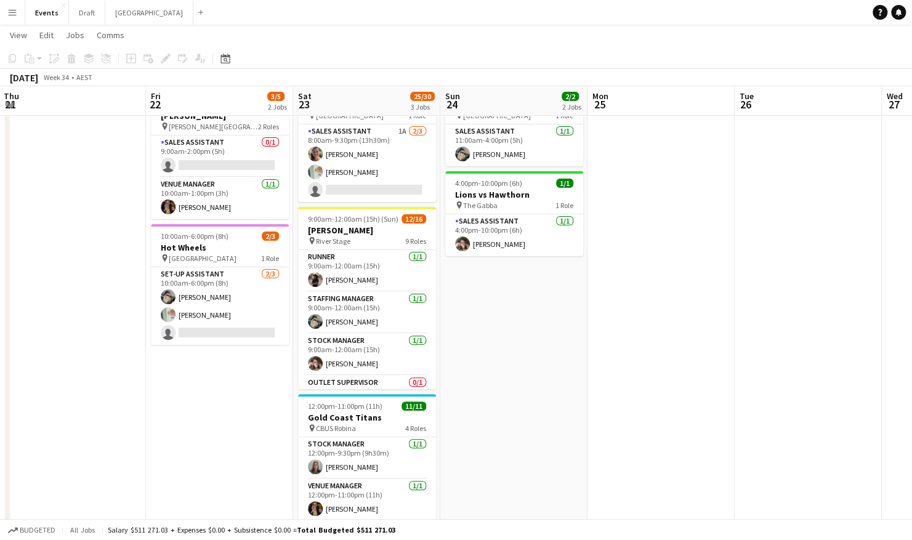
scroll to position [0, 270]
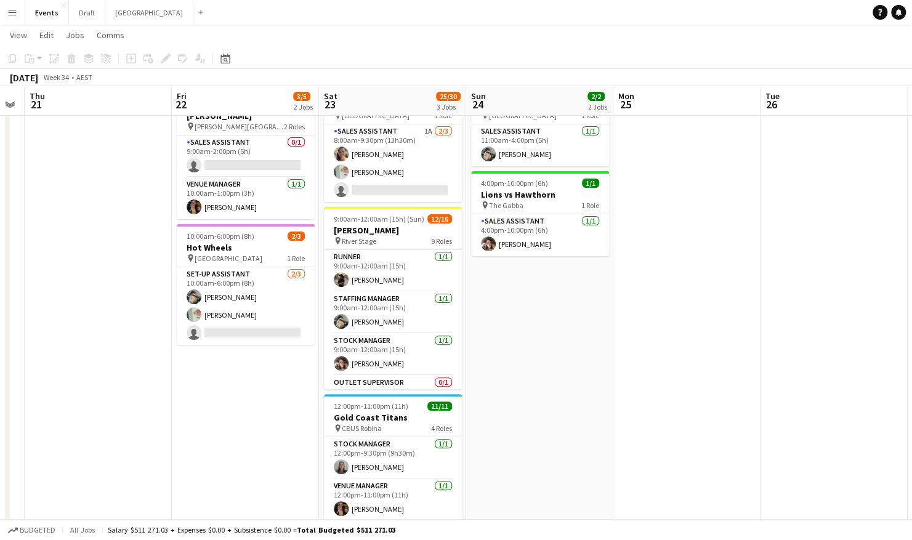
drag, startPoint x: 749, startPoint y: 304, endPoint x: 772, endPoint y: 346, distance: 48.2
click at [772, 346] on app-calendar-viewport "Tue 19 Wed 20 Thu 21 Fri 22 3/5 2 Jobs Sat 23 25/30 3 Jobs Sun 24 2/2 2 Jobs Mo…" at bounding box center [456, 294] width 912 height 616
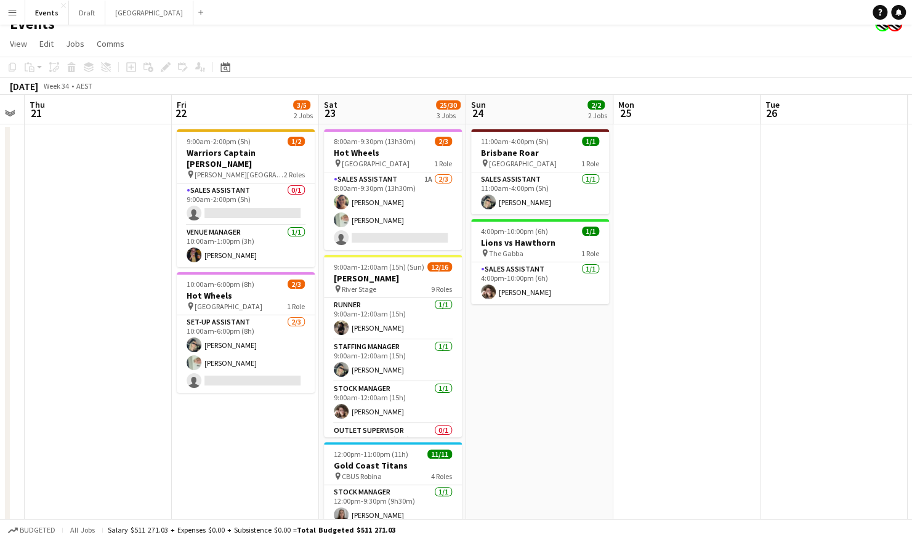
scroll to position [0, 0]
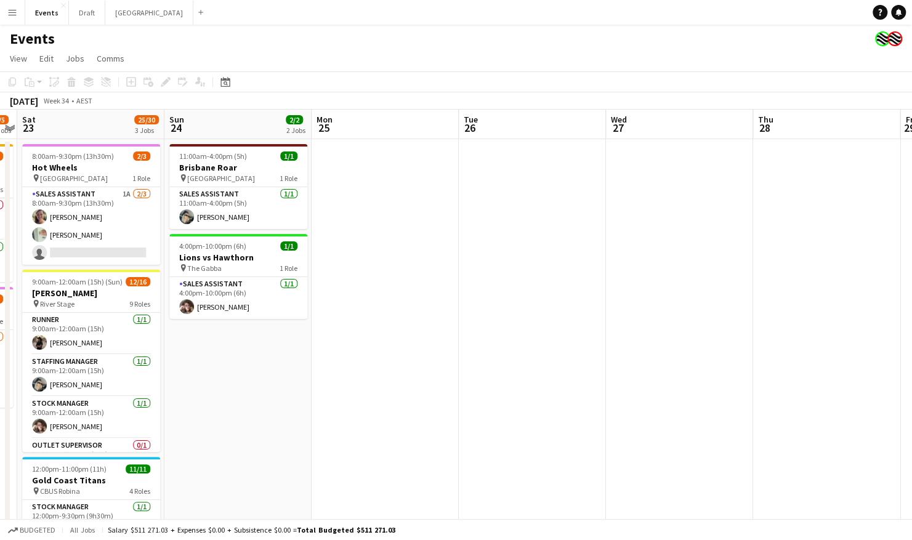
drag, startPoint x: 622, startPoint y: 333, endPoint x: 328, endPoint y: 384, distance: 298.4
click at [314, 388] on app-calendar-viewport "Tue 19 Wed 20 Thu 21 Fri 22 3/5 2 Jobs Sat 23 25/30 3 Jobs Sun 24 2/2 2 Jobs Mo…" at bounding box center [456, 388] width 912 height 556
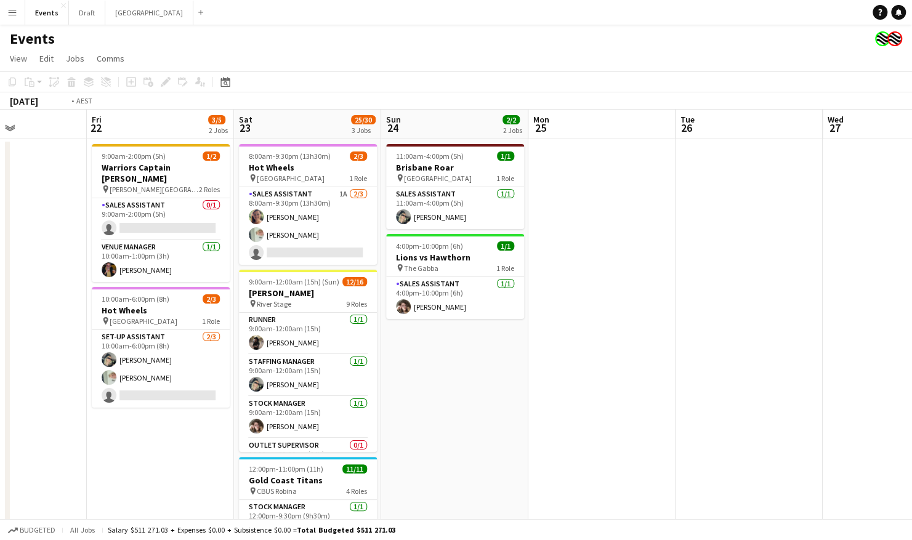
drag, startPoint x: 559, startPoint y: 361, endPoint x: 241, endPoint y: 366, distance: 318.5
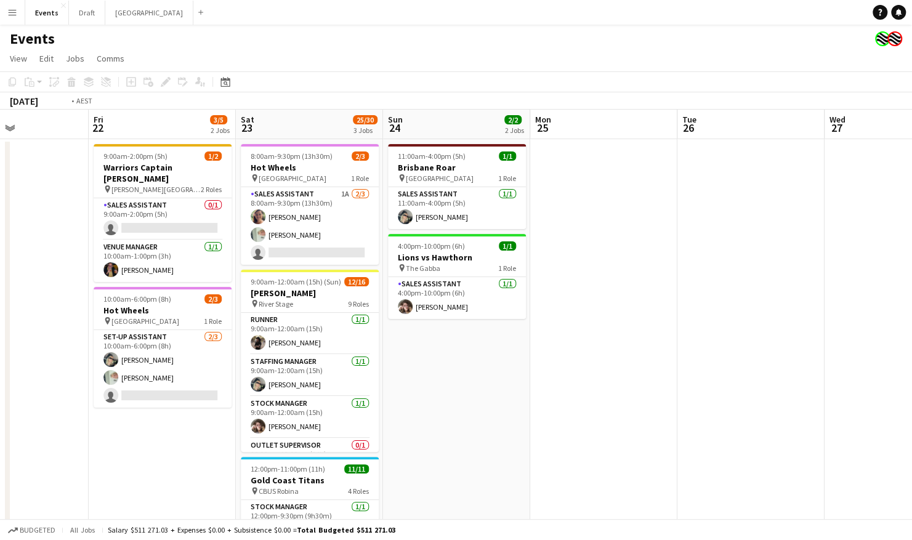
click at [241, 366] on app-calendar-viewport "Tue 19 Wed 20 Thu 21 Fri 22 3/5 2 Jobs Sat 23 25/30 3 Jobs Sun 24 2/2 2 Jobs Mo…" at bounding box center [456, 388] width 912 height 556
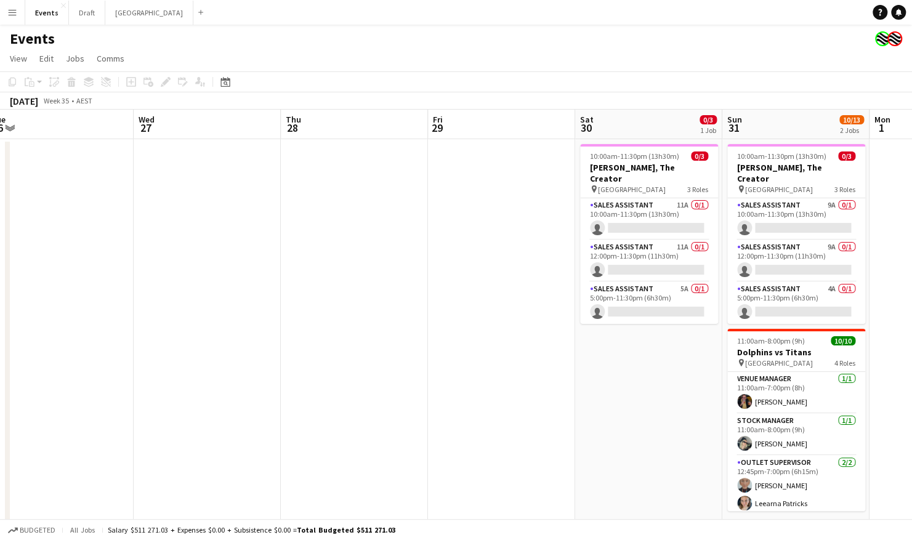
drag, startPoint x: 640, startPoint y: 343, endPoint x: 525, endPoint y: 357, distance: 116.1
click at [525, 357] on app-calendar-viewport "Sat 23 25/30 3 Jobs Sun 24 2/2 2 Jobs Mon 25 Tue 26 Wed 27 Thu 28 Fri 29 Sat 30…" at bounding box center [456, 388] width 912 height 556
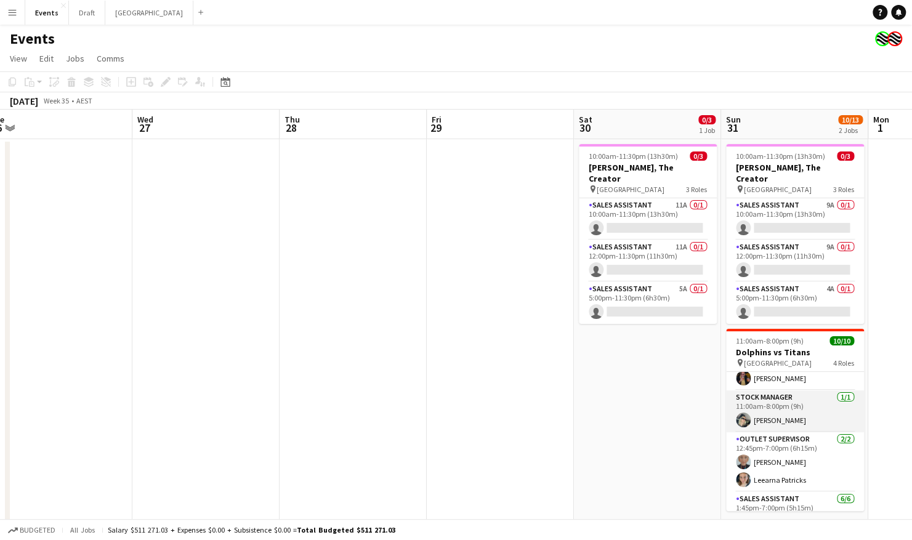
scroll to position [12, 0]
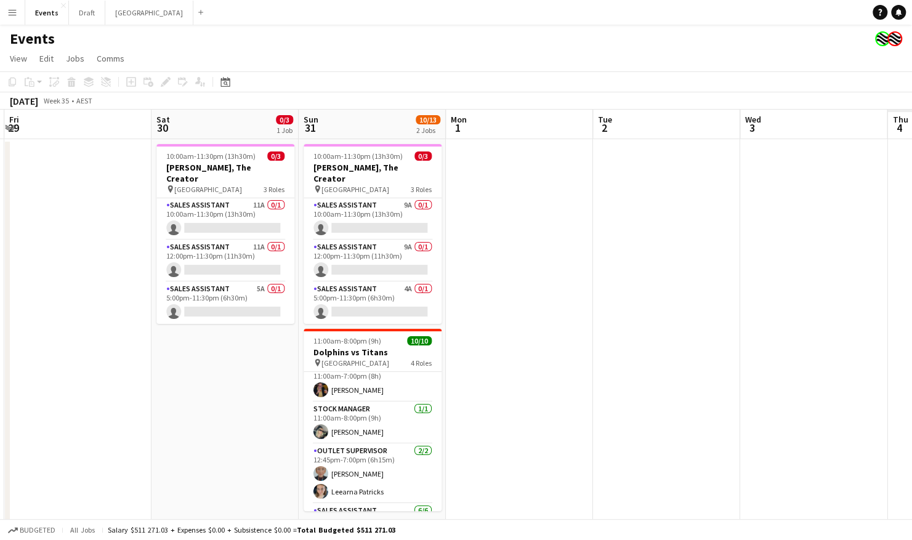
drag, startPoint x: 699, startPoint y: 400, endPoint x: 228, endPoint y: 444, distance: 472.7
click at [228, 444] on app-calendar-viewport "Mon 25 Tue 26 Wed 27 Thu 28 Fri 29 Sat 30 0/3 1 Job Sun 31 10/13 2 Jobs Mon 1 T…" at bounding box center [456, 388] width 912 height 556
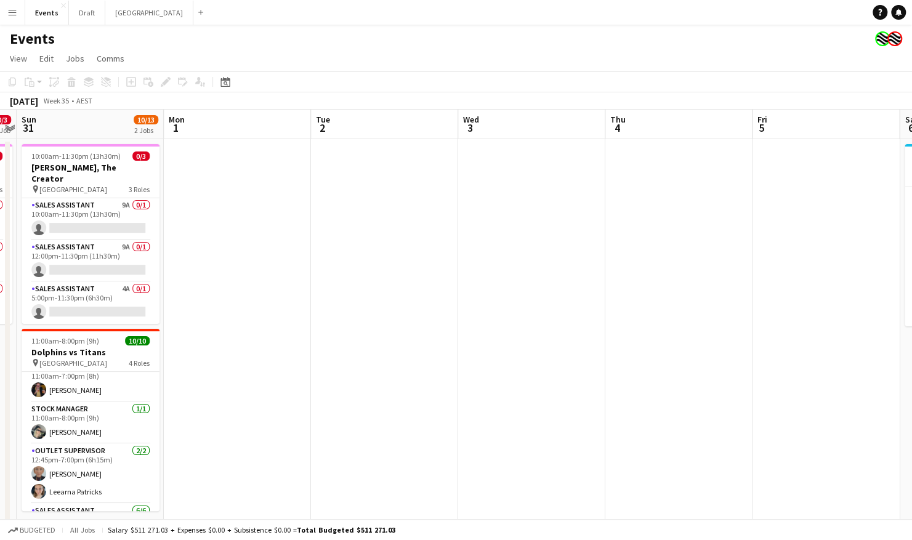
drag, startPoint x: 662, startPoint y: 379, endPoint x: 378, endPoint y: 416, distance: 286.4
click at [374, 416] on app-calendar-viewport "Wed 27 Thu 28 Fri 29 Sat 30 0/3 1 Job Sun 31 10/13 2 Jobs Mon 1 Tue 2 Wed 3 Thu…" at bounding box center [456, 388] width 912 height 556
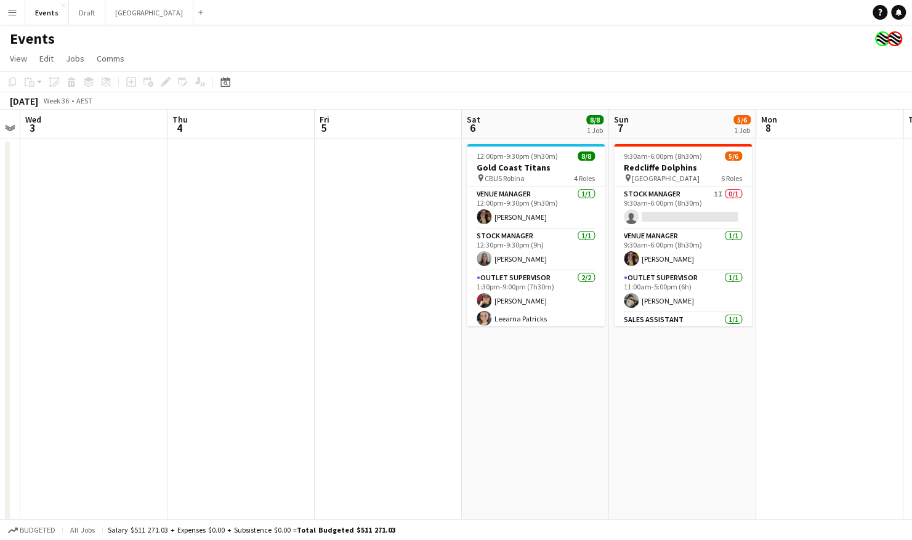
drag, startPoint x: 739, startPoint y: 381, endPoint x: 350, endPoint y: 413, distance: 390.7
click at [351, 413] on app-calendar-viewport "Sun 31 10/13 2 Jobs Mon 1 Tue 2 Wed 3 Thu 4 Fri 5 Sat 6 8/8 1 Job Sun 7 5/6 1 J…" at bounding box center [456, 388] width 912 height 556
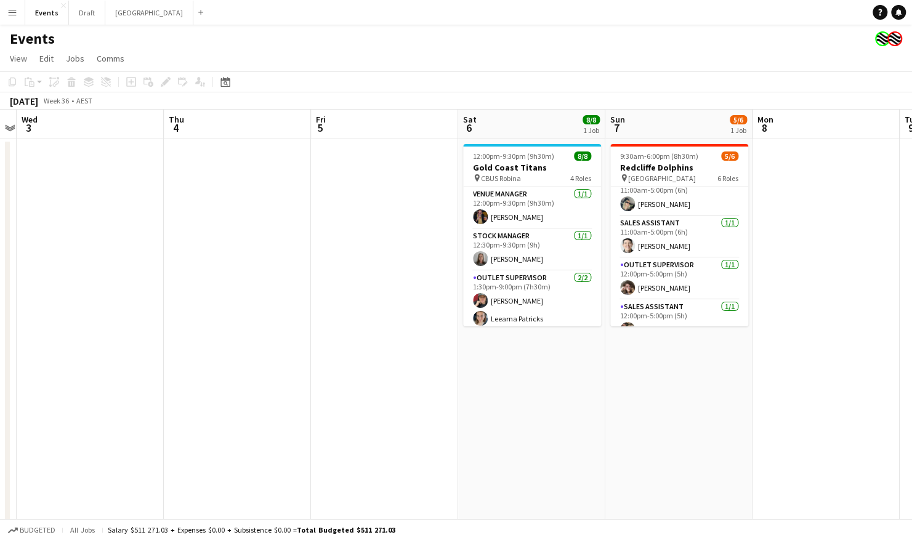
scroll to position [112, 0]
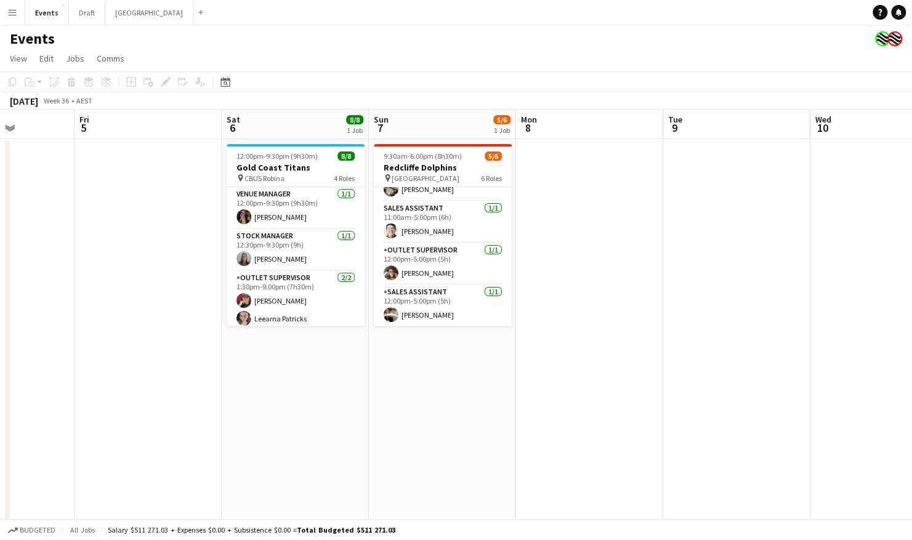
drag, startPoint x: 736, startPoint y: 376, endPoint x: 497, endPoint y: 420, distance: 243.0
click at [498, 420] on app-calendar-viewport "Tue 2 Wed 3 Thu 4 Fri 5 Sat 6 8/8 1 Job Sun 7 5/6 1 Job Mon 8 Tue 9 Wed 10 Thu …" at bounding box center [456, 388] width 912 height 556
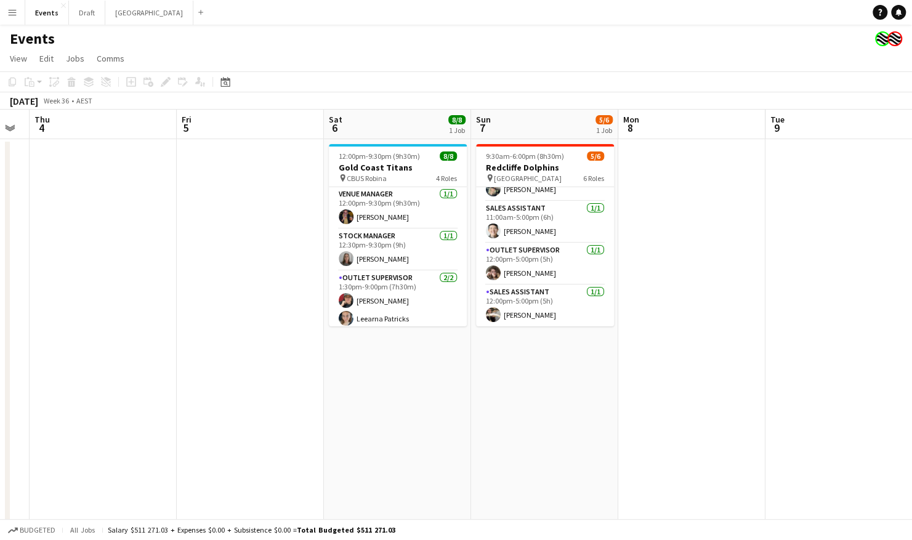
scroll to position [0, 264]
drag, startPoint x: 598, startPoint y: 209, endPoint x: 702, endPoint y: 211, distance: 104.7
click at [702, 211] on app-calendar-viewport "Tue 2 Wed 3 Thu 4 Fri 5 Sat 6 8/8 1 Job Sun 7 5/6 1 Job Mon 8 Tue 9 Wed 10 Thu …" at bounding box center [456, 388] width 912 height 556
click at [531, 309] on app-card-role "Sales Assistant 1/1 12:00pm-5:00pm (5h) Samuel RIGBY" at bounding box center [546, 306] width 138 height 42
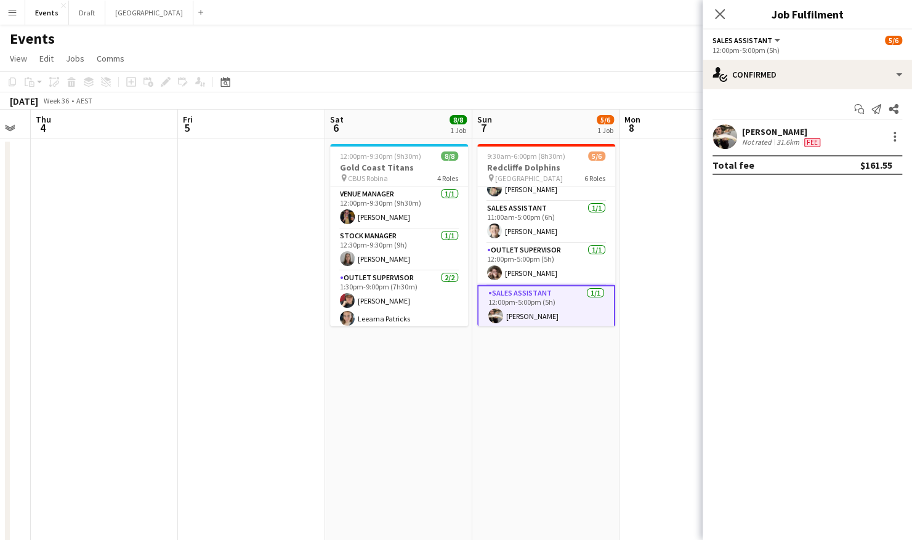
click at [721, 136] on app-user-avatar at bounding box center [725, 136] width 25 height 25
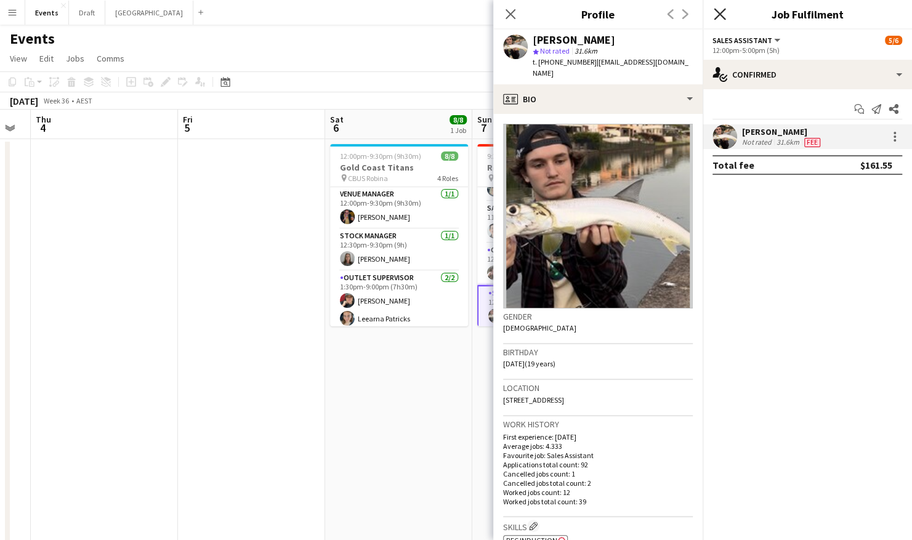
click at [715, 12] on icon "Close pop-in" at bounding box center [720, 14] width 12 height 12
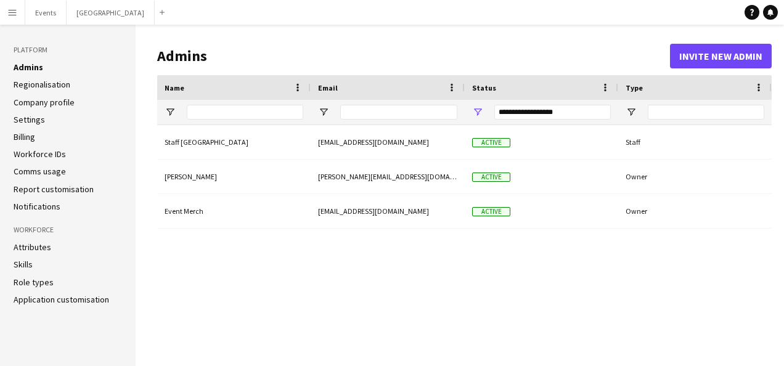
click at [70, 85] on li "Regionalisation" at bounding box center [68, 84] width 108 height 11
click at [28, 113] on ul "Admins Regionalisation Company profile Settings Billing Workforce IDs Comms usa…" at bounding box center [68, 137] width 108 height 150
click at [30, 120] on link "Settings" at bounding box center [29, 119] width 31 height 11
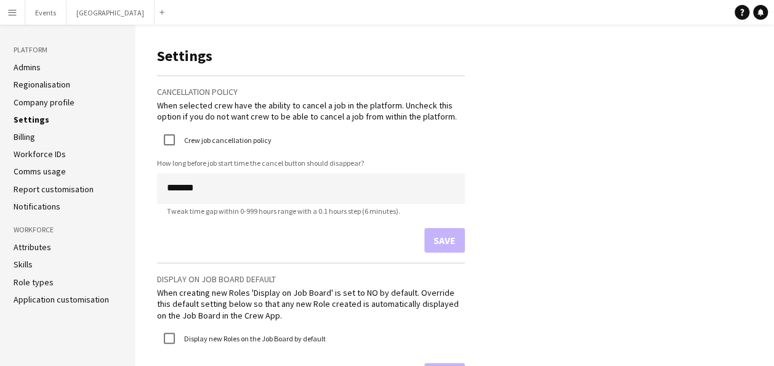
click at [24, 267] on link "Skills" at bounding box center [23, 264] width 19 height 11
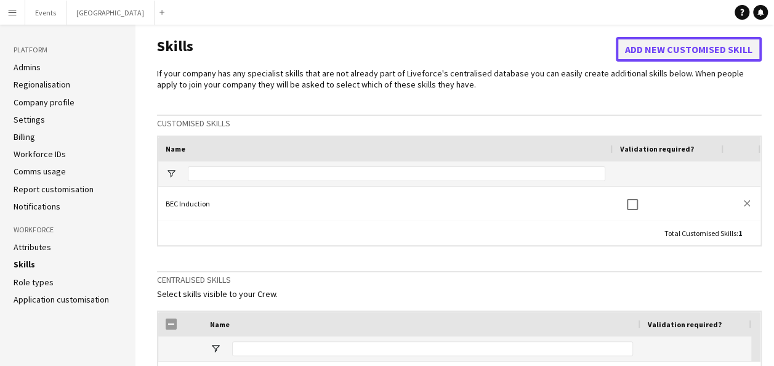
click at [673, 52] on button "Add new customised skill" at bounding box center [689, 49] width 146 height 25
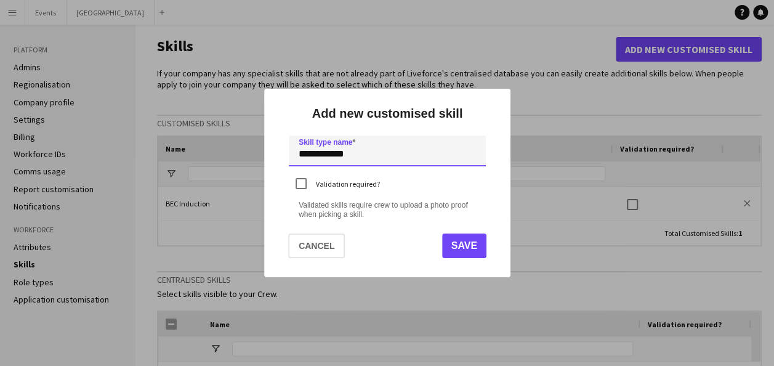
type input "**********"
click at [460, 246] on button "Save" at bounding box center [464, 245] width 44 height 25
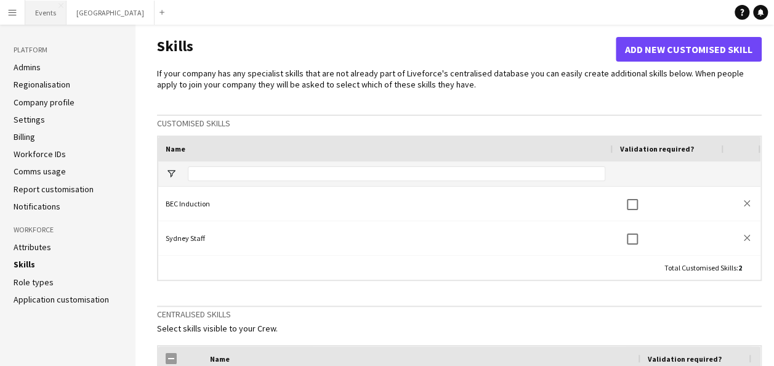
click at [40, 14] on button "Events Close" at bounding box center [45, 13] width 41 height 24
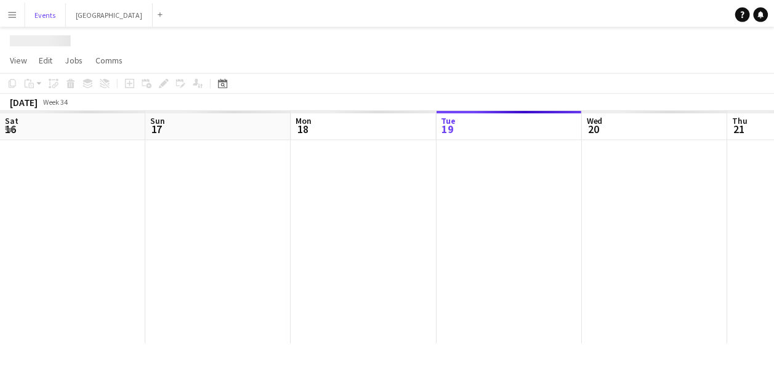
scroll to position [0, 294]
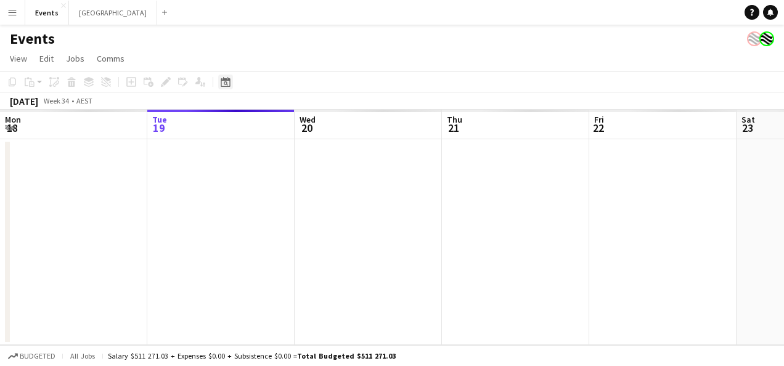
click at [229, 80] on icon at bounding box center [225, 82] width 9 height 10
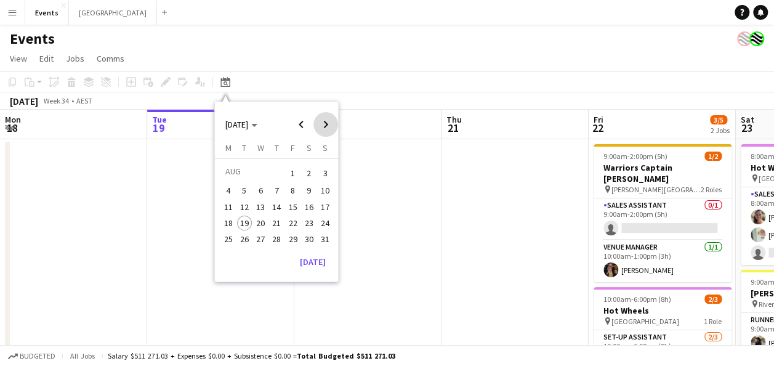
click at [323, 123] on span "Next month" at bounding box center [326, 124] width 25 height 25
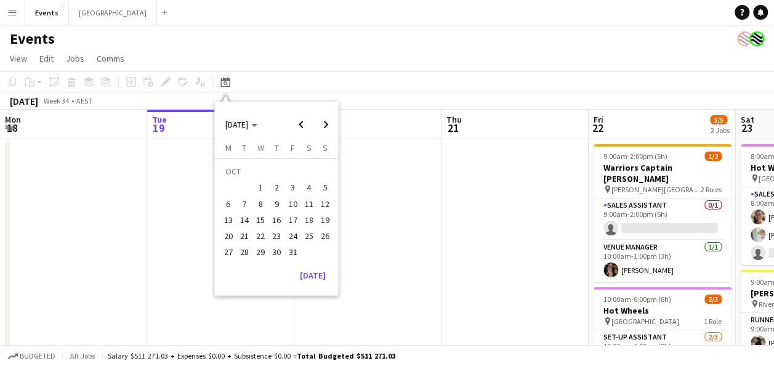
click at [289, 254] on span "31" at bounding box center [293, 252] width 15 height 15
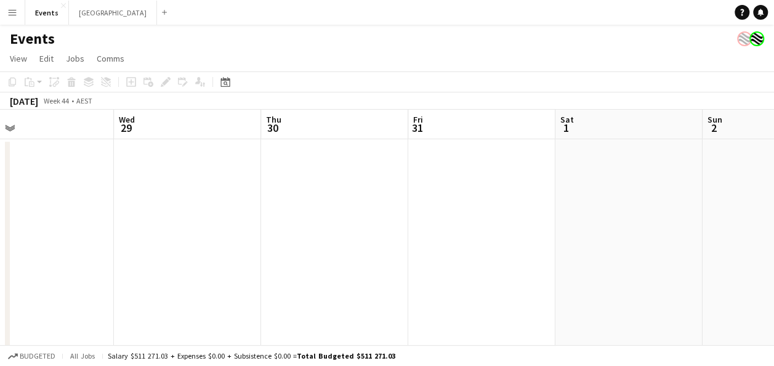
scroll to position [0, 327]
drag, startPoint x: 310, startPoint y: 196, endPoint x: 515, endPoint y: 222, distance: 206.8
drag, startPoint x: 515, startPoint y: 219, endPoint x: 51, endPoint y: 217, distance: 464.5
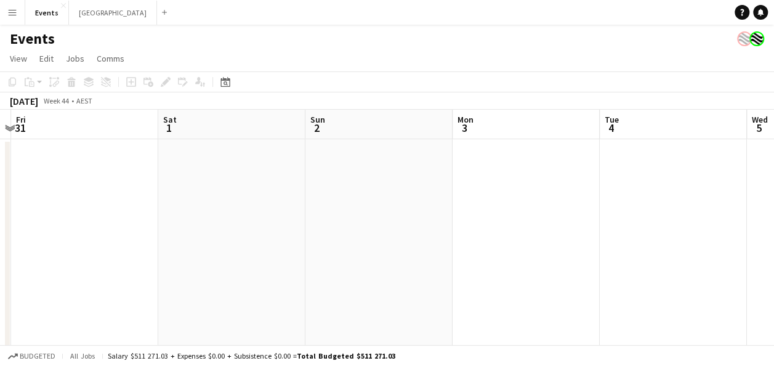
drag, startPoint x: 657, startPoint y: 242, endPoint x: 649, endPoint y: 257, distance: 16.8
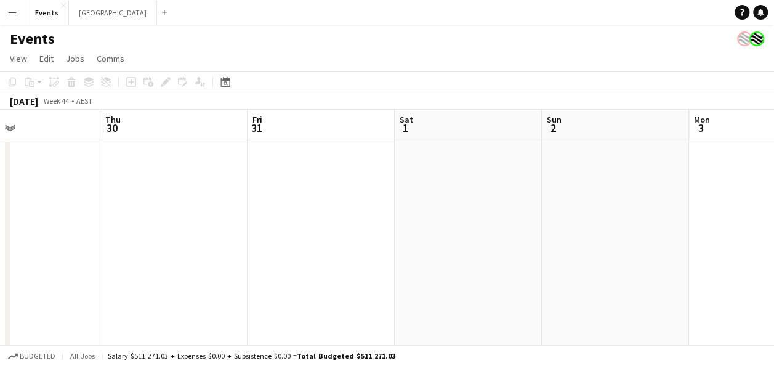
drag, startPoint x: 120, startPoint y: 170, endPoint x: 430, endPoint y: 267, distance: 324.8
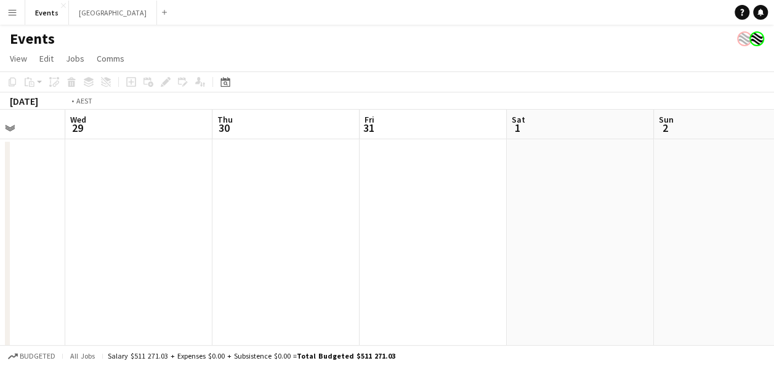
drag, startPoint x: 183, startPoint y: 221, endPoint x: 537, endPoint y: 243, distance: 354.9
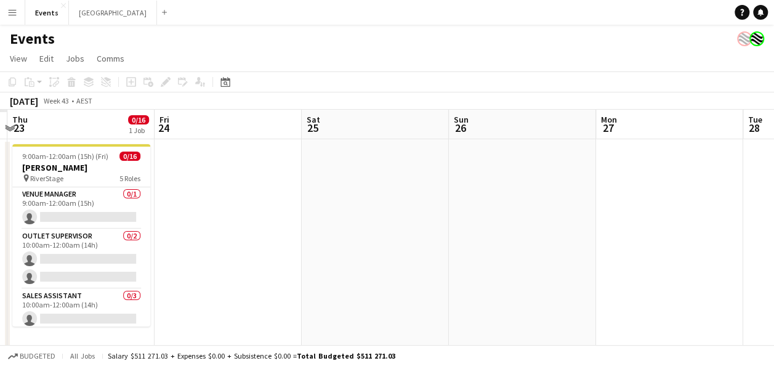
drag, startPoint x: 191, startPoint y: 224, endPoint x: 375, endPoint y: 237, distance: 184.0
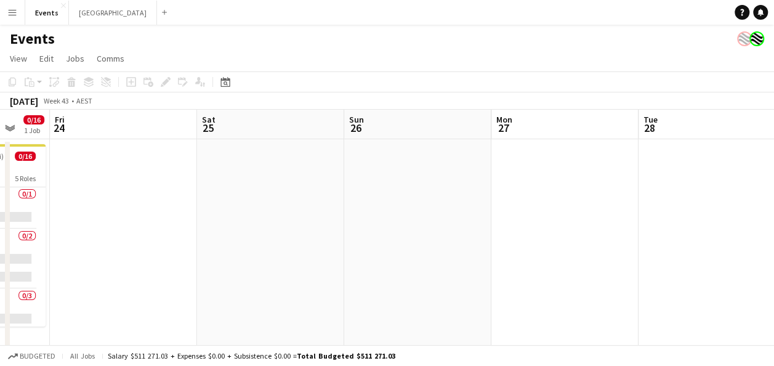
drag, startPoint x: 384, startPoint y: 237, endPoint x: 282, endPoint y: 216, distance: 104.4
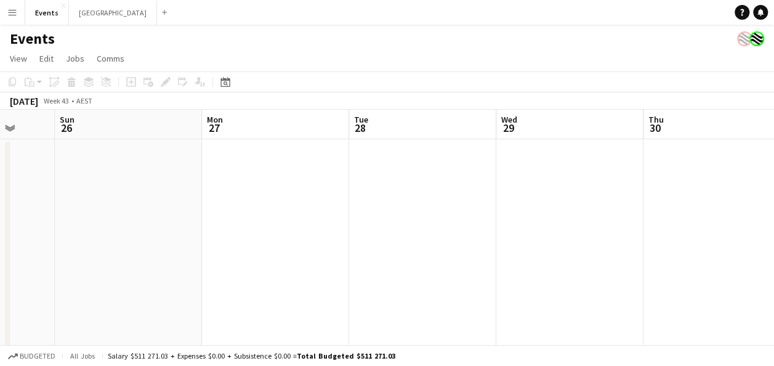
drag, startPoint x: 559, startPoint y: 225, endPoint x: 586, endPoint y: 237, distance: 29.3
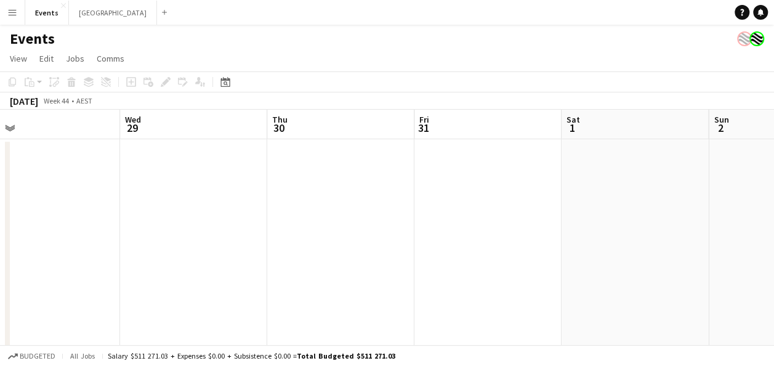
drag, startPoint x: 602, startPoint y: 238, endPoint x: 230, endPoint y: 238, distance: 372.1
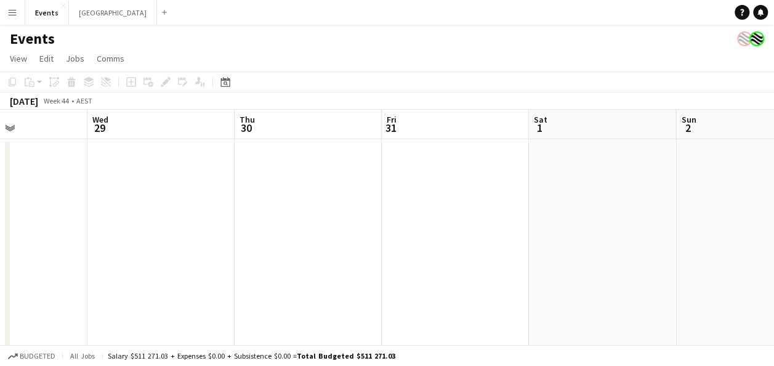
scroll to position [0, 522]
drag, startPoint x: 550, startPoint y: 237, endPoint x: 497, endPoint y: 240, distance: 53.0
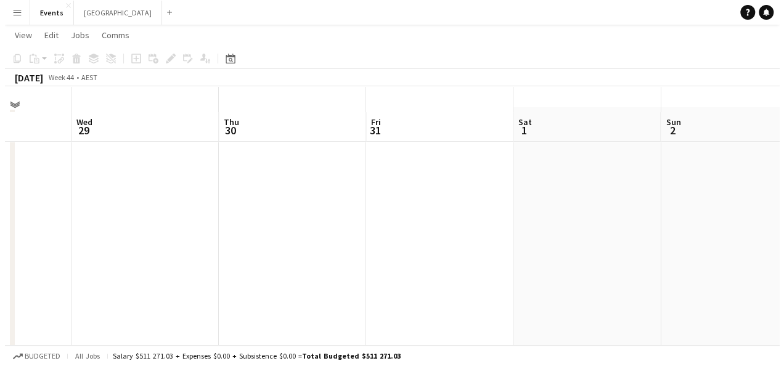
scroll to position [0, 0]
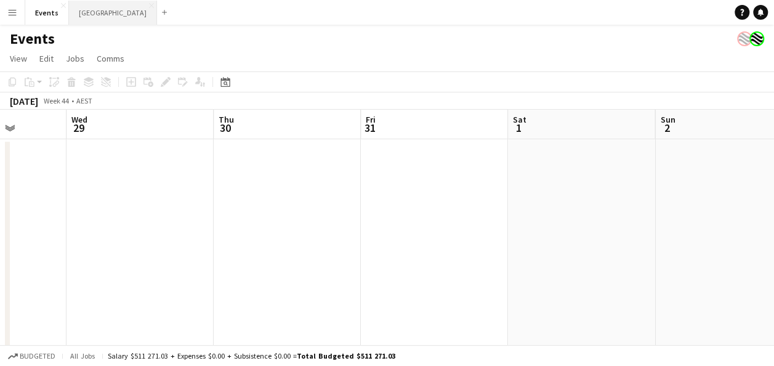
click at [87, 10] on button "Sydney Close" at bounding box center [113, 13] width 88 height 24
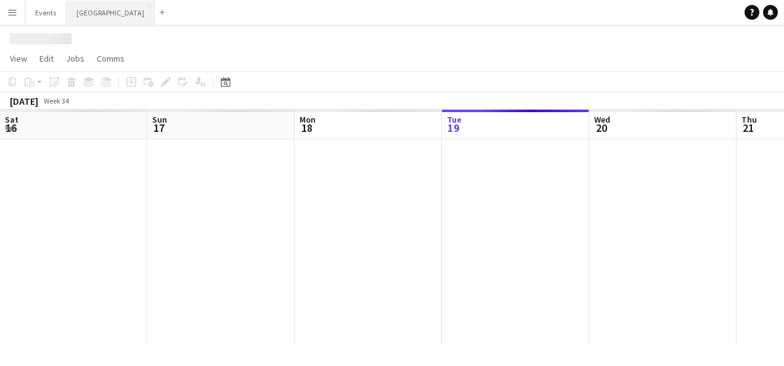
scroll to position [0, 294]
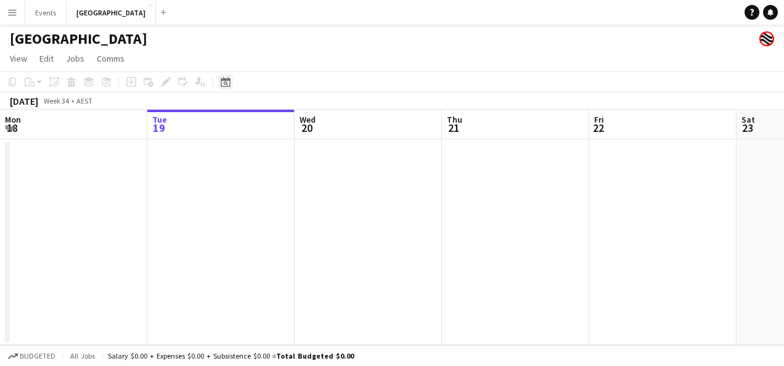
click at [224, 86] on icon at bounding box center [225, 82] width 9 height 10
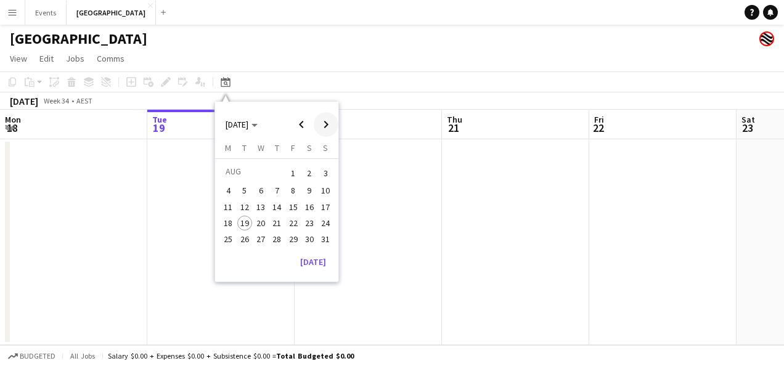
click at [326, 121] on span "Next month" at bounding box center [326, 124] width 25 height 25
click at [325, 121] on span "Next month" at bounding box center [326, 124] width 25 height 25
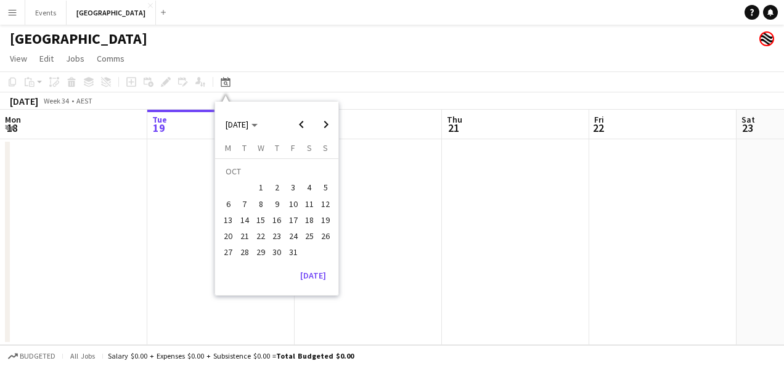
click at [292, 254] on span "31" at bounding box center [293, 252] width 15 height 15
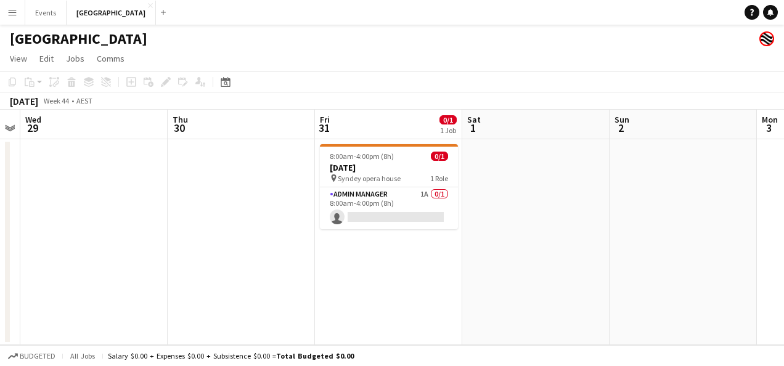
scroll to position [0, 265]
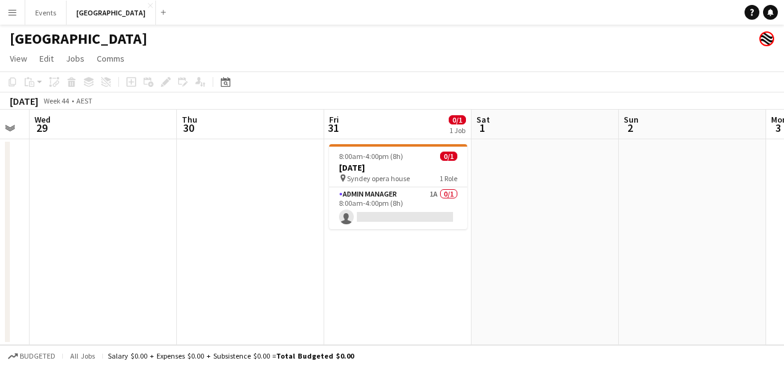
drag, startPoint x: 161, startPoint y: 260, endPoint x: 312, endPoint y: 258, distance: 150.9
click at [312, 258] on app-calendar-viewport "Mon 27 Tue 28 Wed 29 Thu 30 Fri 31 0/1 1 Job Sat 1 Sun 2 Mon 3 Tue 4 Wed 5 Thu …" at bounding box center [392, 227] width 784 height 235
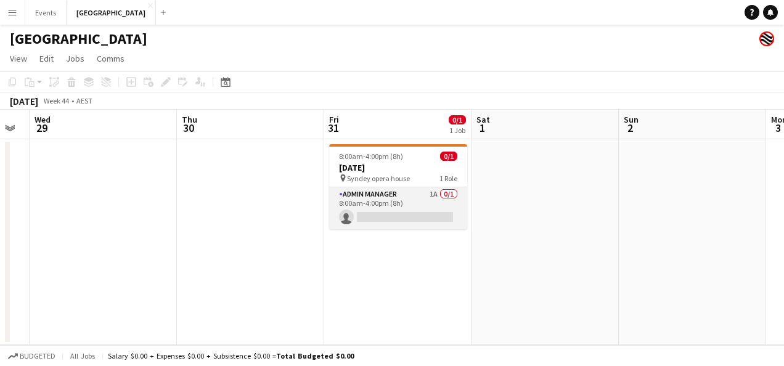
click at [415, 208] on app-card-role "Admin Manager 1A 0/1 8:00am-4:00pm (8h) single-neutral-actions" at bounding box center [398, 208] width 138 height 42
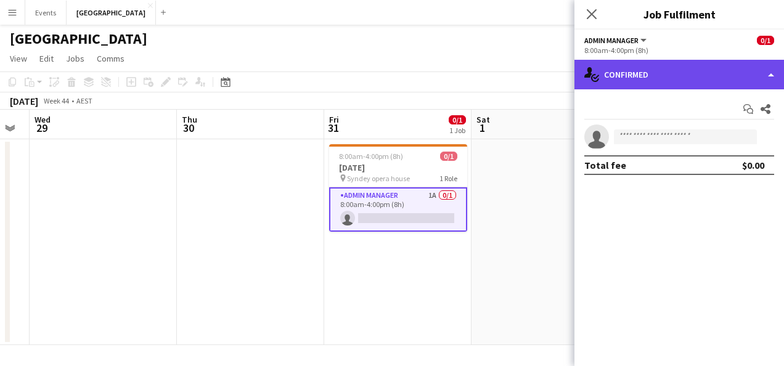
click at [697, 73] on div "single-neutral-actions-check-2 Confirmed" at bounding box center [678, 75] width 209 height 30
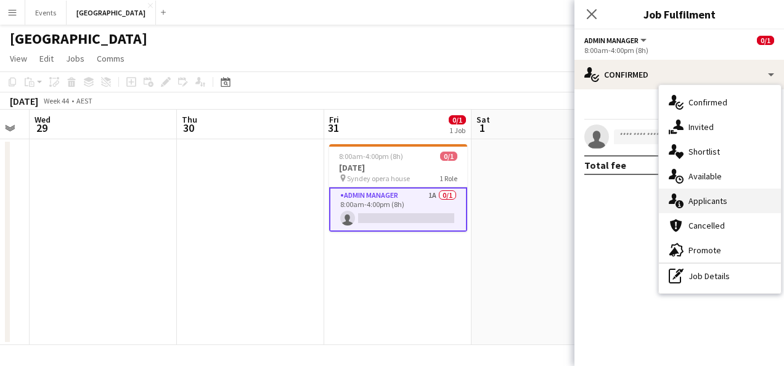
click at [726, 205] on div "single-neutral-actions-information Applicants" at bounding box center [720, 201] width 122 height 25
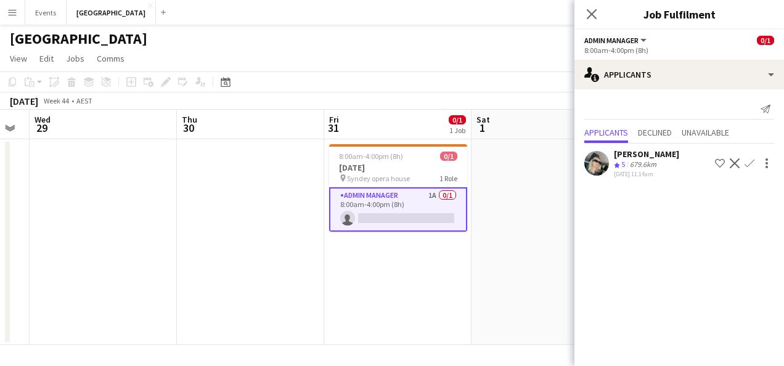
click at [644, 167] on div "679.6km" at bounding box center [642, 165] width 31 height 10
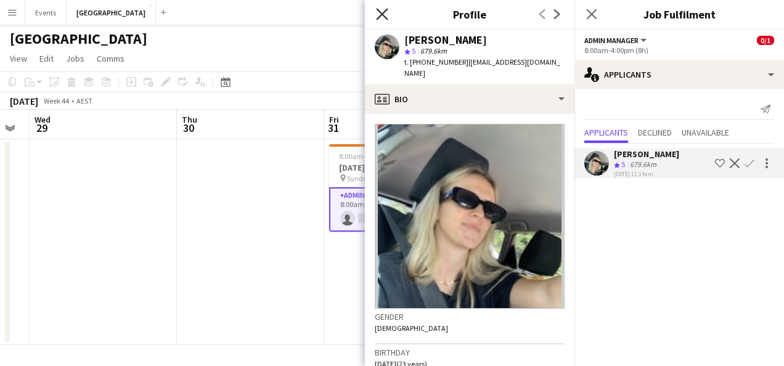
click at [379, 17] on icon at bounding box center [382, 14] width 12 height 12
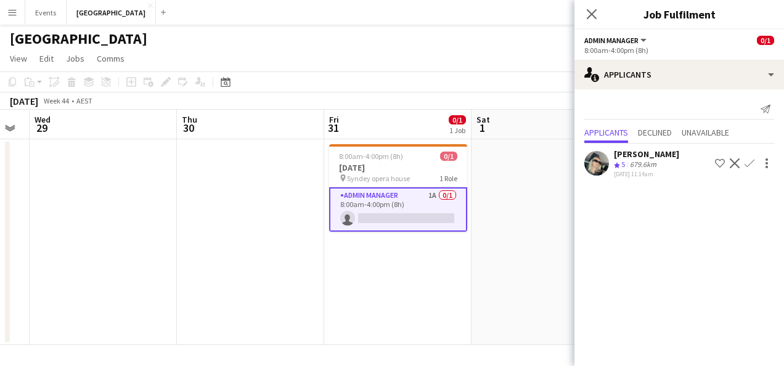
click at [17, 11] on button "Menu" at bounding box center [12, 12] width 25 height 25
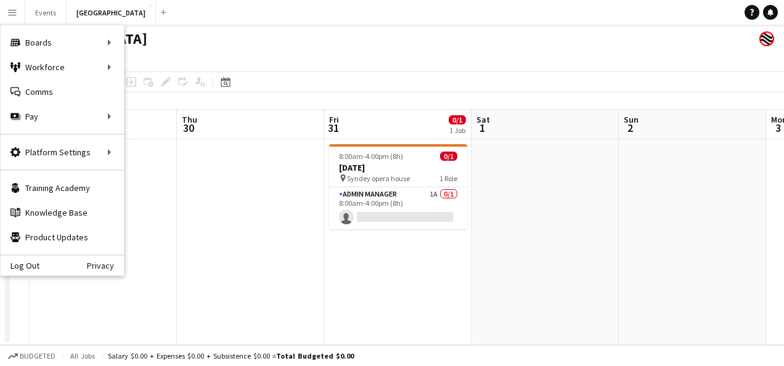
click at [282, 200] on app-date-cell at bounding box center [250, 242] width 147 height 206
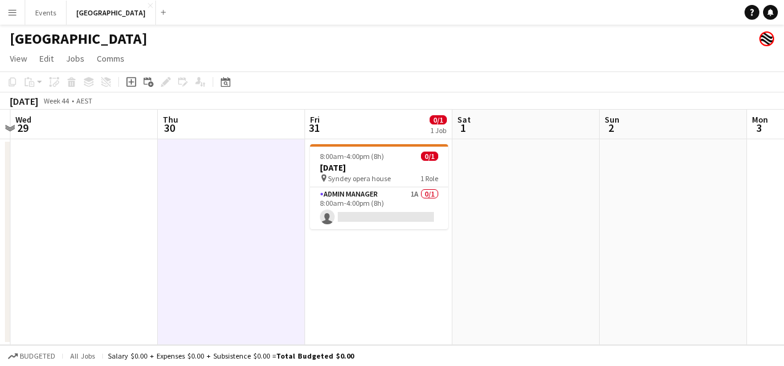
scroll to position [0, 318]
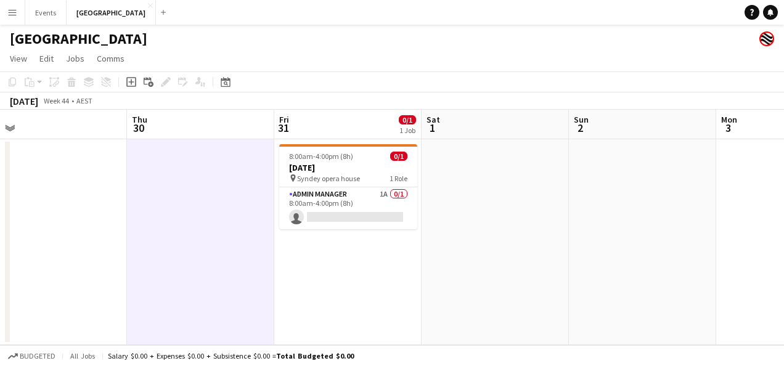
drag, startPoint x: 532, startPoint y: 212, endPoint x: 478, endPoint y: 217, distance: 53.9
click at [479, 220] on app-calendar-viewport "Mon 27 Tue 28 Wed 29 Thu 30 Fri 31 0/1 1 Job Sat 1 Sun 2 Mon 3 Tue 4 Wed 5 Thu …" at bounding box center [392, 227] width 784 height 235
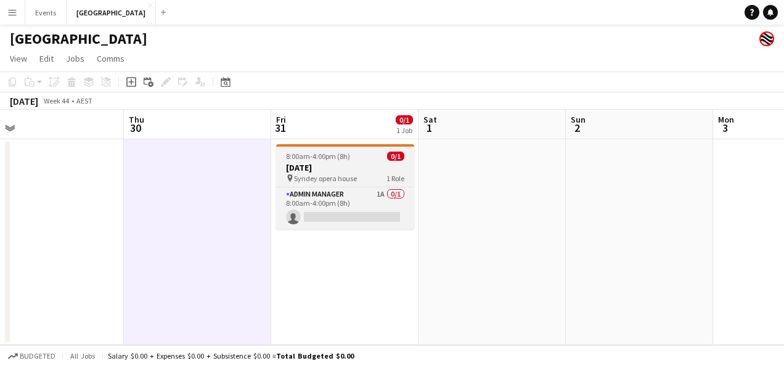
click at [350, 174] on span "Syndey opera house" at bounding box center [325, 178] width 63 height 9
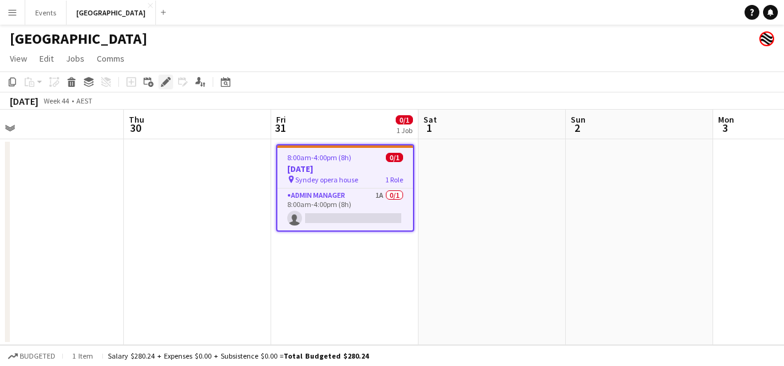
click at [168, 84] on icon "Edit" at bounding box center [166, 82] width 10 height 10
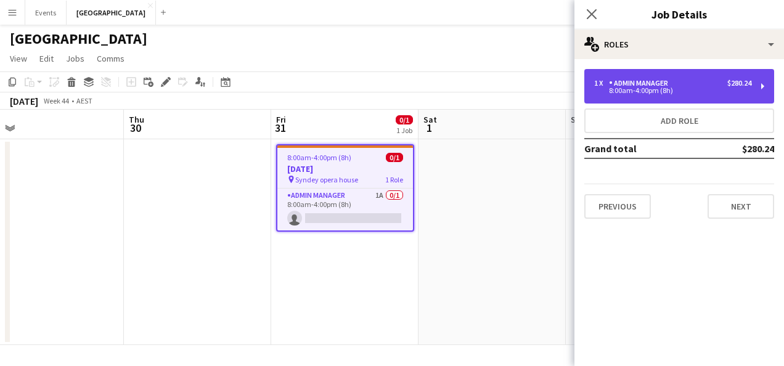
click at [708, 86] on div "1 x Admin Manager $280.24" at bounding box center [672, 83] width 157 height 9
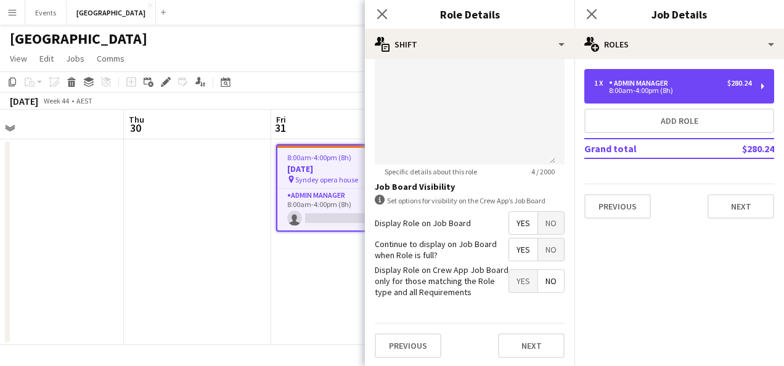
scroll to position [432, 0]
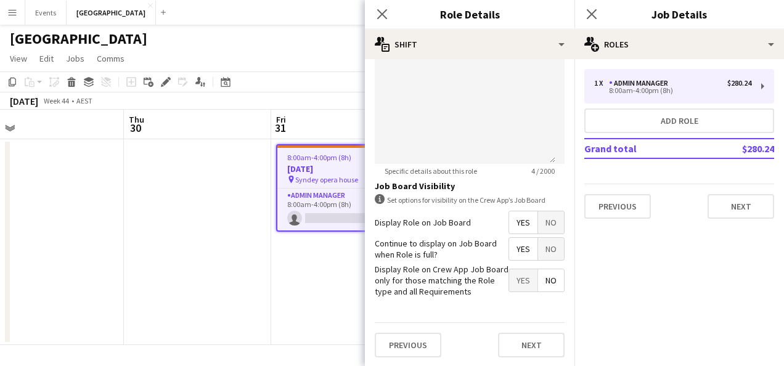
click at [515, 280] on span "Yes" at bounding box center [523, 280] width 28 height 22
click at [509, 339] on button "Next" at bounding box center [531, 345] width 67 height 25
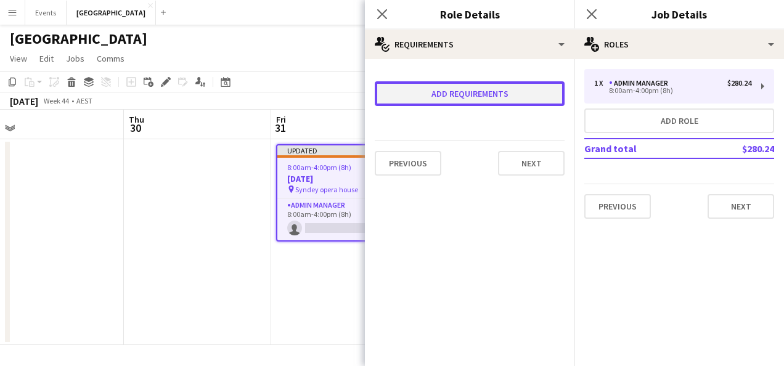
click at [458, 91] on button "Add requirements" at bounding box center [470, 93] width 190 height 25
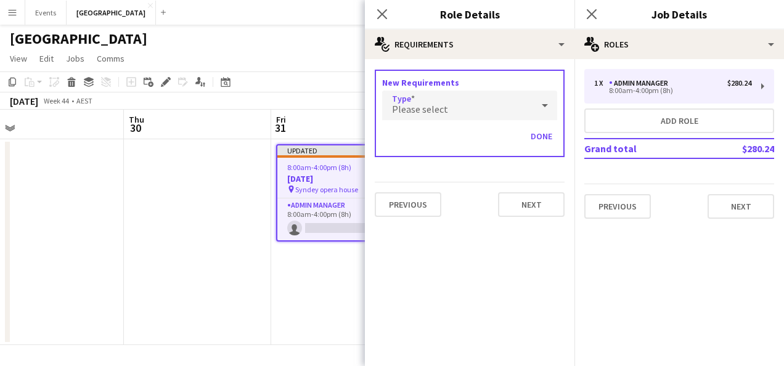
click at [488, 113] on div "Please select" at bounding box center [457, 106] width 150 height 30
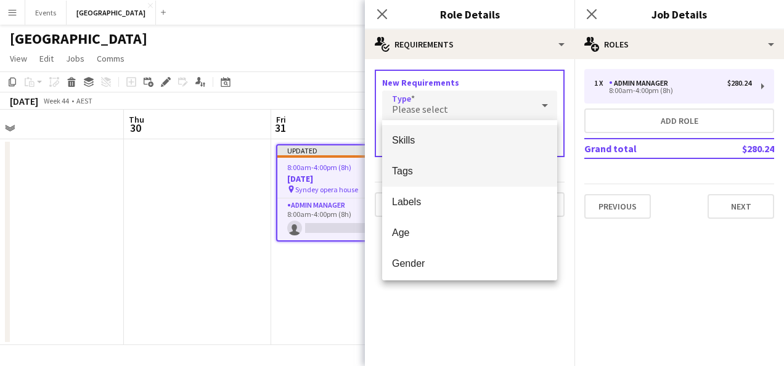
click at [455, 174] on span "Tags" at bounding box center [469, 171] width 155 height 12
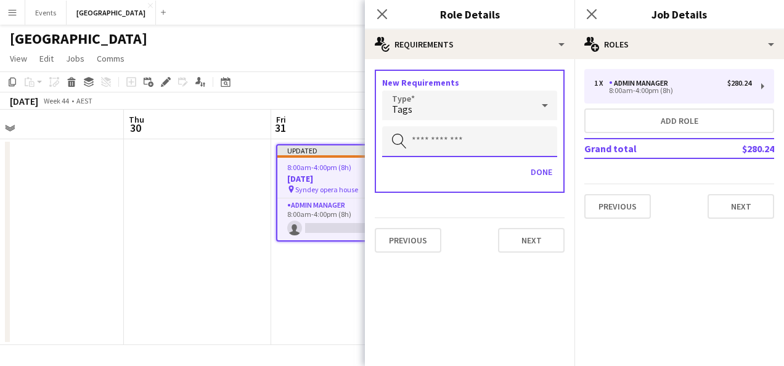
click at [460, 145] on input "text" at bounding box center [469, 141] width 175 height 31
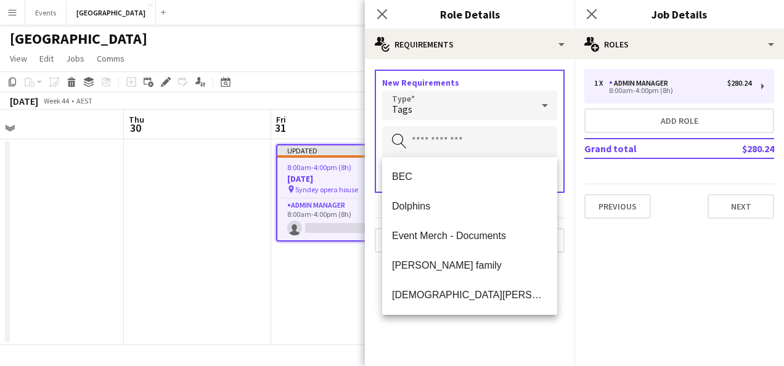
click at [461, 113] on div "Tags" at bounding box center [457, 106] width 150 height 30
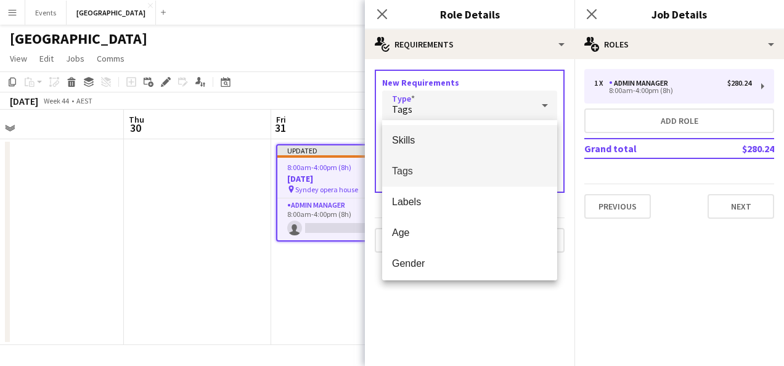
click at [467, 145] on span "Skills" at bounding box center [469, 140] width 155 height 12
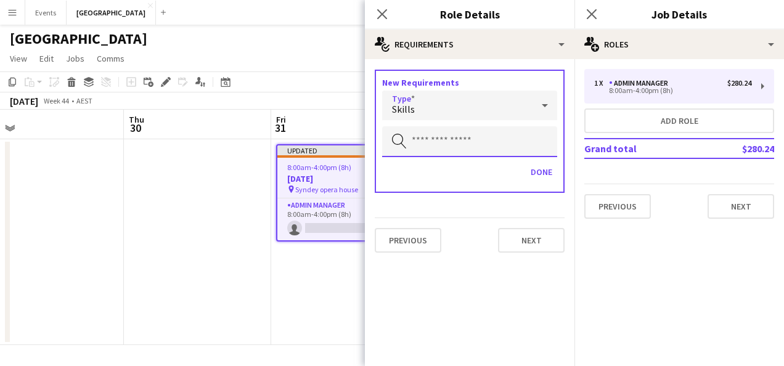
click at [467, 145] on input "text" at bounding box center [469, 141] width 175 height 31
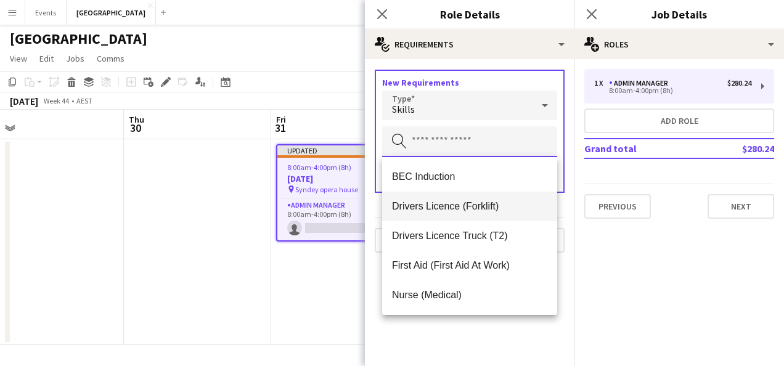
scroll to position [59, 0]
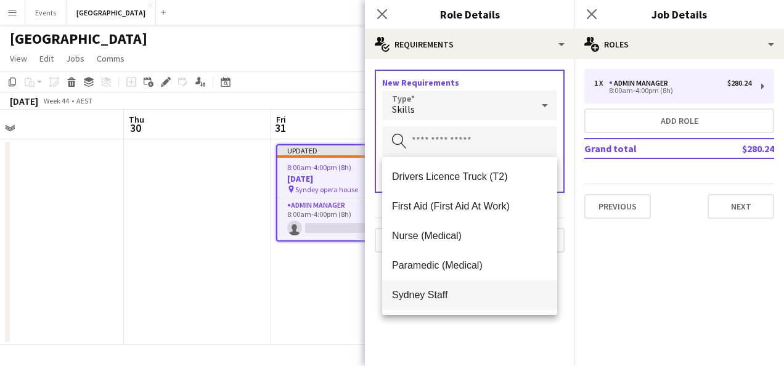
click at [420, 300] on span "Sydney Staff" at bounding box center [469, 295] width 155 height 12
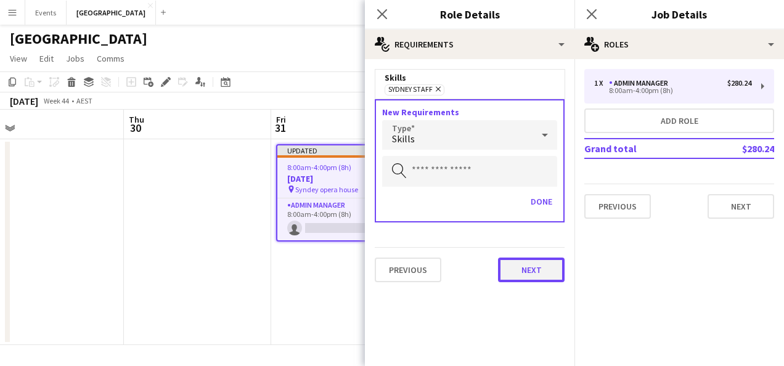
click at [543, 272] on button "Next" at bounding box center [531, 270] width 67 height 25
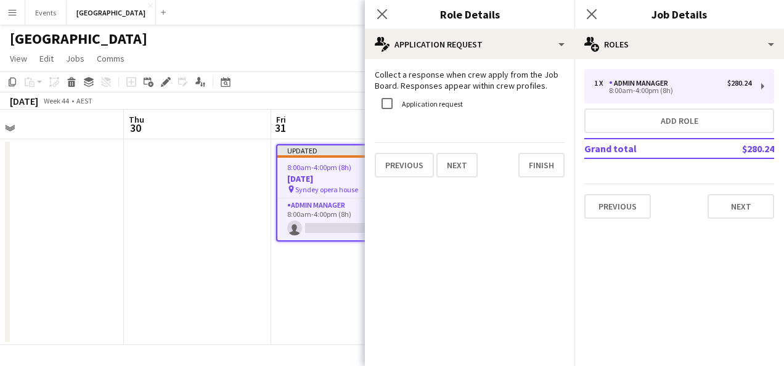
click at [272, 304] on app-date-cell "Updated 8:00am-4:00pm (8h) 0/1 Halloween pin Syndey opera house 1 Role Admin Ma…" at bounding box center [344, 242] width 147 height 206
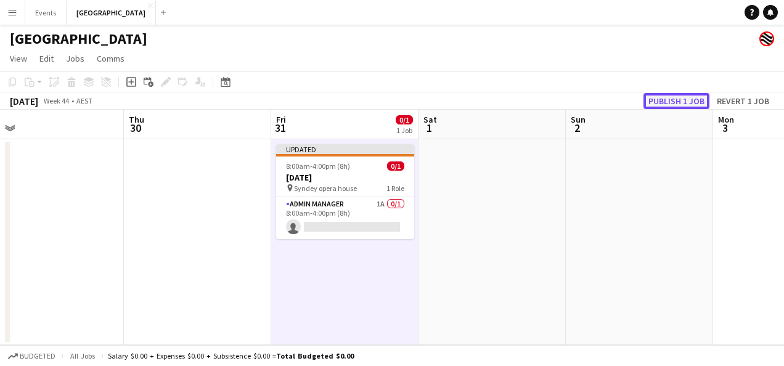
click at [679, 98] on button "Publish 1 job" at bounding box center [676, 101] width 66 height 16
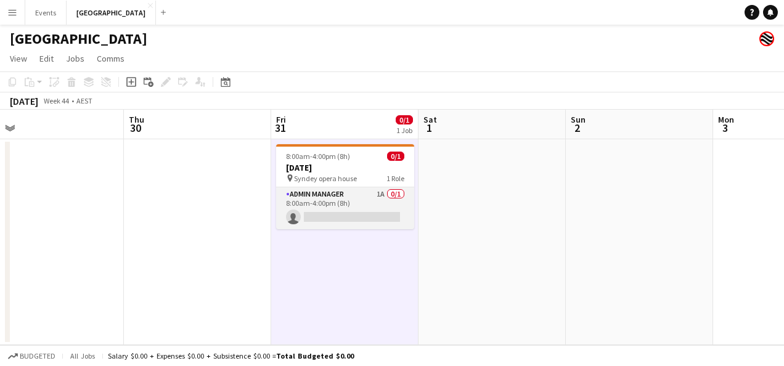
click at [379, 205] on app-card-role "Admin Manager 1A 0/1 8:00am-4:00pm (8h) single-neutral-actions" at bounding box center [345, 208] width 138 height 42
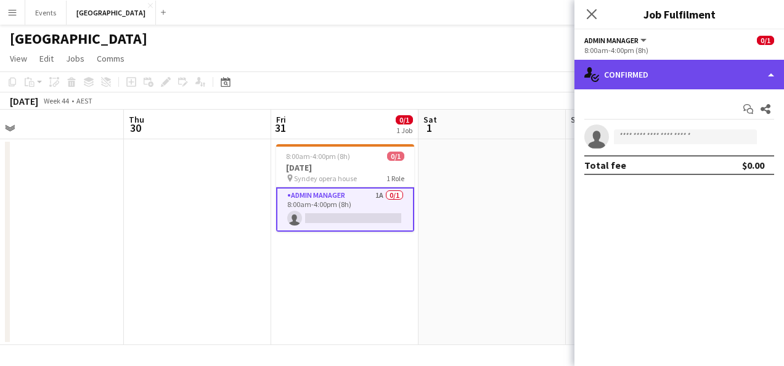
click at [650, 75] on div "single-neutral-actions-check-2 Confirmed" at bounding box center [678, 75] width 209 height 30
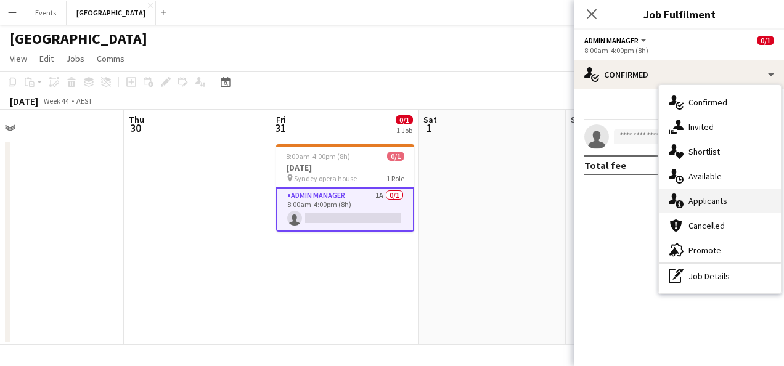
click at [720, 192] on div "single-neutral-actions-information Applicants" at bounding box center [720, 201] width 122 height 25
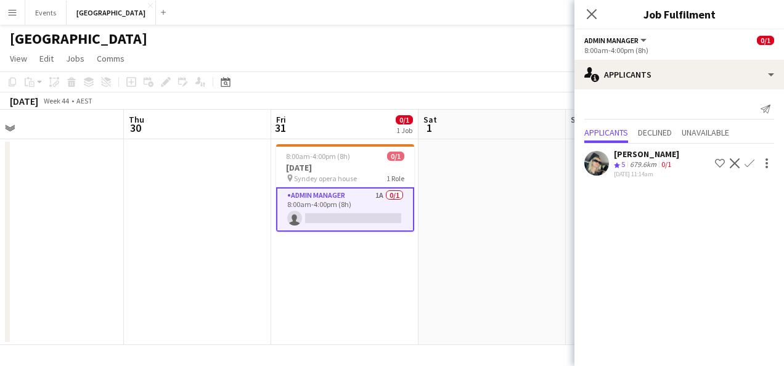
click at [667, 160] on app-skills-label "0/1" at bounding box center [666, 164] width 10 height 9
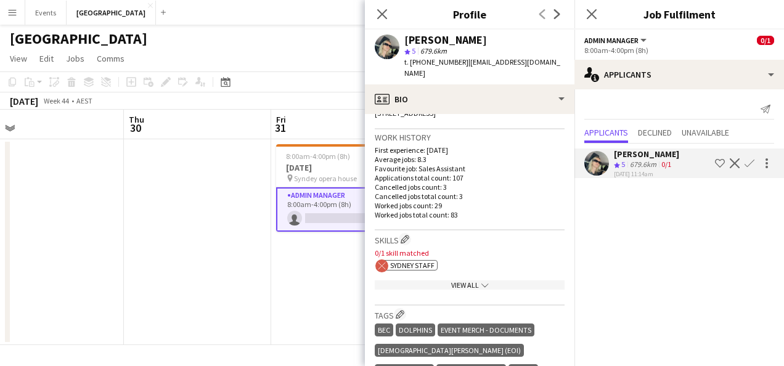
scroll to position [246, 0]
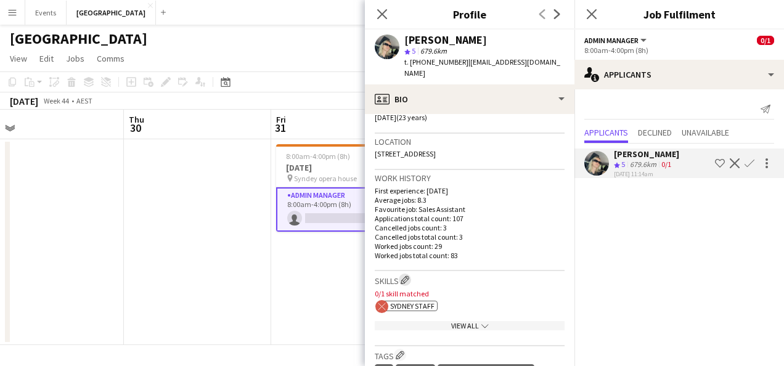
click at [408, 275] on app-icon "Edit crew company skills" at bounding box center [404, 279] width 9 height 9
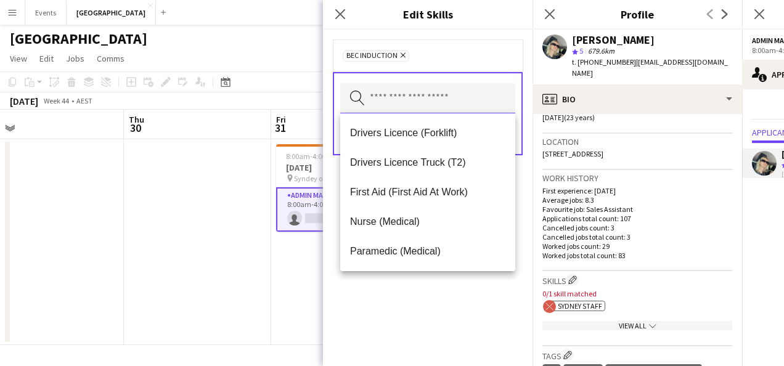
click at [447, 95] on input "text" at bounding box center [427, 98] width 175 height 31
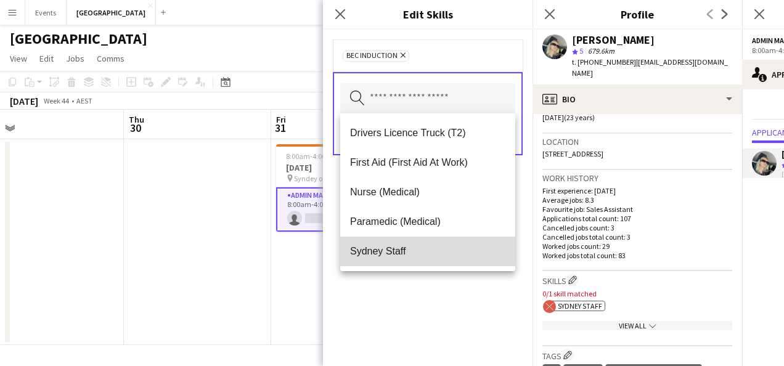
click at [432, 248] on span "Sydney Staff" at bounding box center [427, 251] width 155 height 12
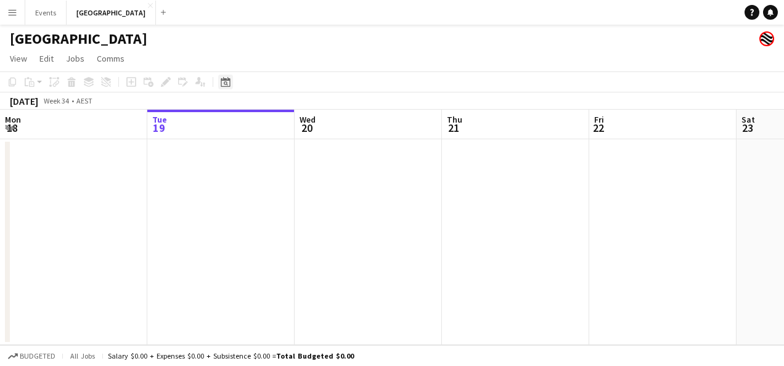
click at [231, 83] on div "Date picker" at bounding box center [225, 82] width 15 height 15
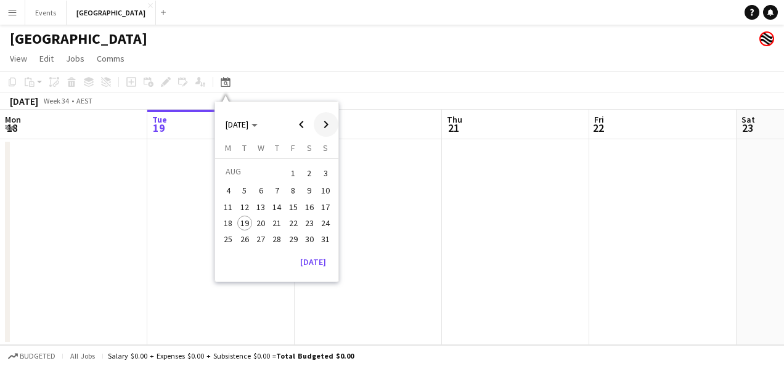
click at [324, 127] on span "Next month" at bounding box center [326, 124] width 25 height 25
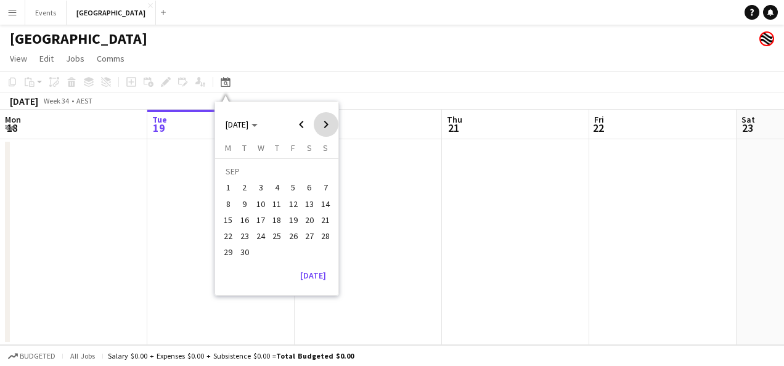
click at [324, 127] on span "Next month" at bounding box center [326, 124] width 25 height 25
click at [286, 249] on span "31" at bounding box center [293, 252] width 15 height 15
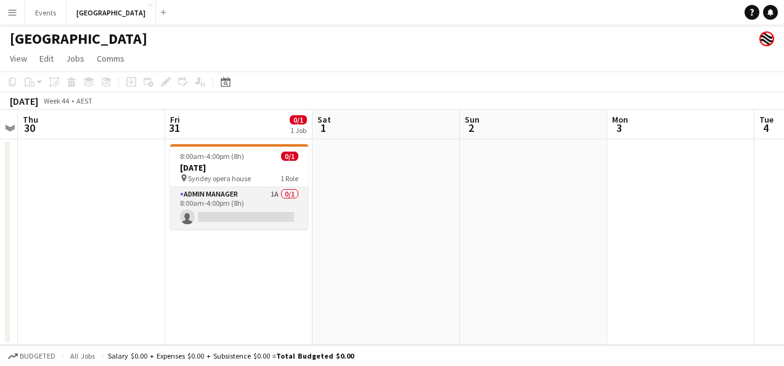
click at [249, 208] on app-card-role "Admin Manager 1A 0/1 8:00am-4:00pm (8h) single-neutral-actions" at bounding box center [239, 208] width 138 height 42
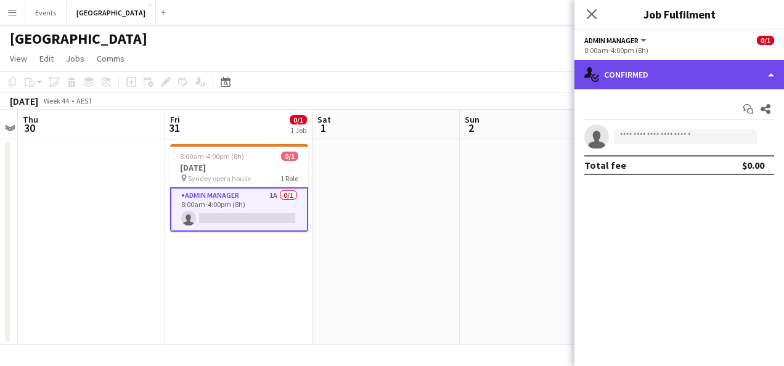
click at [647, 84] on div "single-neutral-actions-check-2 Confirmed" at bounding box center [678, 75] width 209 height 30
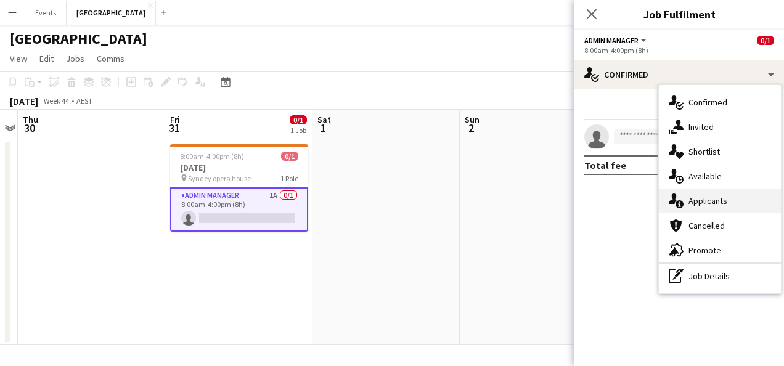
click at [721, 206] on div "single-neutral-actions-information Applicants" at bounding box center [720, 201] width 122 height 25
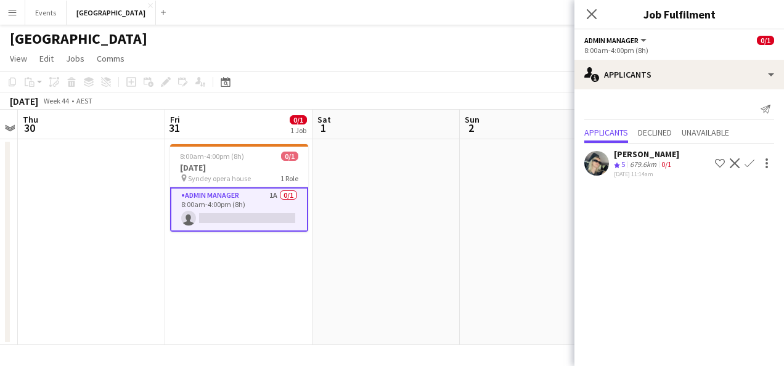
click at [643, 157] on div "[PERSON_NAME]" at bounding box center [646, 153] width 65 height 11
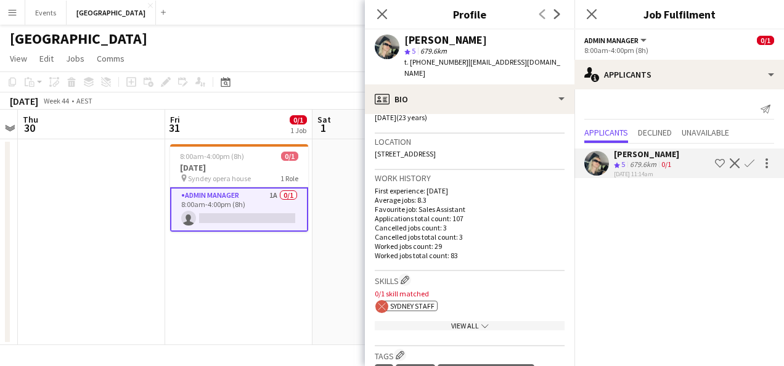
scroll to position [308, 0]
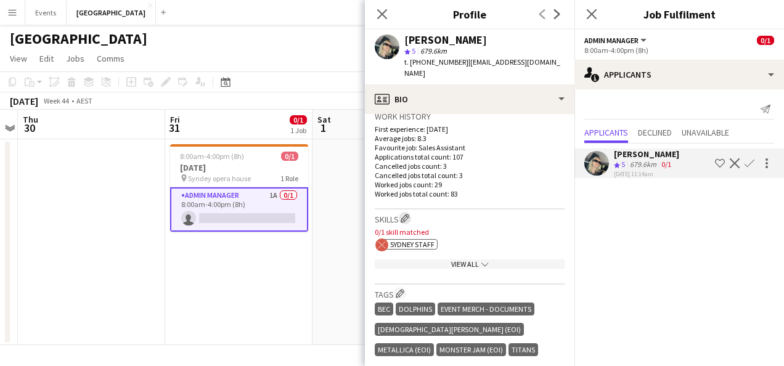
click at [407, 214] on app-icon "Edit crew company skills" at bounding box center [404, 218] width 9 height 9
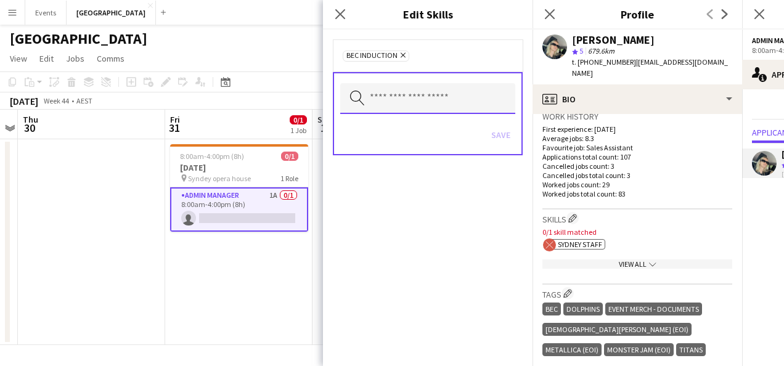
click at [413, 102] on input "text" at bounding box center [427, 98] width 175 height 31
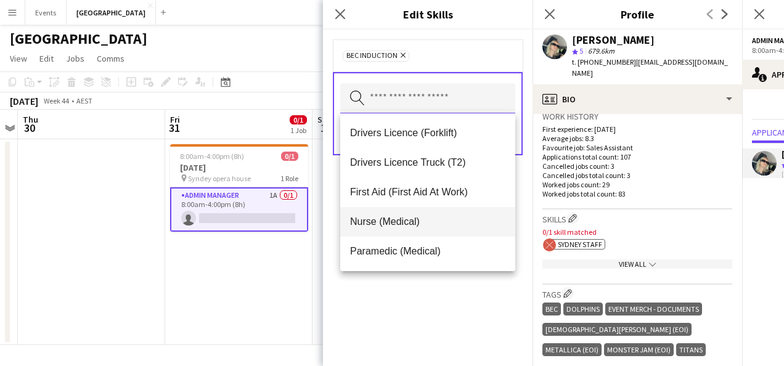
scroll to position [30, 0]
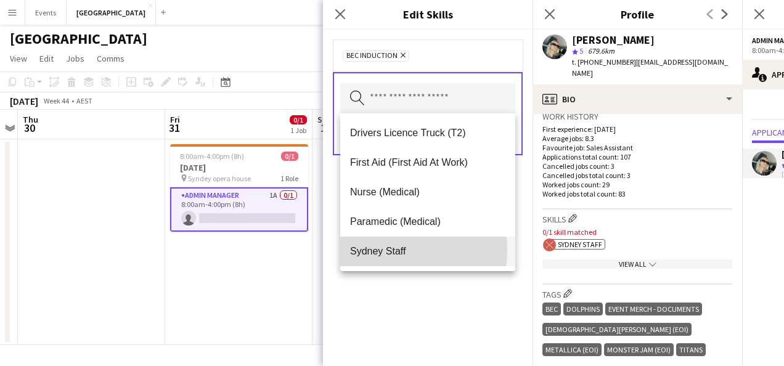
click at [389, 249] on span "Sydney Staff" at bounding box center [427, 251] width 155 height 12
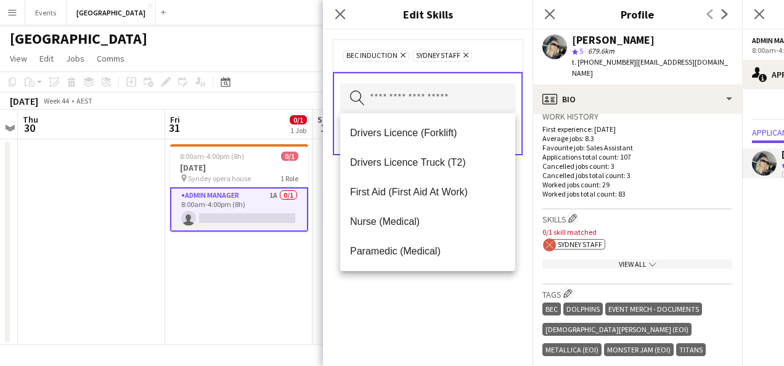
click at [447, 322] on div "BEC Induction Remove [GEOGRAPHIC_DATA] Staff Remove Search by skill name Save" at bounding box center [427, 198] width 209 height 336
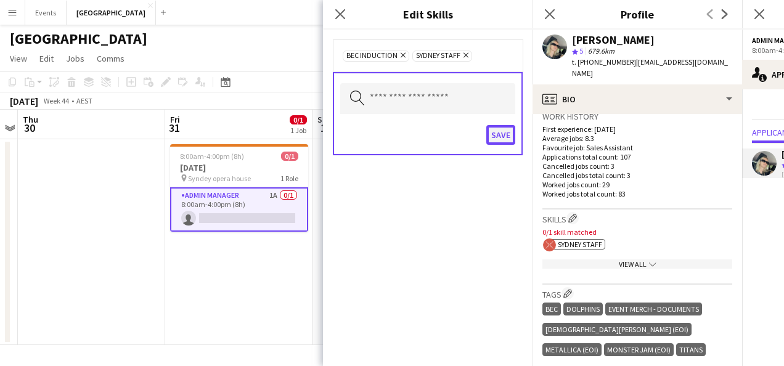
click at [494, 132] on button "Save" at bounding box center [500, 135] width 29 height 20
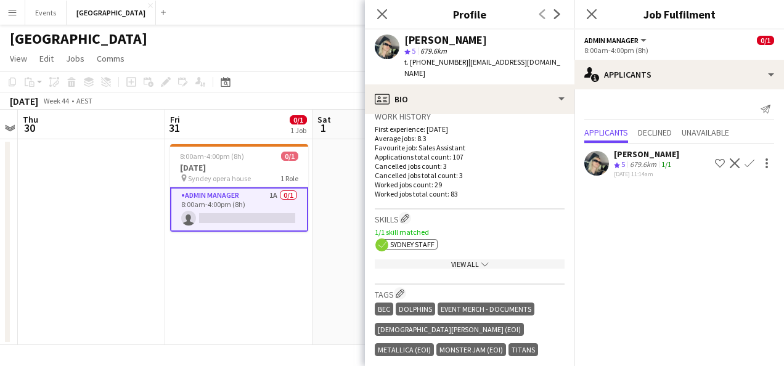
click at [258, 278] on app-date-cell "8:00am-4:00pm (8h) 0/1 [DATE] pin Syndey opera house 1 Role Admin Manager 1A 0/…" at bounding box center [238, 242] width 147 height 206
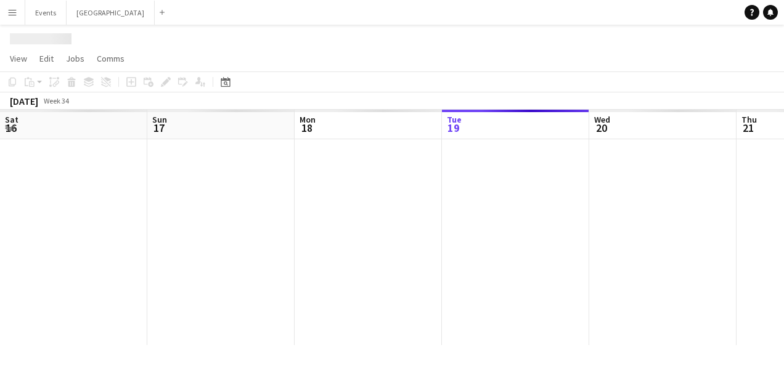
scroll to position [0, 294]
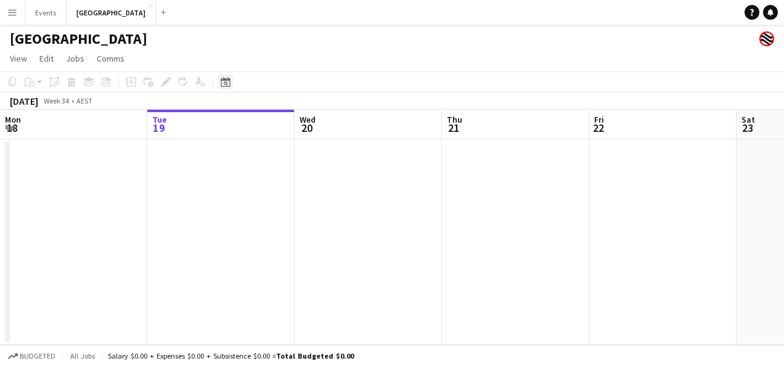
click at [224, 79] on icon at bounding box center [225, 82] width 9 height 10
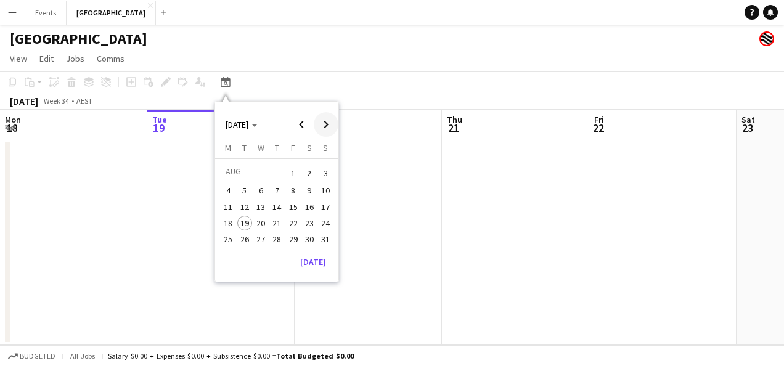
click at [325, 124] on span "Next month" at bounding box center [326, 124] width 25 height 25
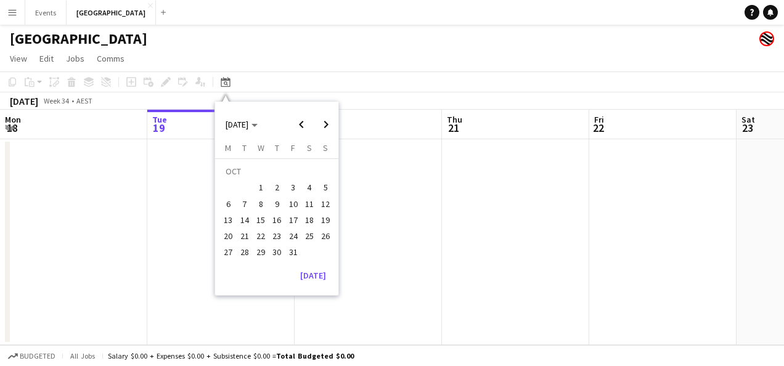
click at [291, 245] on span "31" at bounding box center [293, 252] width 15 height 15
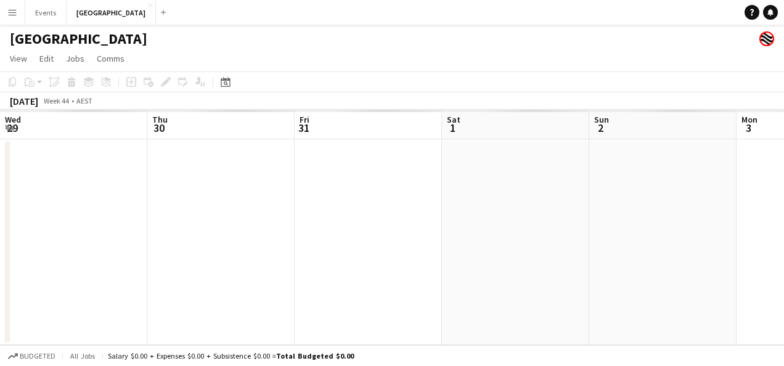
scroll to position [0, 424]
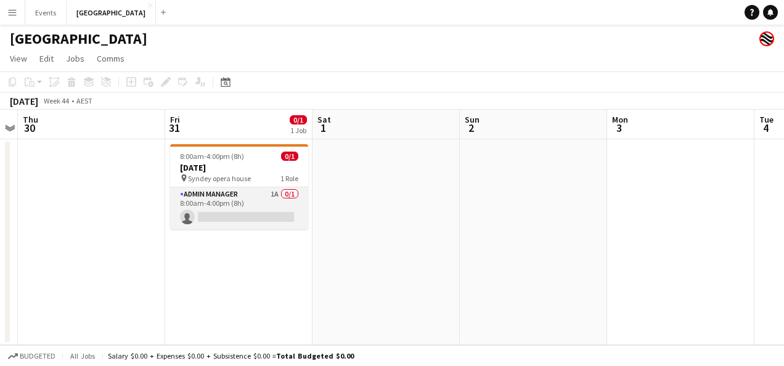
click at [261, 201] on app-card-role "Admin Manager 1A 0/1 8:00am-4:00pm (8h) single-neutral-actions" at bounding box center [239, 208] width 138 height 42
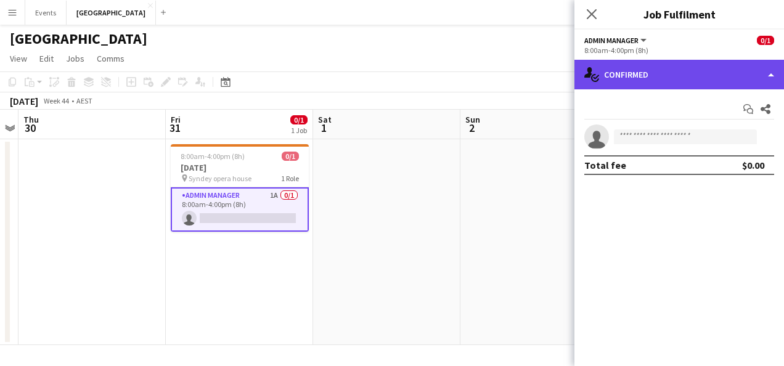
click at [680, 82] on div "single-neutral-actions-check-2 Confirmed" at bounding box center [678, 75] width 209 height 30
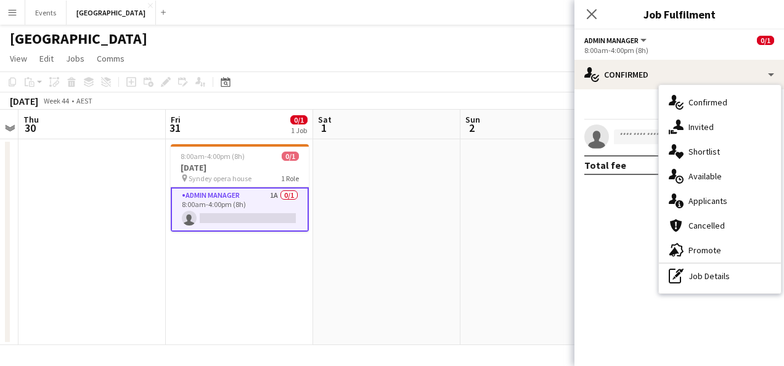
click at [724, 198] on div "single-neutral-actions-information Applicants" at bounding box center [720, 201] width 122 height 25
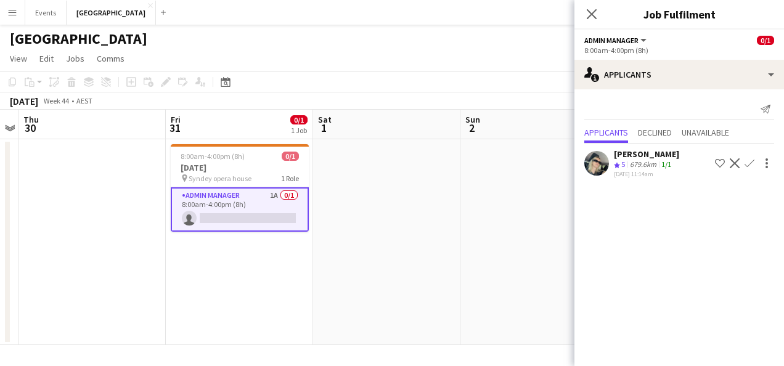
click at [644, 160] on div "679.6km" at bounding box center [642, 165] width 31 height 10
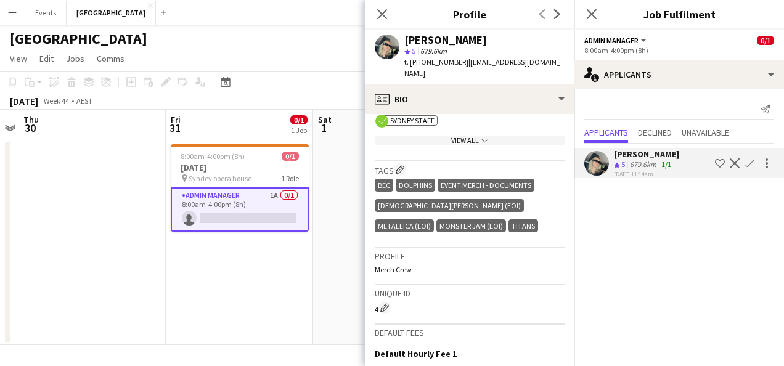
scroll to position [493, 0]
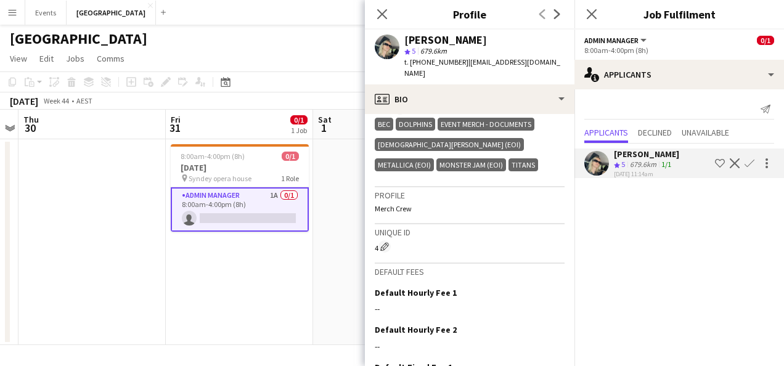
click at [297, 296] on app-date-cell "8:00am-4:00pm (8h) 0/1 [DATE] pin Syndey opera house 1 Role Admin Manager 1A 0/…" at bounding box center [239, 242] width 147 height 206
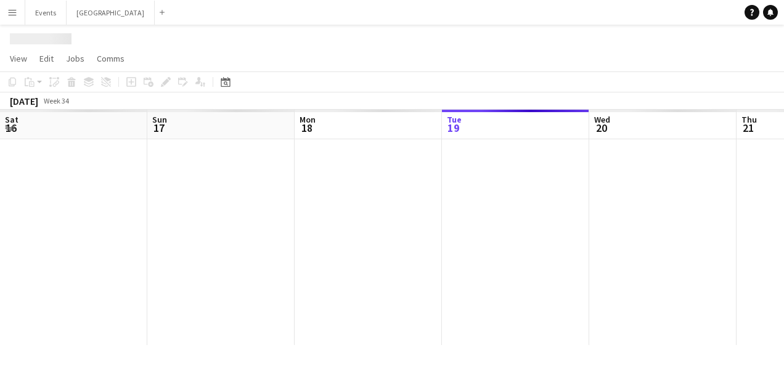
scroll to position [0, 294]
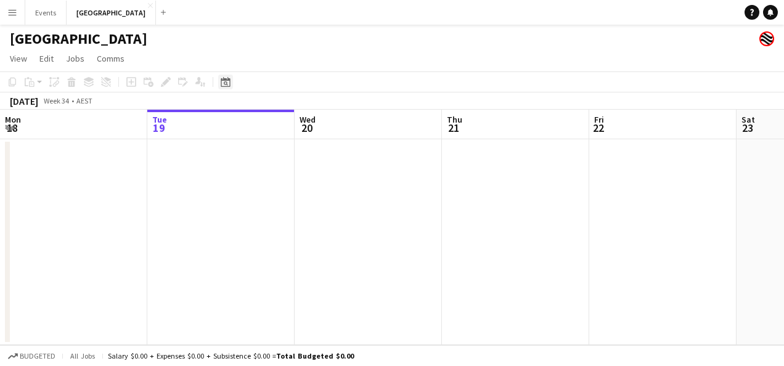
click at [220, 76] on div "Date picker" at bounding box center [225, 82] width 15 height 15
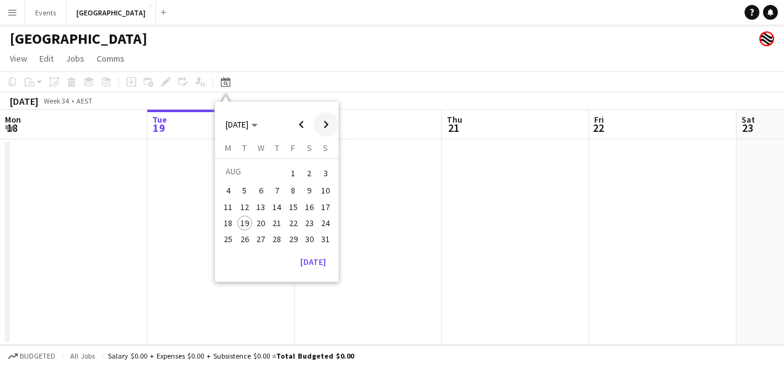
click at [331, 121] on span "Next month" at bounding box center [326, 124] width 25 height 25
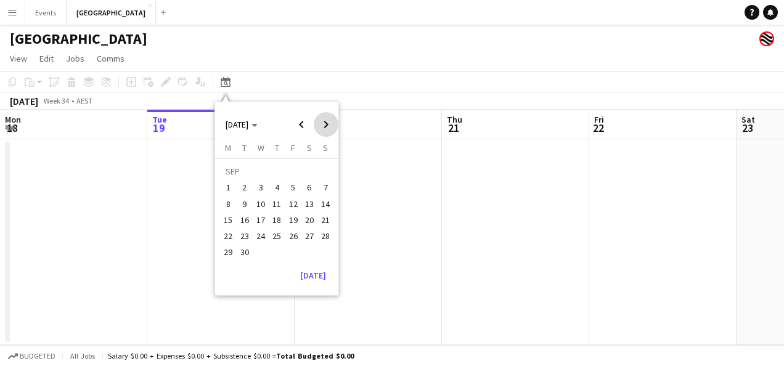
click at [331, 121] on span "Next month" at bounding box center [326, 124] width 25 height 25
click at [292, 249] on span "31" at bounding box center [293, 252] width 15 height 15
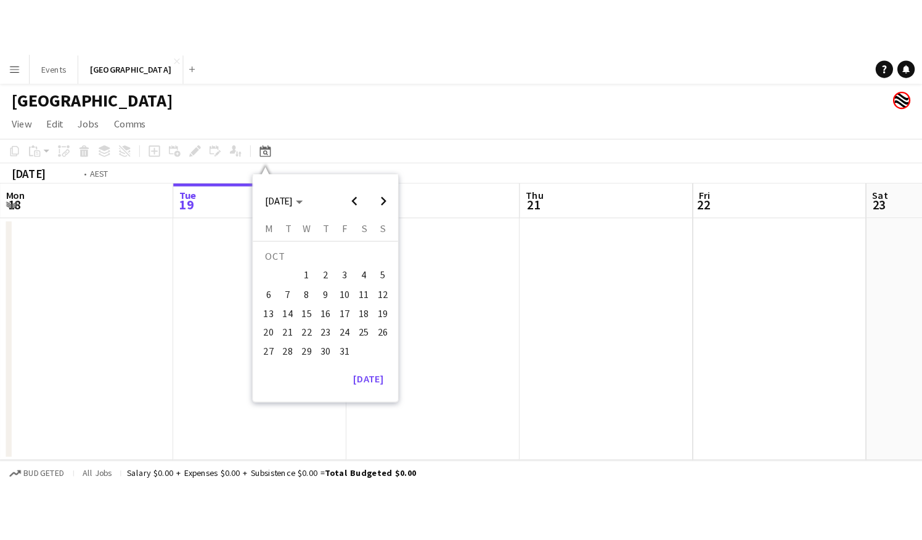
scroll to position [0, 424]
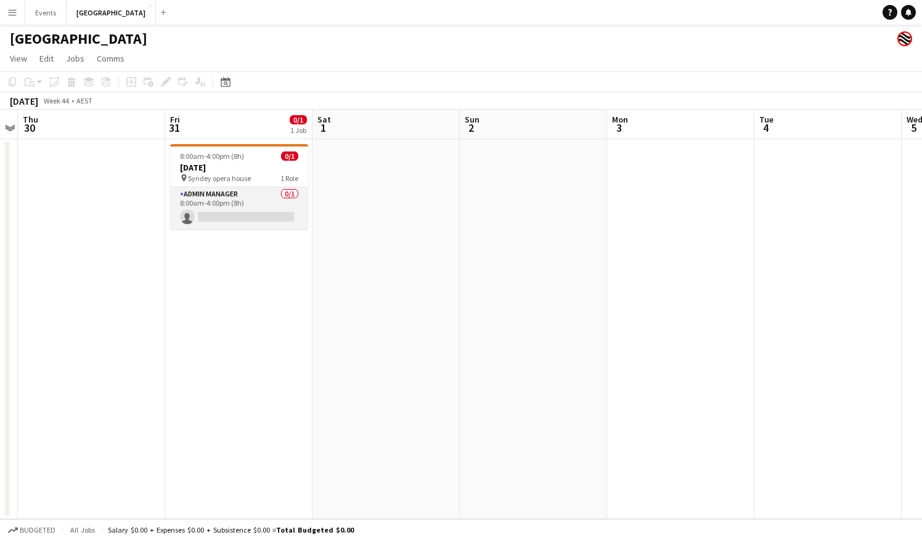
click at [240, 198] on app-card-role "Admin Manager 0/1 8:00am-4:00pm (8h) single-neutral-actions" at bounding box center [239, 208] width 138 height 42
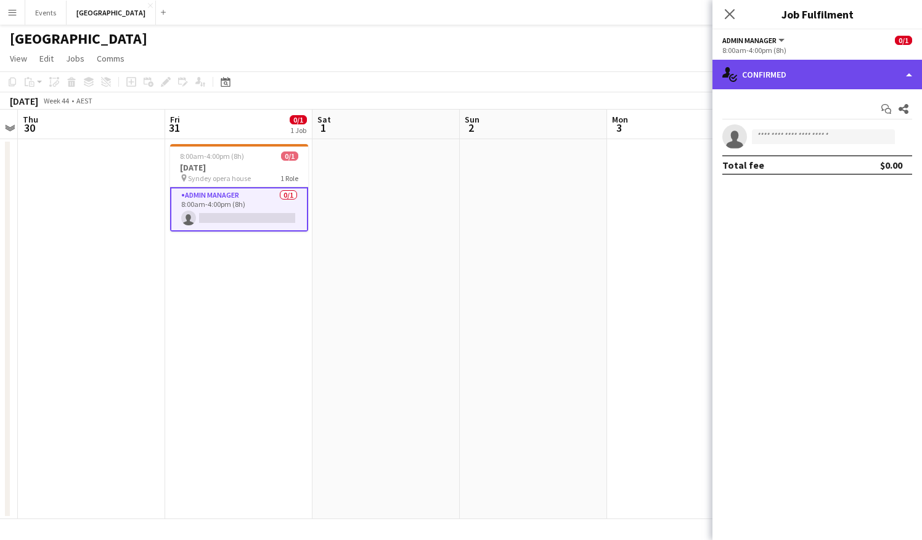
click at [783, 83] on div "single-neutral-actions-check-2 Confirmed" at bounding box center [816, 75] width 209 height 30
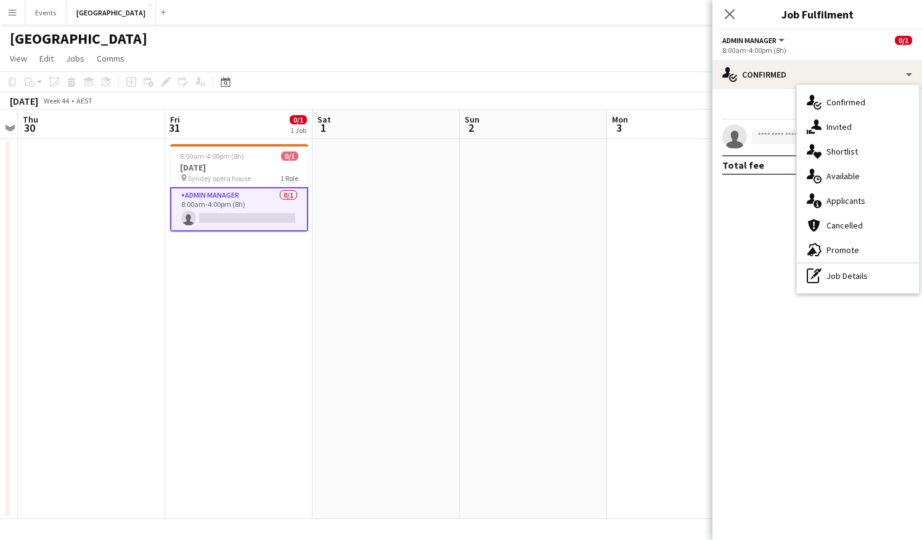
click at [783, 275] on div "pen-write Job Details" at bounding box center [858, 276] width 122 height 25
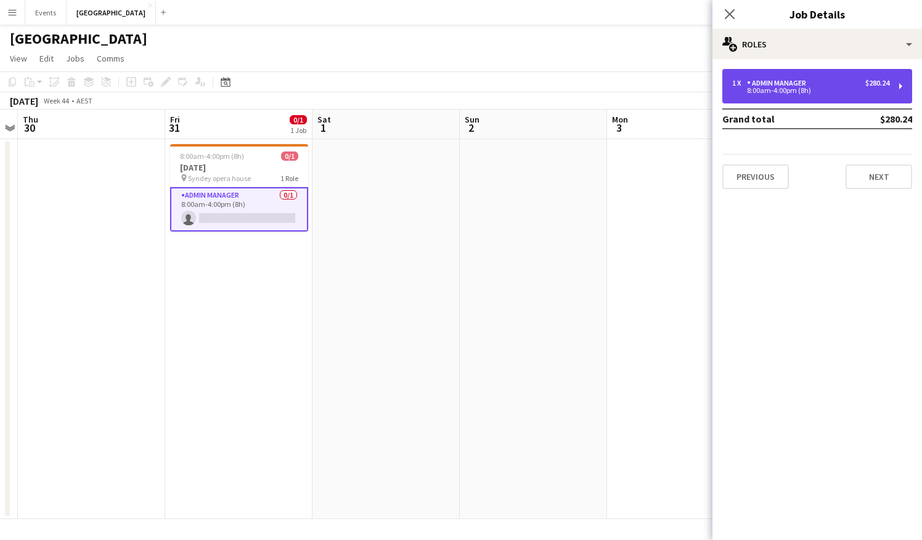
click at [782, 91] on div "8:00am-4:00pm (8h)" at bounding box center [810, 90] width 157 height 6
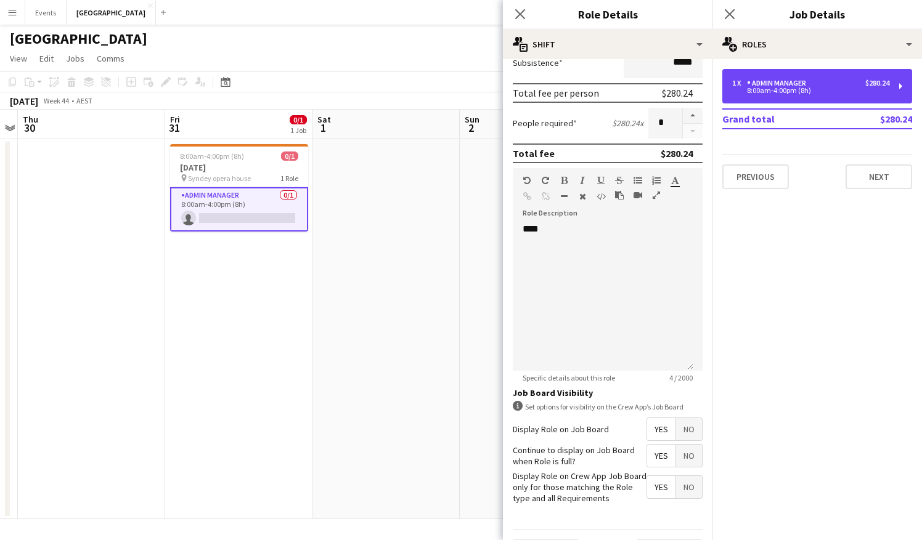
scroll to position [258, 0]
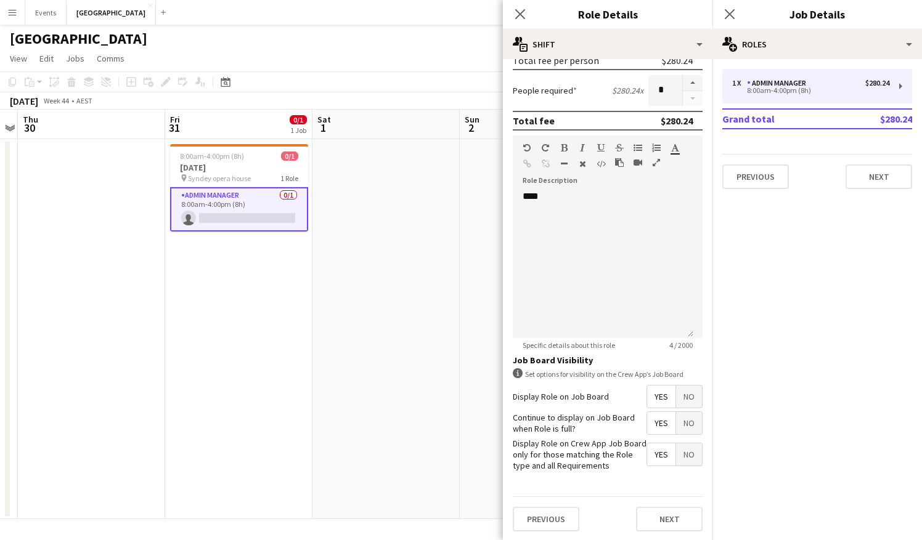
click at [676, 365] on span "No" at bounding box center [689, 455] width 26 height 22
click at [436, 341] on app-date-cell at bounding box center [385, 329] width 147 height 380
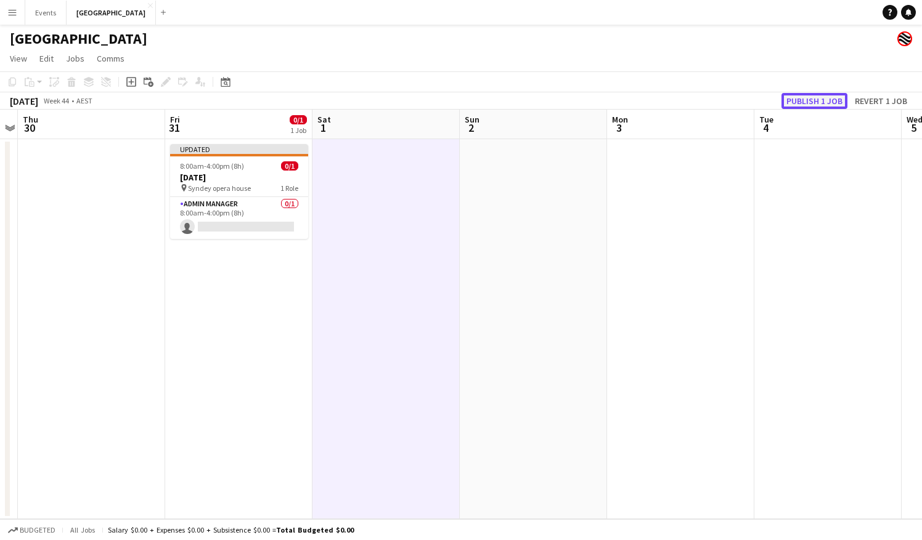
click at [783, 98] on button "Publish 1 job" at bounding box center [814, 101] width 66 height 16
